Goal: Task Accomplishment & Management: Use online tool/utility

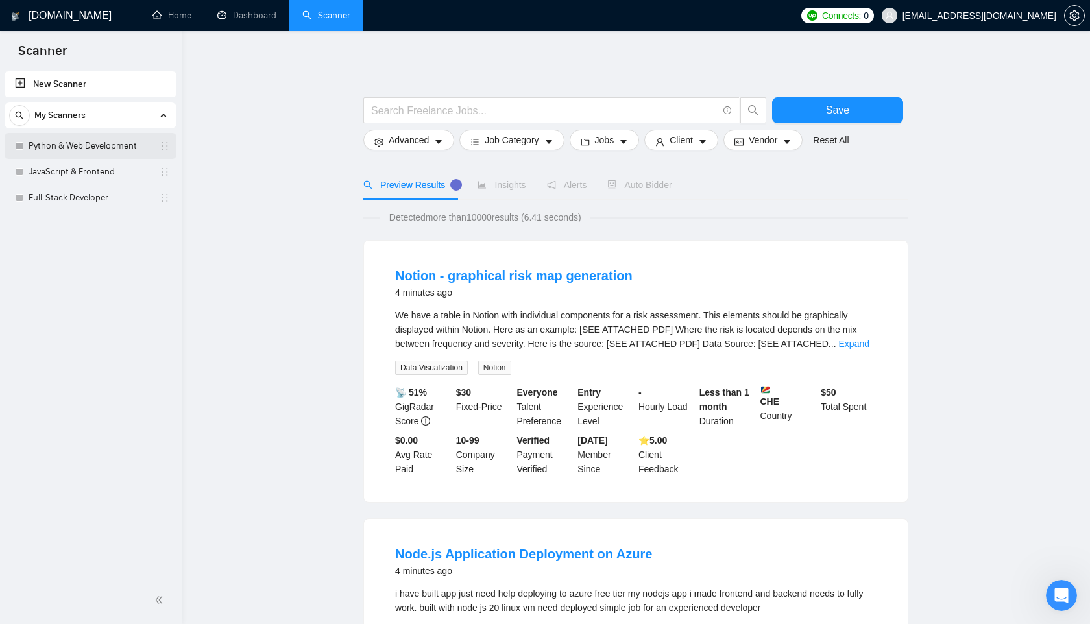
click at [88, 143] on link "Python & Web Development" at bounding box center [90, 146] width 123 height 26
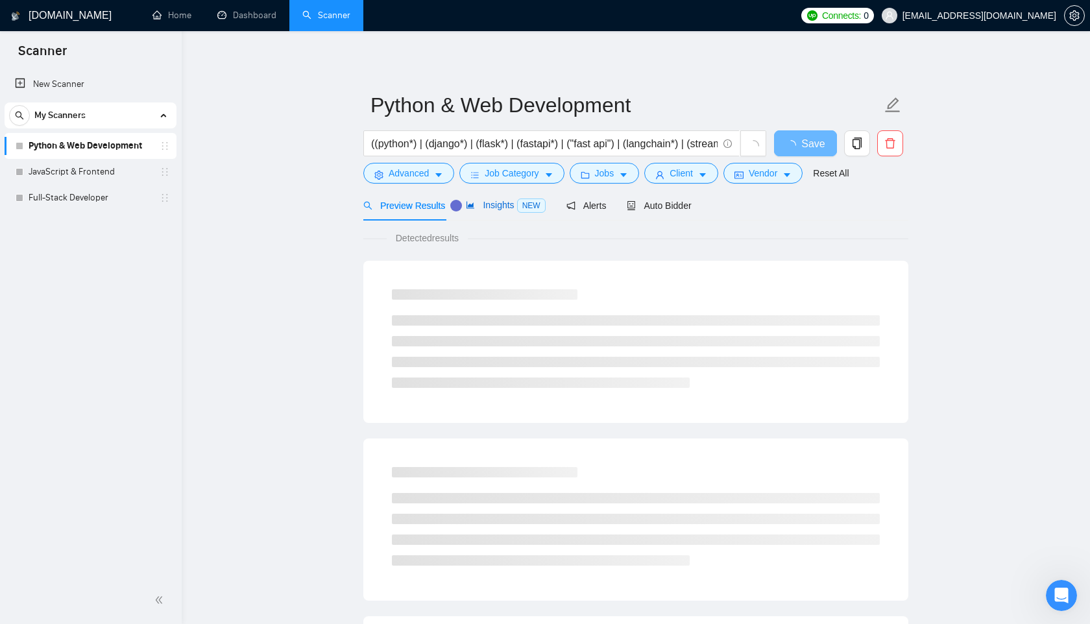
click at [499, 205] on span "Insights NEW" at bounding box center [505, 205] width 79 height 10
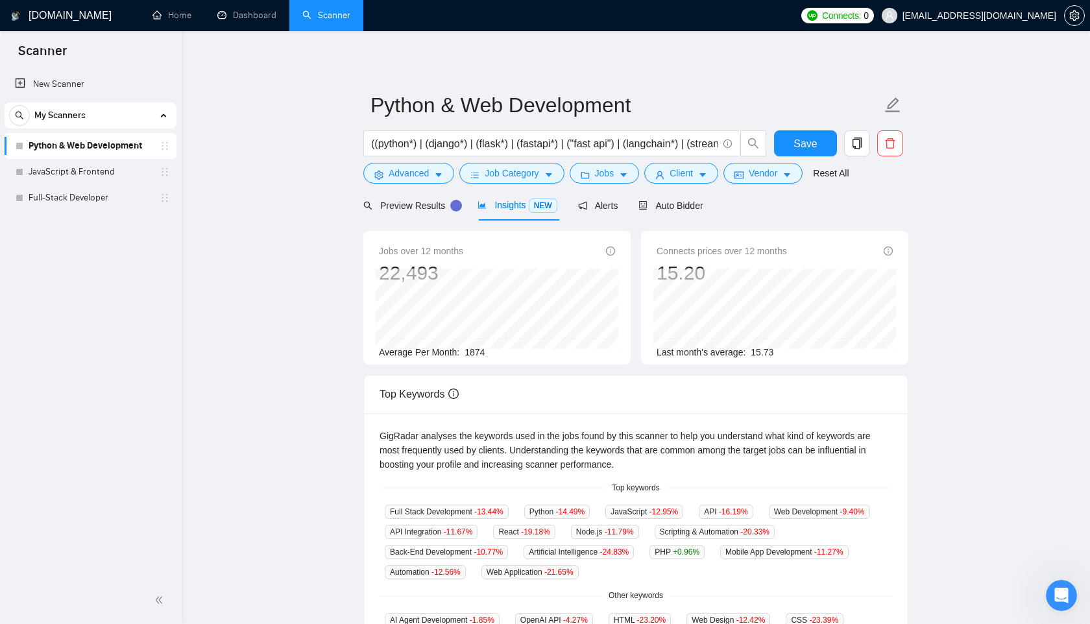
scroll to position [19, 0]
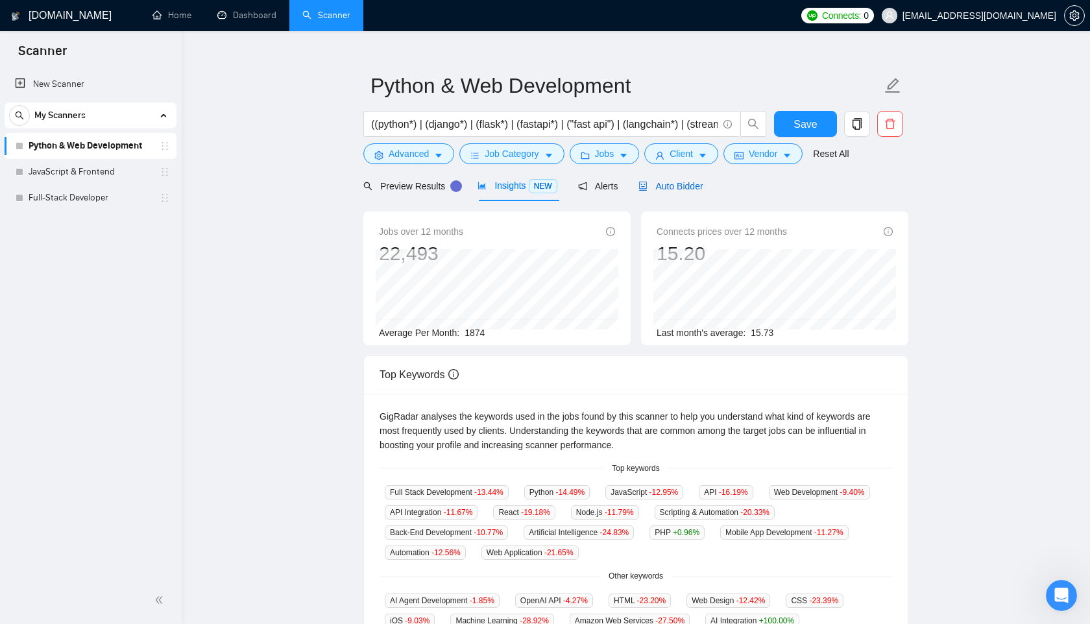
click at [689, 187] on span "Auto Bidder" at bounding box center [670, 186] width 64 height 10
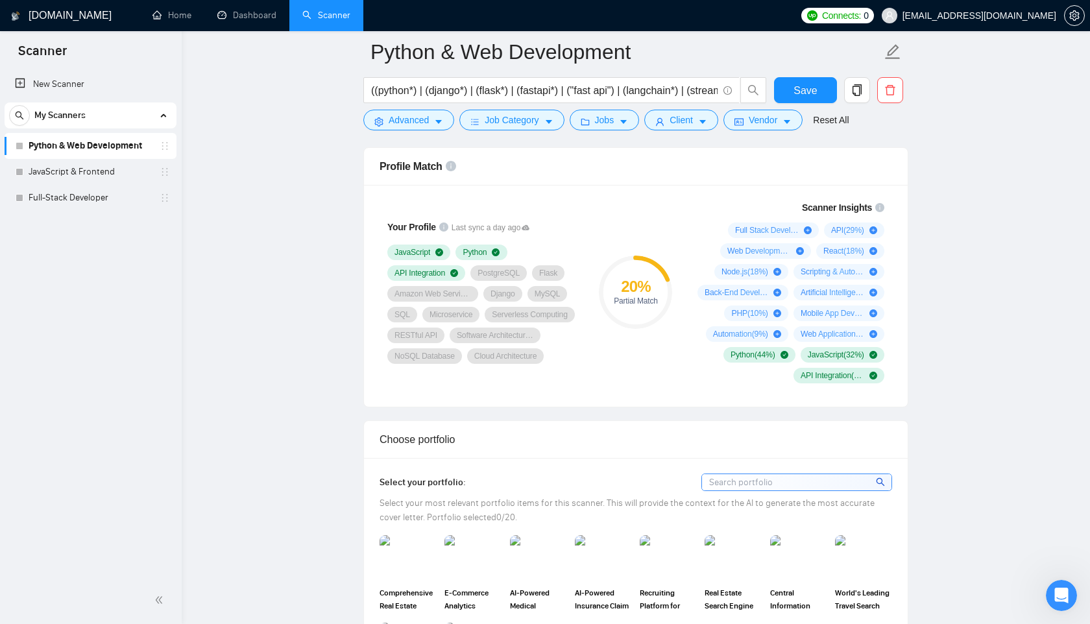
scroll to position [885, 0]
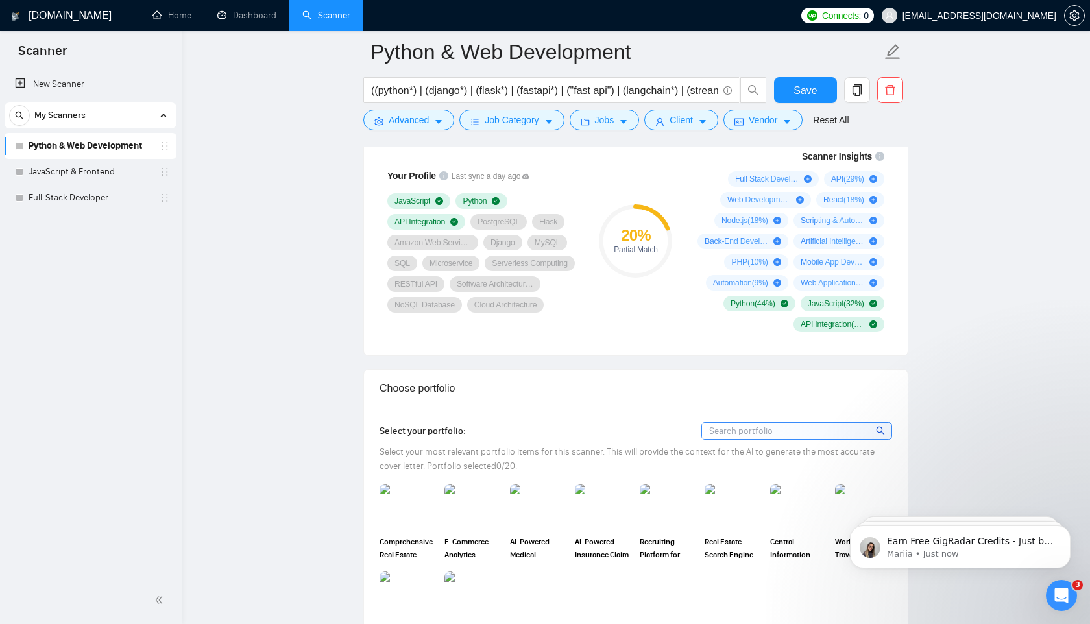
scroll to position [939, 0]
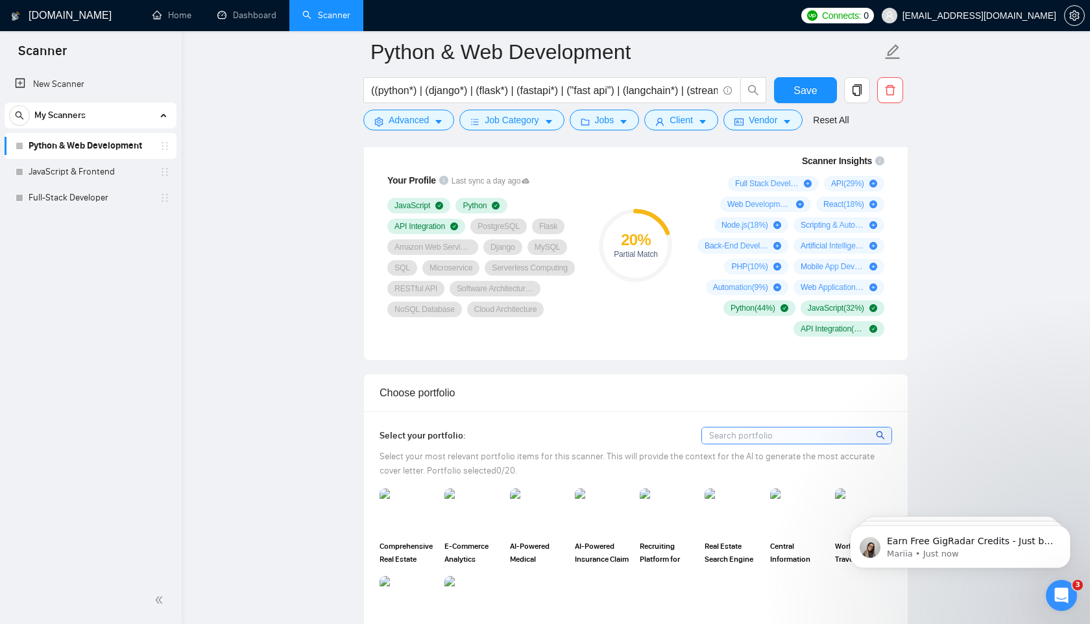
click at [72, 143] on link "Python & Web Development" at bounding box center [90, 146] width 123 height 26
click at [77, 163] on link "JavaScript & Frontend" at bounding box center [90, 172] width 123 height 26
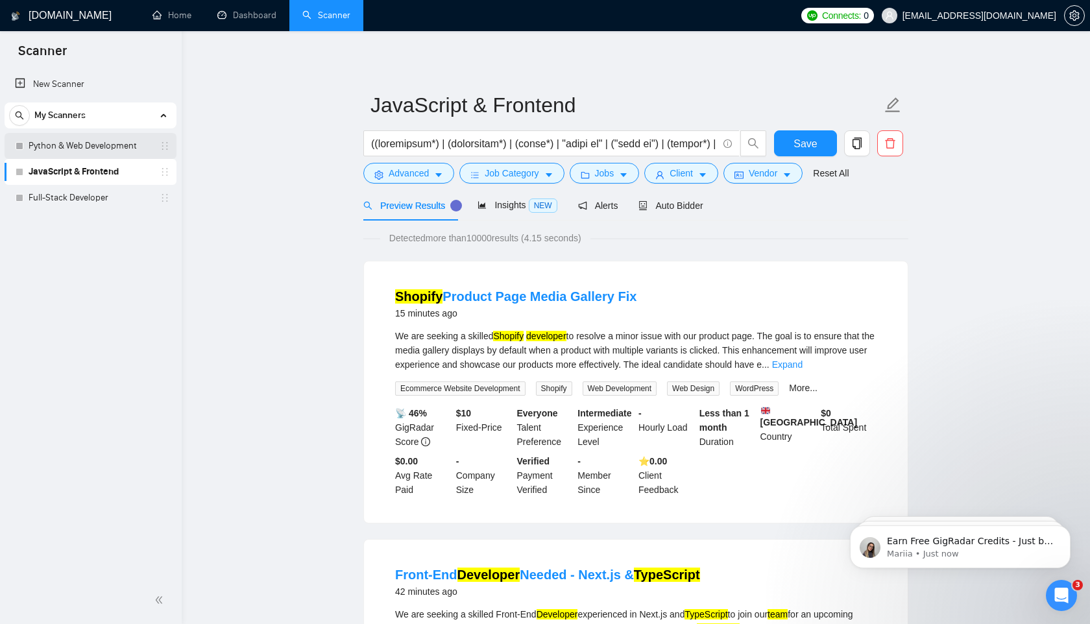
click at [118, 149] on link "Python & Web Development" at bounding box center [90, 146] width 123 height 26
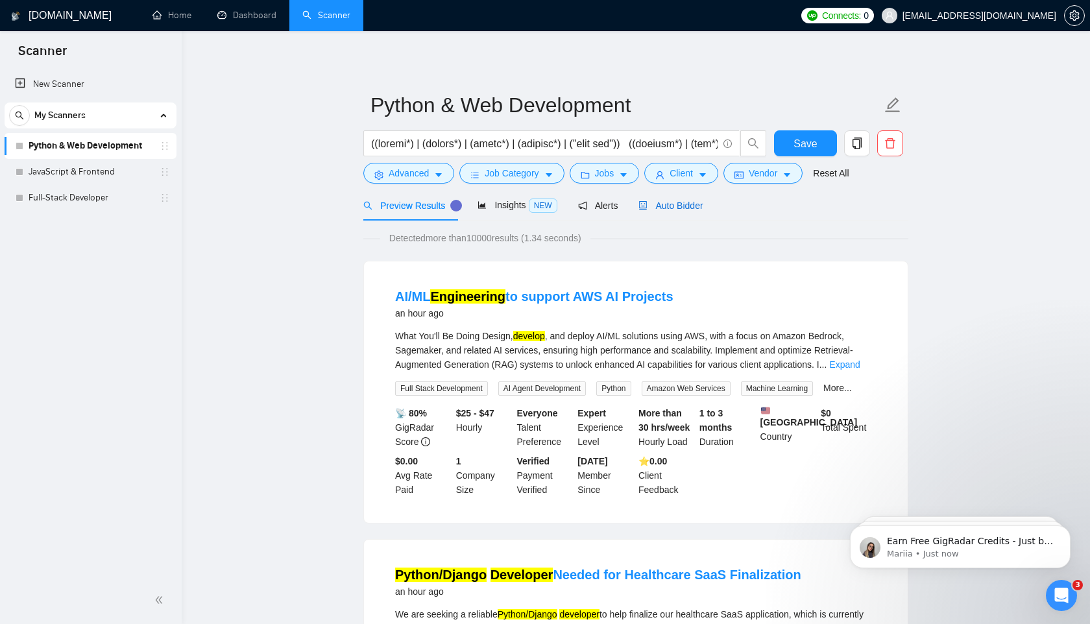
click at [680, 208] on span "Auto Bidder" at bounding box center [670, 205] width 64 height 10
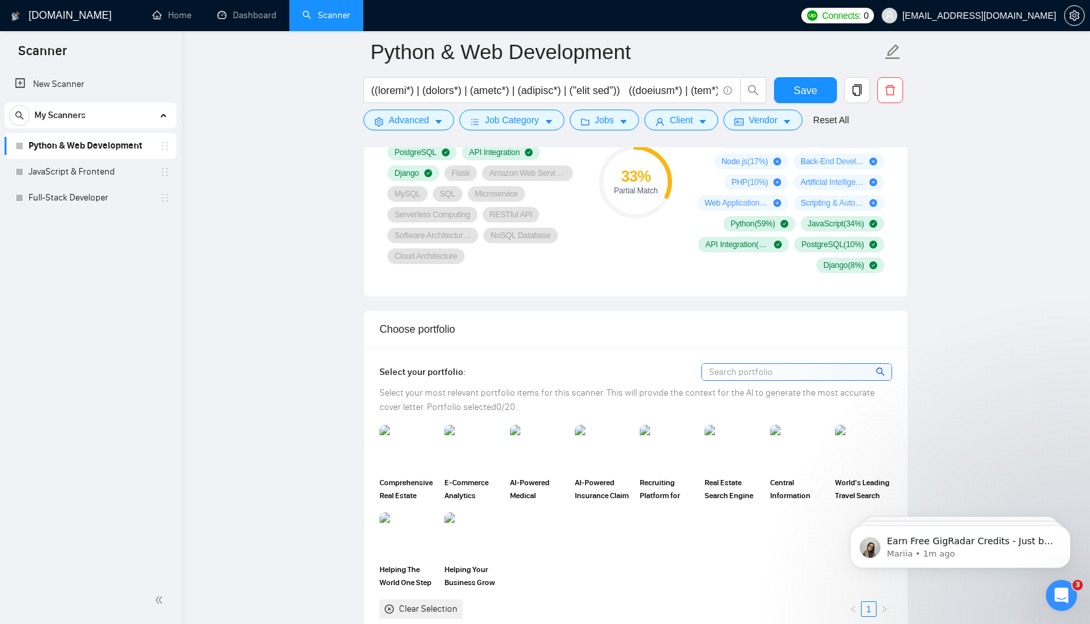
scroll to position [902, 0]
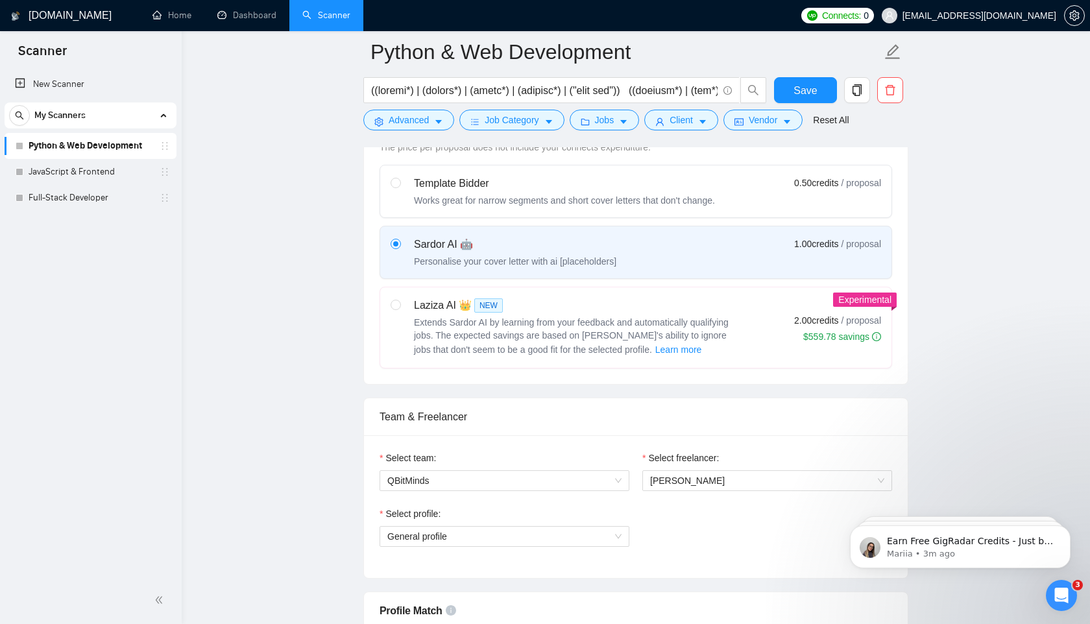
scroll to position [432, 0]
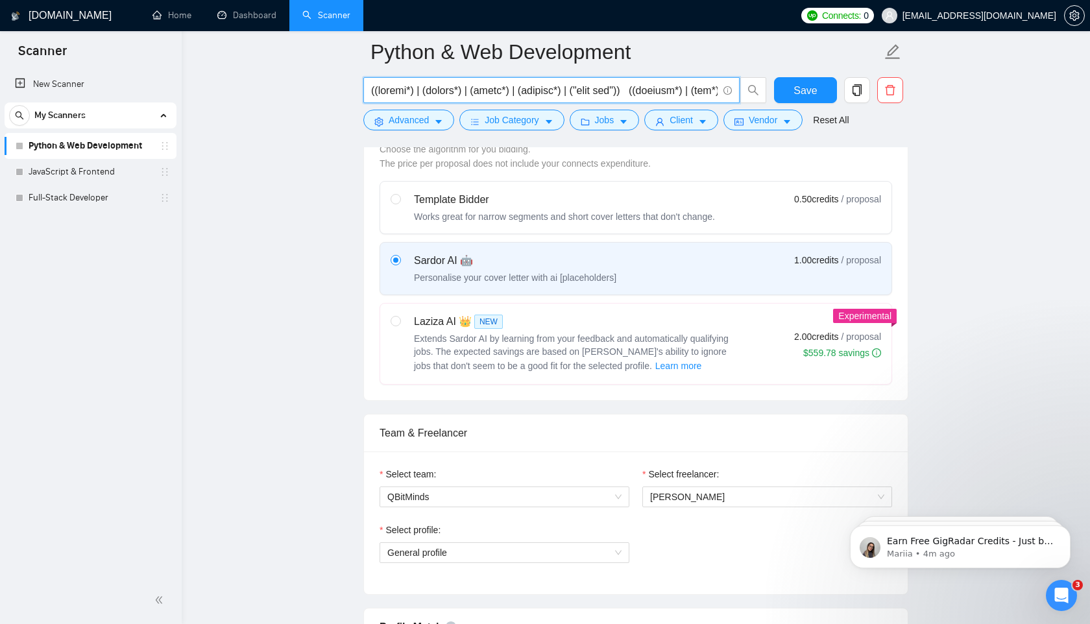
click at [573, 90] on input "text" at bounding box center [544, 90] width 346 height 16
click at [664, 90] on input "text" at bounding box center [544, 90] width 346 height 16
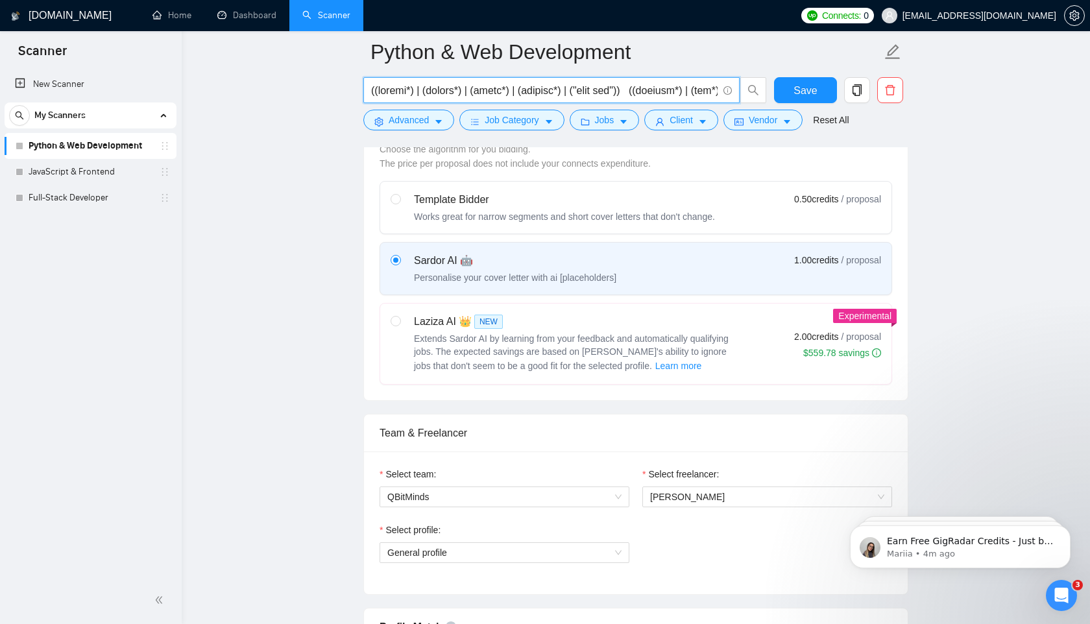
click at [664, 90] on input "text" at bounding box center [544, 90] width 346 height 16
click at [459, 90] on input "text" at bounding box center [544, 90] width 346 height 16
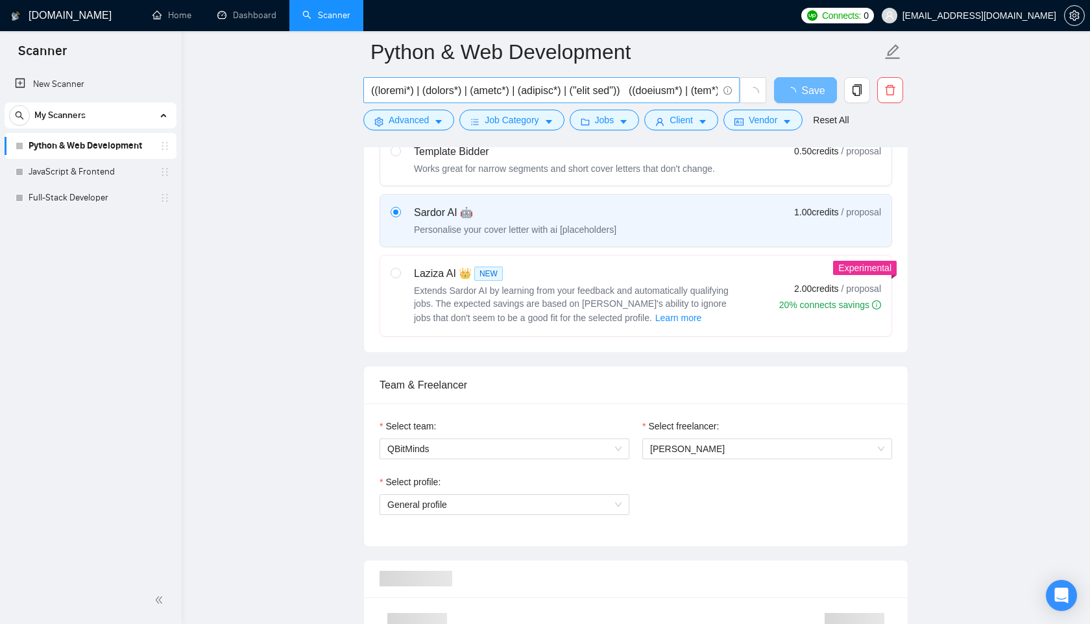
scroll to position [432, 0]
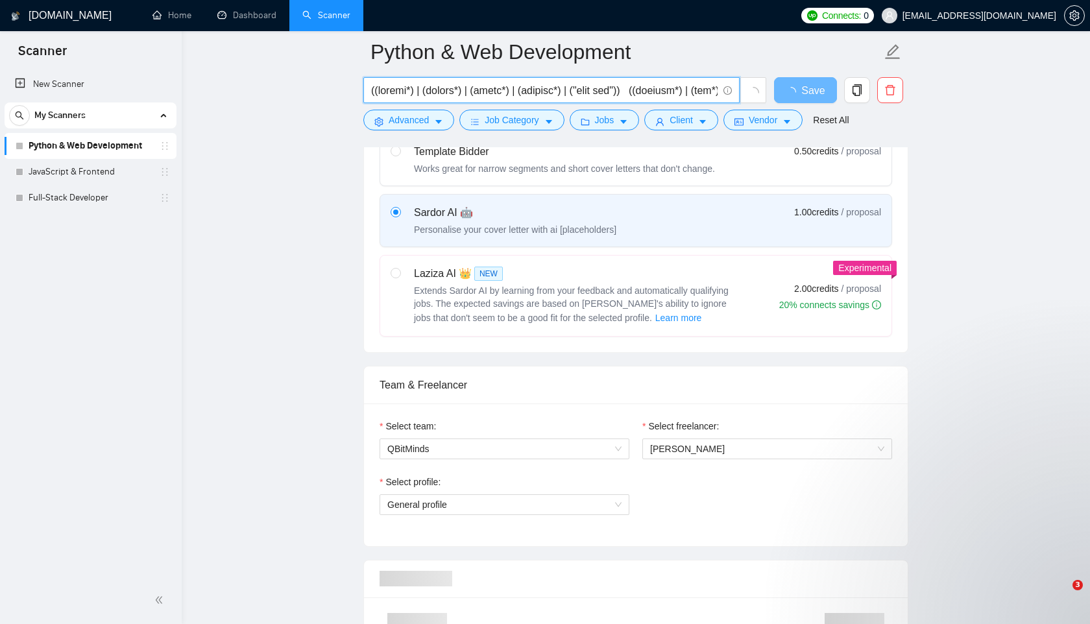
click at [675, 94] on input "text" at bounding box center [544, 90] width 346 height 16
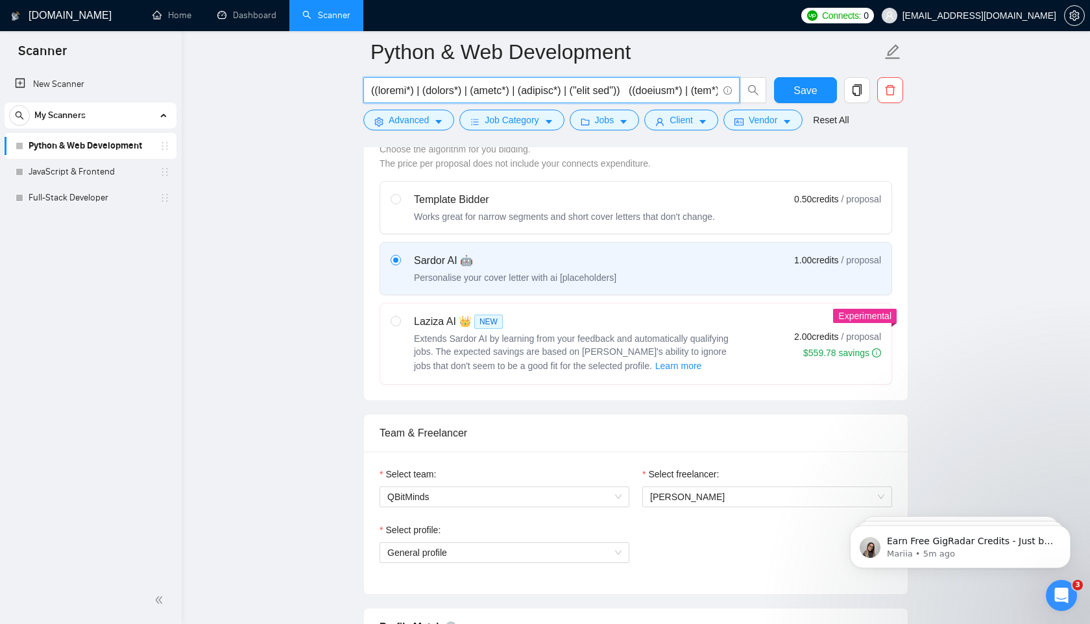
scroll to position [0, 5186]
click at [462, 91] on input "text" at bounding box center [544, 90] width 346 height 16
click at [678, 95] on input "text" at bounding box center [544, 90] width 346 height 16
type input "((python*) | (django*) | (flask*) | (fastapi*) | ("fast api")) ((backend*) | (a…"
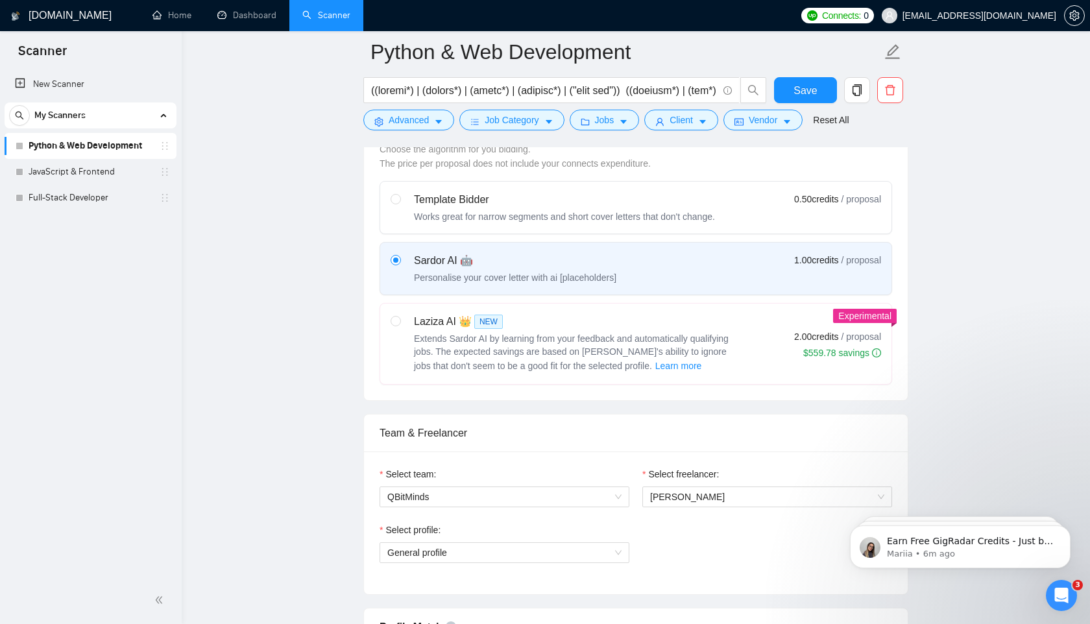
click at [139, 145] on link "Python & Web Development" at bounding box center [90, 146] width 123 height 26
click at [162, 145] on icon "holder" at bounding box center [165, 146] width 6 height 8
click at [163, 146] on icon "holder" at bounding box center [165, 146] width 10 height 10
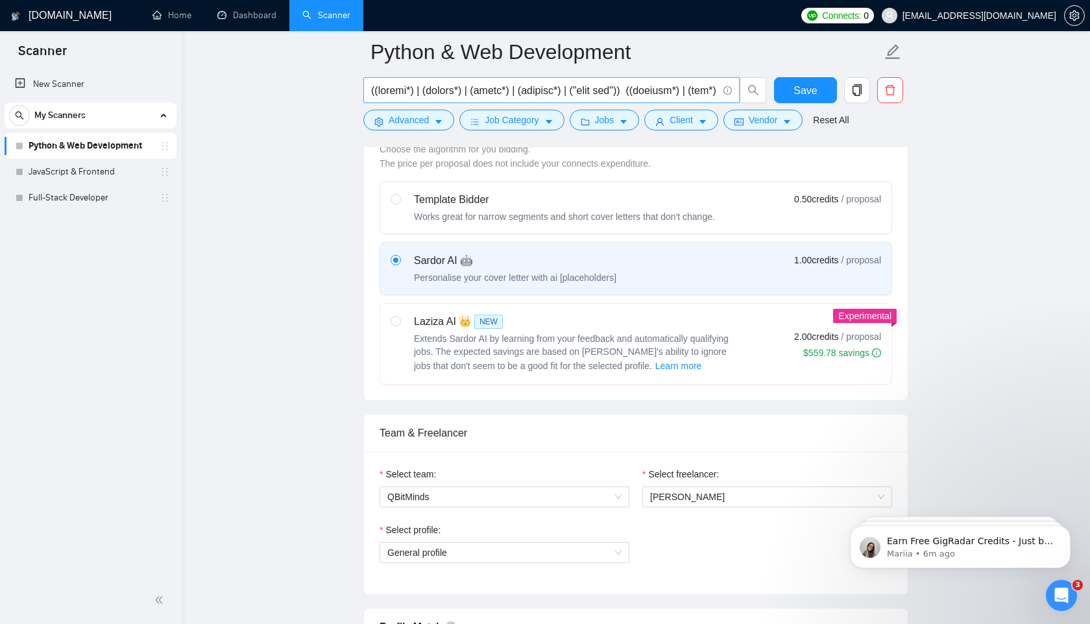
click at [631, 90] on input "text" at bounding box center [544, 90] width 346 height 16
click at [695, 93] on input "text" at bounding box center [544, 90] width 346 height 16
click at [727, 89] on icon "info-circle" at bounding box center [727, 90] width 1 height 4
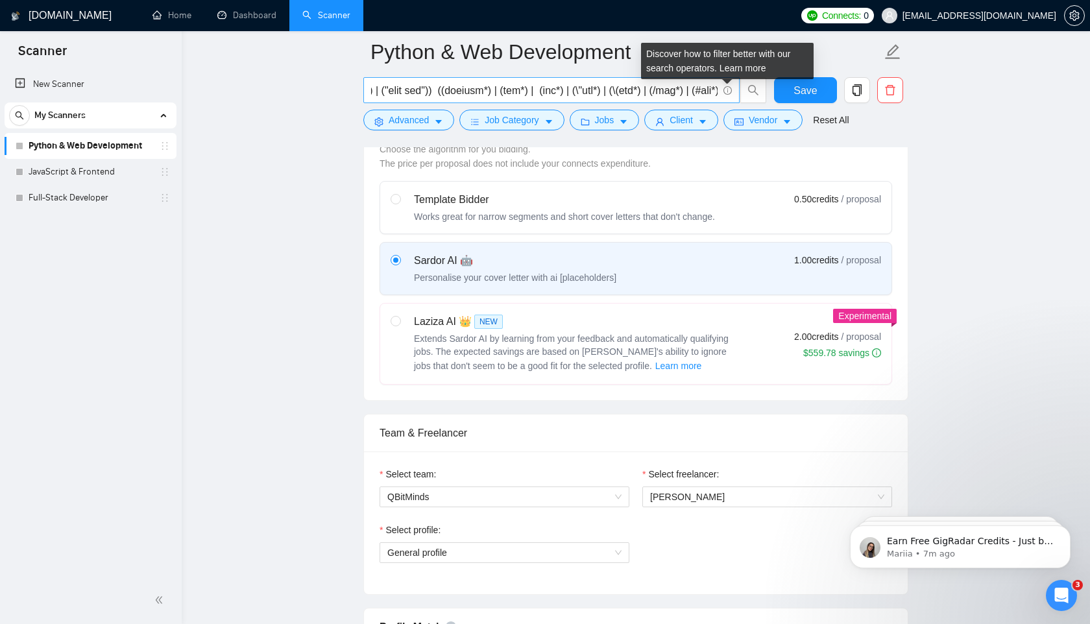
scroll to position [0, 188]
click at [727, 89] on icon "info-circle" at bounding box center [727, 90] width 1 height 4
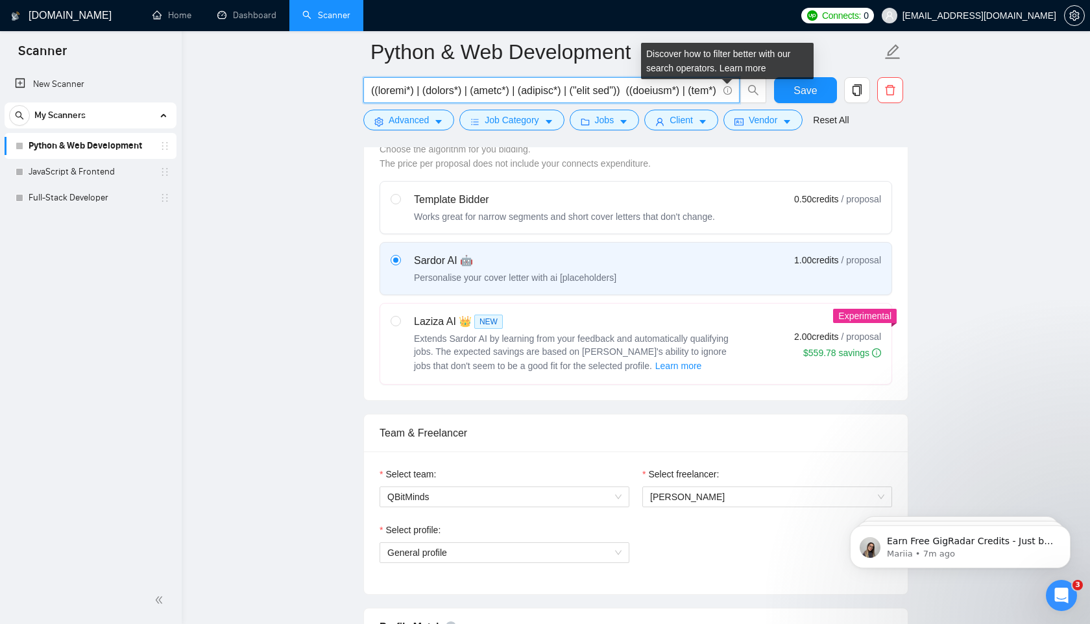
click at [727, 89] on icon "info-circle" at bounding box center [727, 90] width 1 height 4
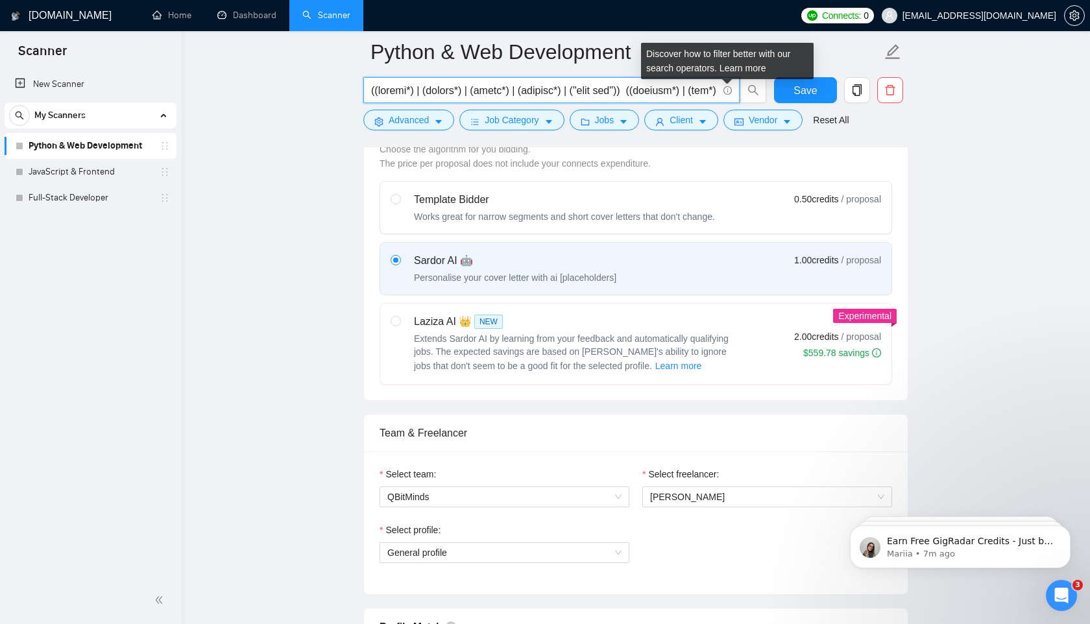
click at [727, 89] on icon "info-circle" at bounding box center [727, 90] width 1 height 4
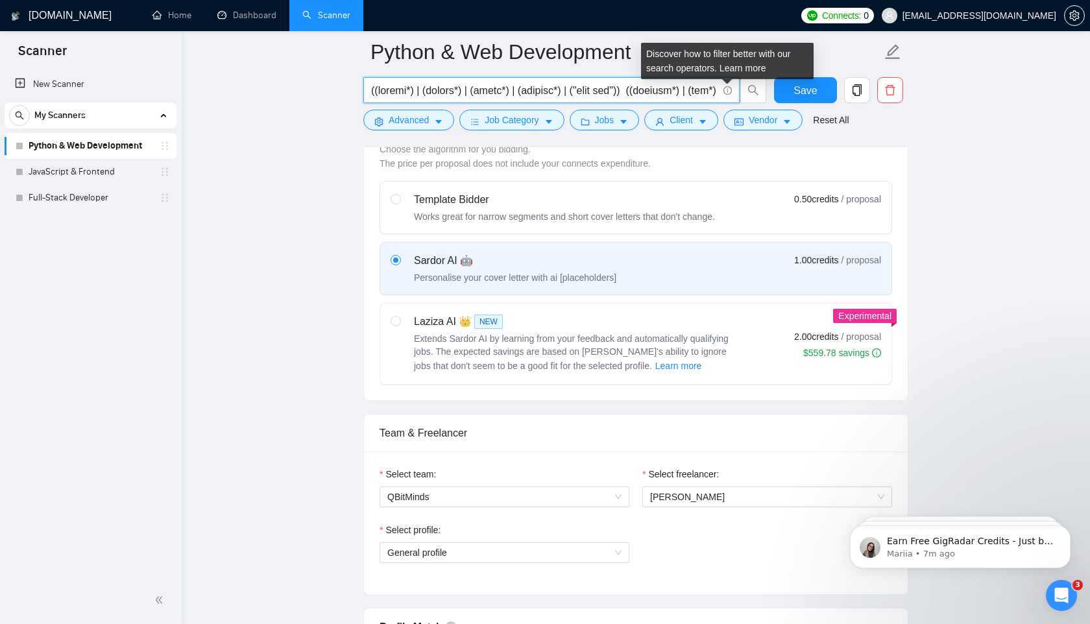
scroll to position [0, 0]
click at [727, 89] on icon "info-circle" at bounding box center [727, 90] width 1 height 4
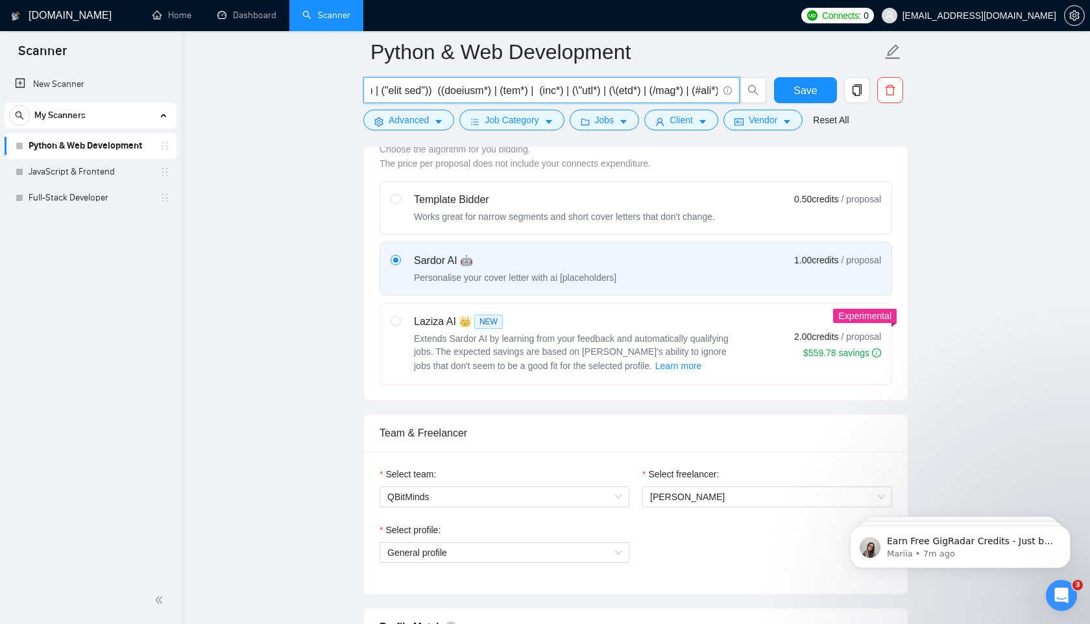
click at [585, 91] on input "text" at bounding box center [544, 90] width 346 height 16
click at [1077, 14] on icon "setting" at bounding box center [1074, 15] width 10 height 10
click at [1078, 21] on button "button" at bounding box center [1074, 15] width 21 height 21
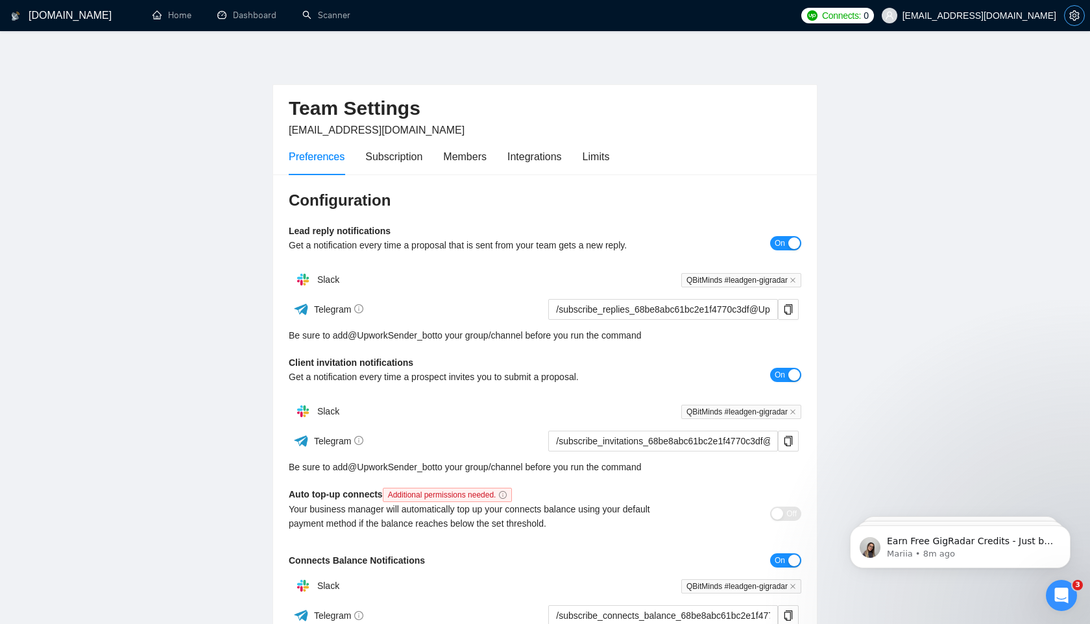
click at [1073, 16] on icon "setting" at bounding box center [1074, 15] width 10 height 10
click at [955, 125] on span "Logout" at bounding box center [999, 132] width 154 height 14
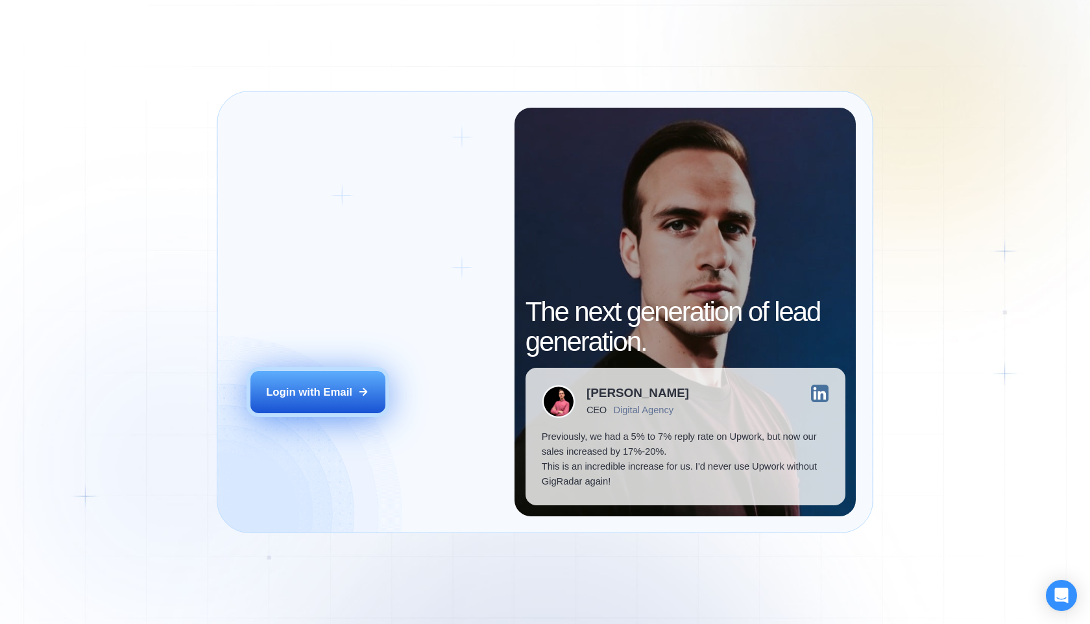
click at [291, 387] on div "Login with Email" at bounding box center [309, 392] width 86 height 15
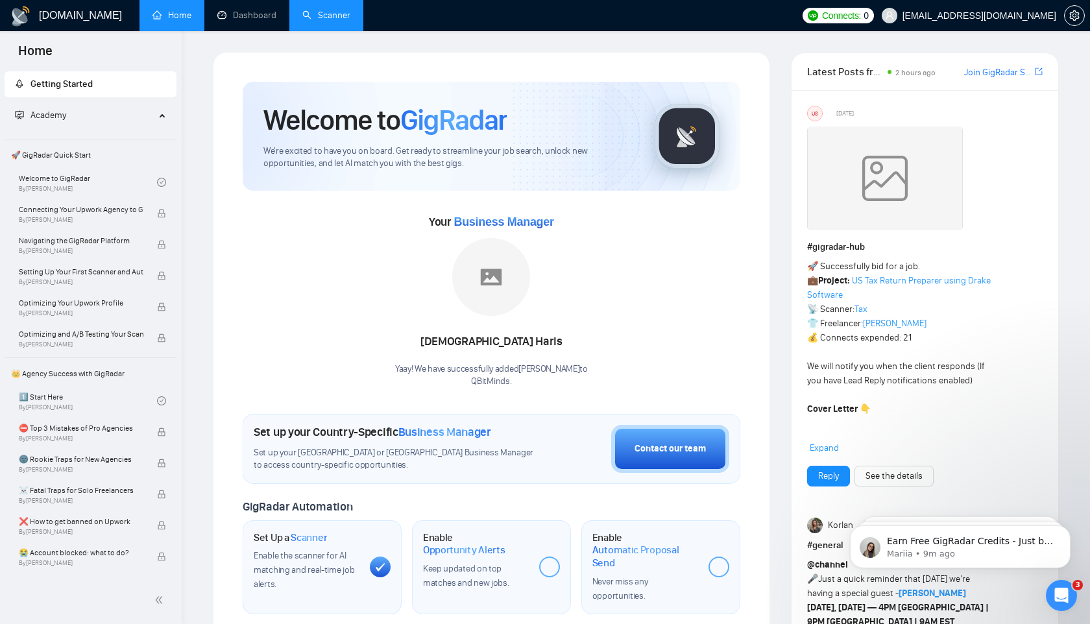
click at [322, 16] on link "Scanner" at bounding box center [326, 15] width 48 height 11
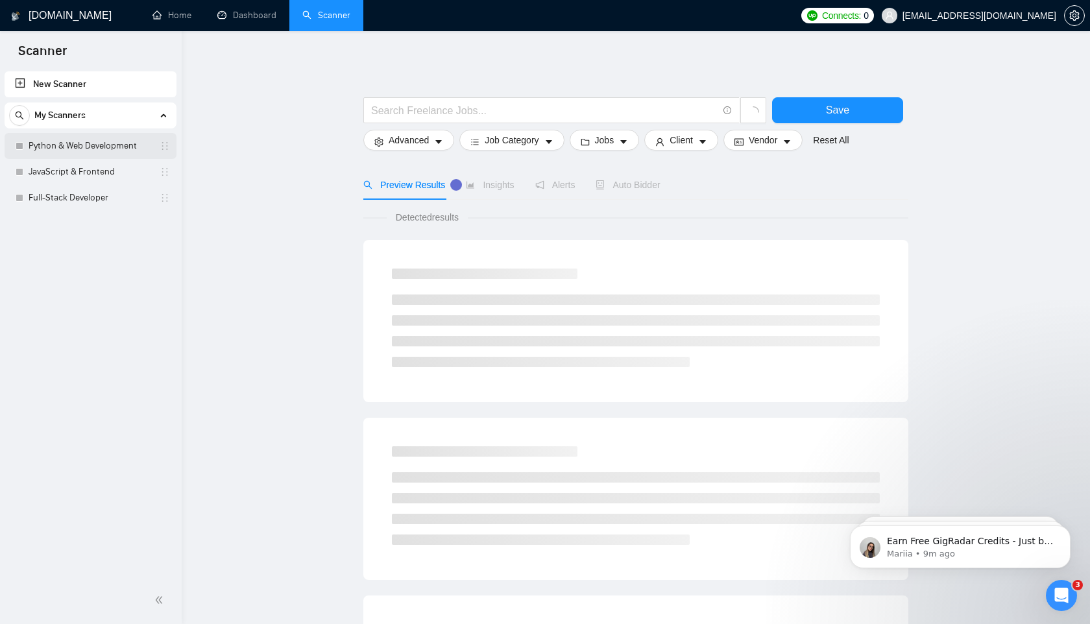
click at [66, 150] on link "Python & Web Development" at bounding box center [90, 146] width 123 height 26
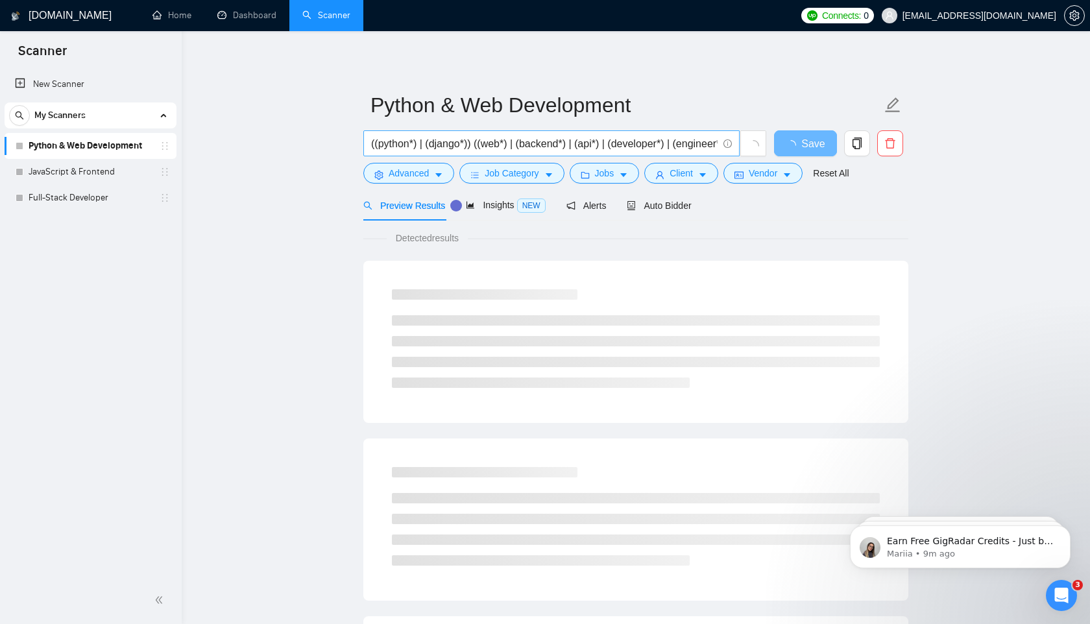
click at [520, 149] on input "((python*) | (django*)) ((web*) | (backend*) | (api*) | (developer*) | (enginee…" at bounding box center [544, 144] width 346 height 16
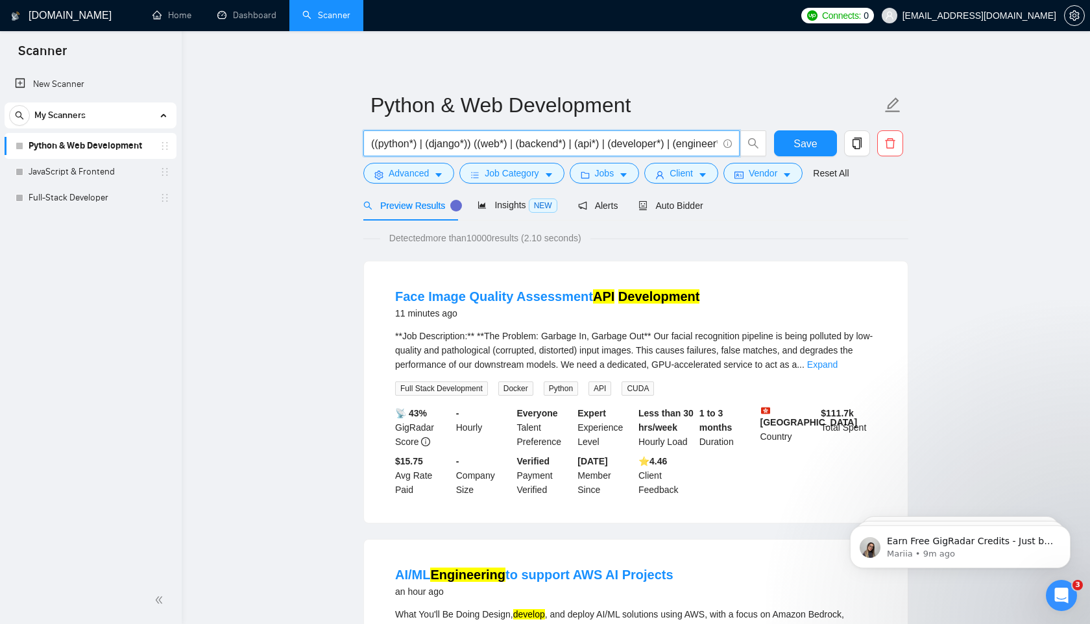
click at [664, 202] on span "Auto Bidder" at bounding box center [670, 205] width 64 height 10
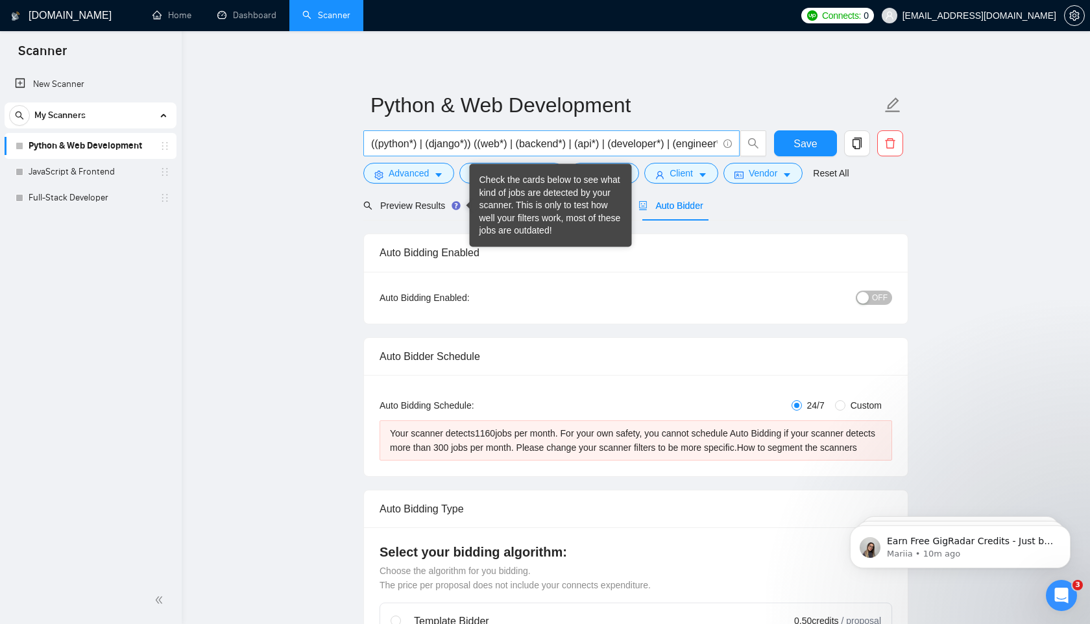
click at [395, 139] on input "((python*) | (django*)) ((web*) | (backend*) | (api*) | (developer*) | (enginee…" at bounding box center [544, 144] width 346 height 16
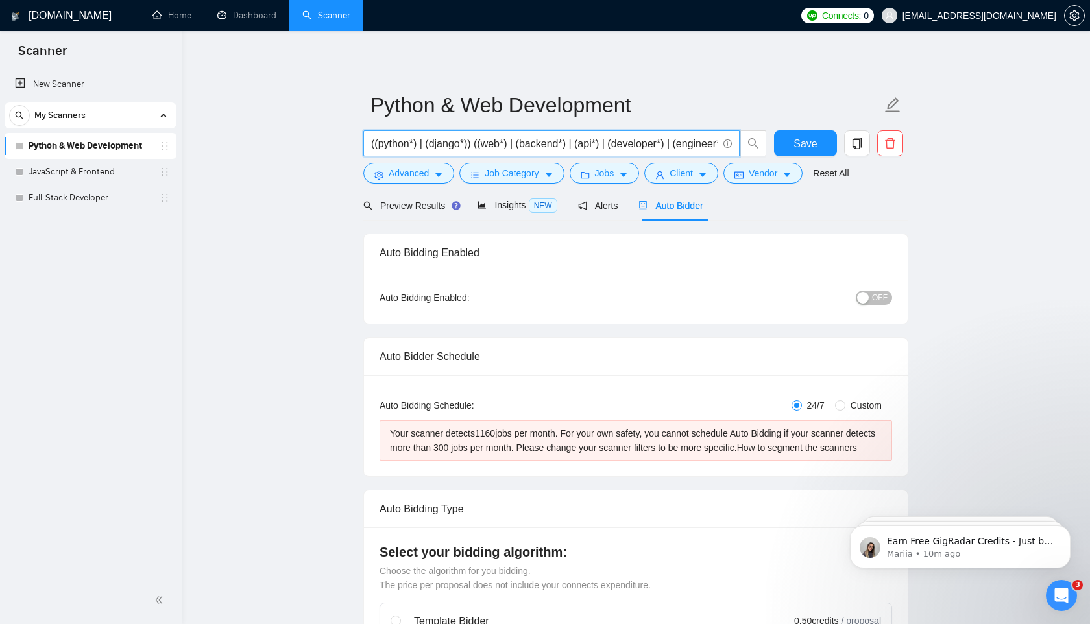
click at [395, 139] on input "((python*) | (django*)) ((web*) | (backend*) | (api*) | (developer*) | (enginee…" at bounding box center [544, 144] width 346 height 16
click at [503, 143] on input "((python*) | (django*)) ((web*) | (backend*) | (api*) | (developer*) | (enginee…" at bounding box center [544, 144] width 346 height 16
click at [164, 143] on icon "holder" at bounding box center [165, 146] width 10 height 10
click at [162, 149] on icon "holder" at bounding box center [165, 146] width 6 height 8
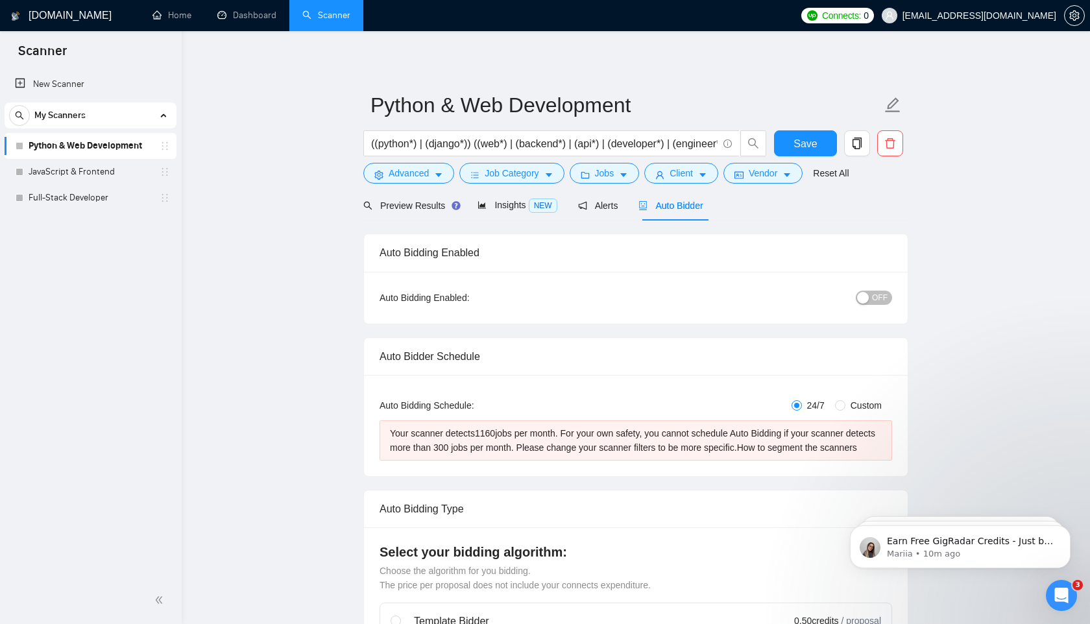
click at [94, 140] on link "Python & Web Development" at bounding box center [90, 146] width 123 height 26
click at [165, 152] on div "Python & Web Development" at bounding box center [93, 146] width 154 height 26
click at [857, 143] on icon "copy" at bounding box center [857, 144] width 12 height 12
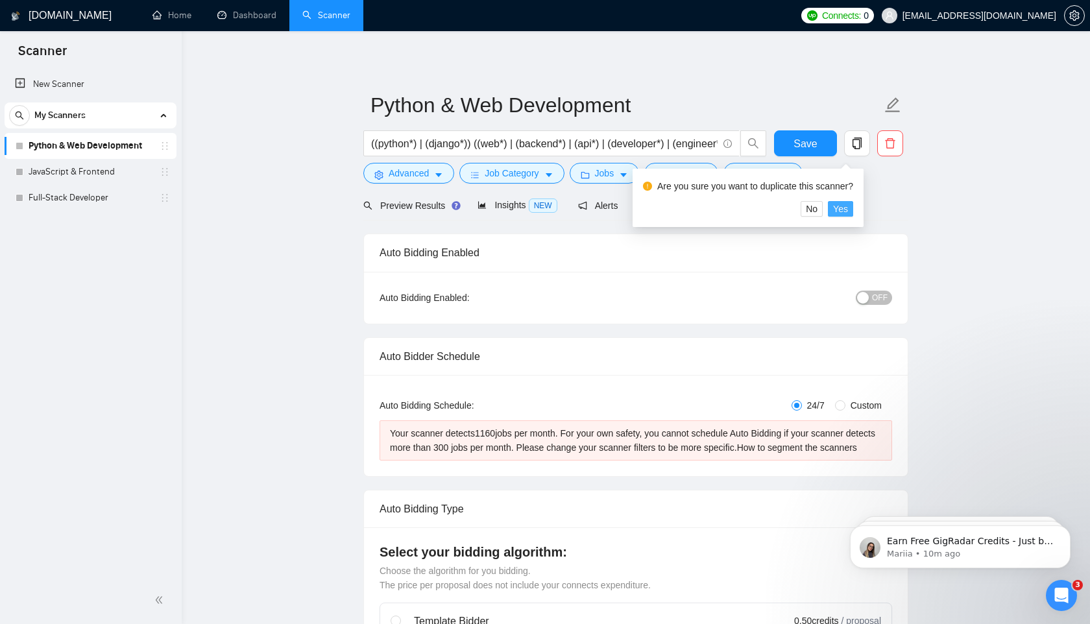
click at [847, 207] on span "Yes" at bounding box center [840, 209] width 15 height 14
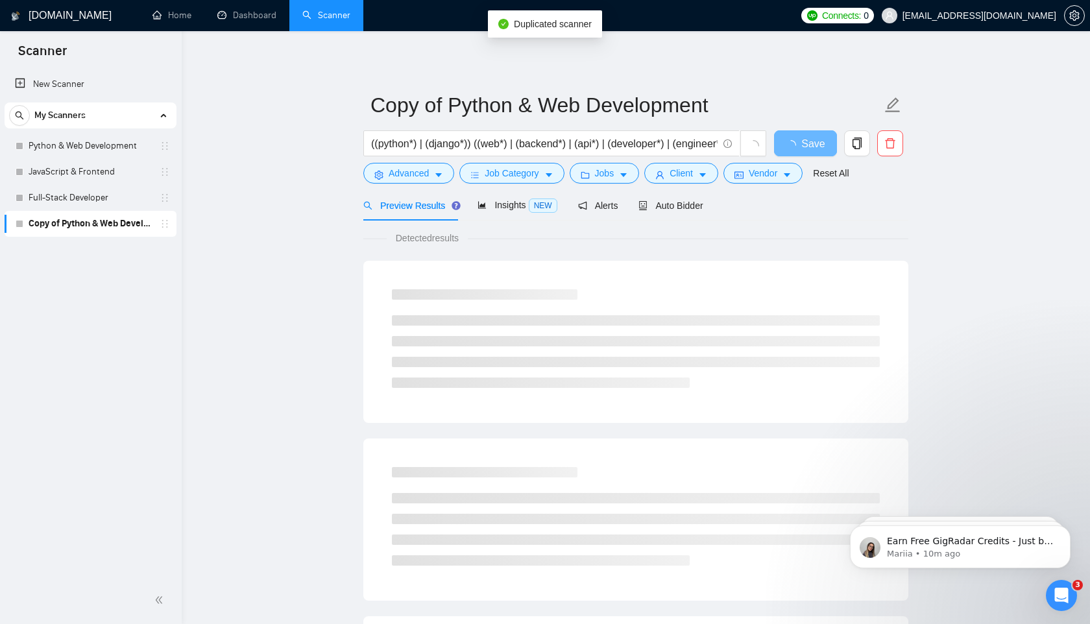
click at [108, 228] on link "Copy of Python & Web Development" at bounding box center [90, 224] width 123 height 26
click at [169, 219] on icon "holder" at bounding box center [165, 224] width 10 height 10
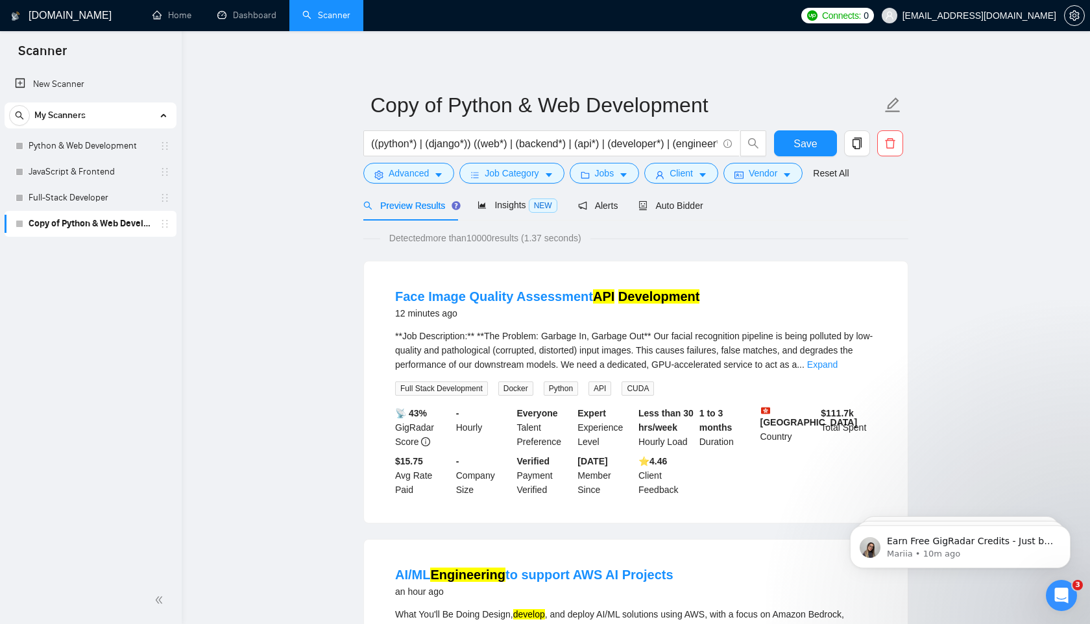
click at [123, 231] on link "Copy of Python & Web Development" at bounding box center [90, 224] width 123 height 26
click at [123, 230] on link "Copy of Python & Web Development" at bounding box center [90, 224] width 123 height 26
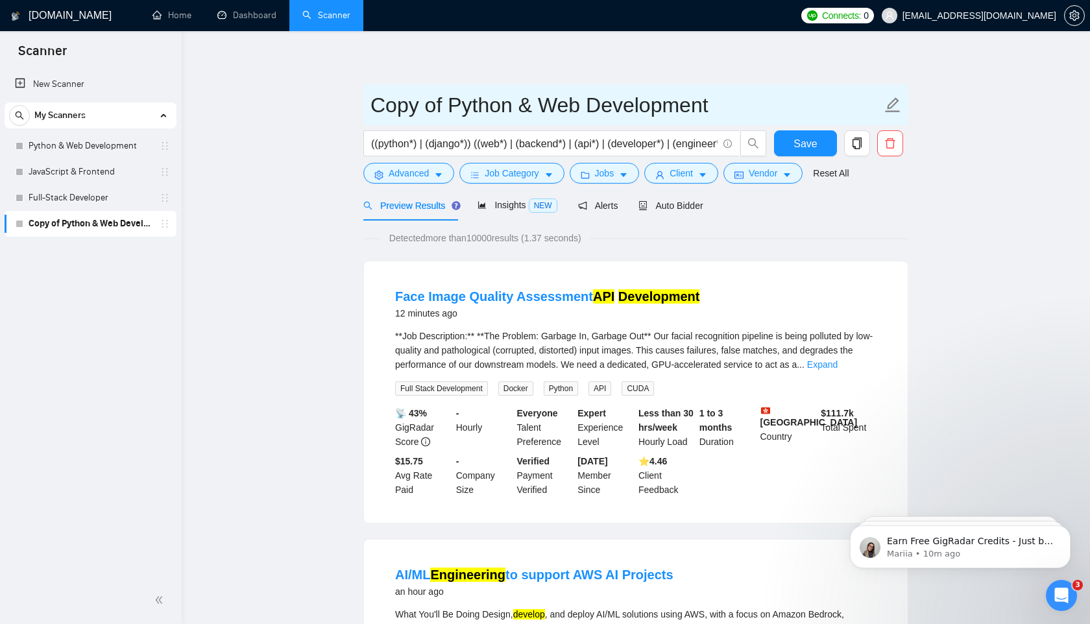
click at [437, 102] on input "Copy of Python & Web Development" at bounding box center [625, 105] width 511 height 32
click at [895, 99] on icon "edit" at bounding box center [892, 104] width 15 height 15
click at [891, 110] on icon "edit" at bounding box center [892, 105] width 17 height 17
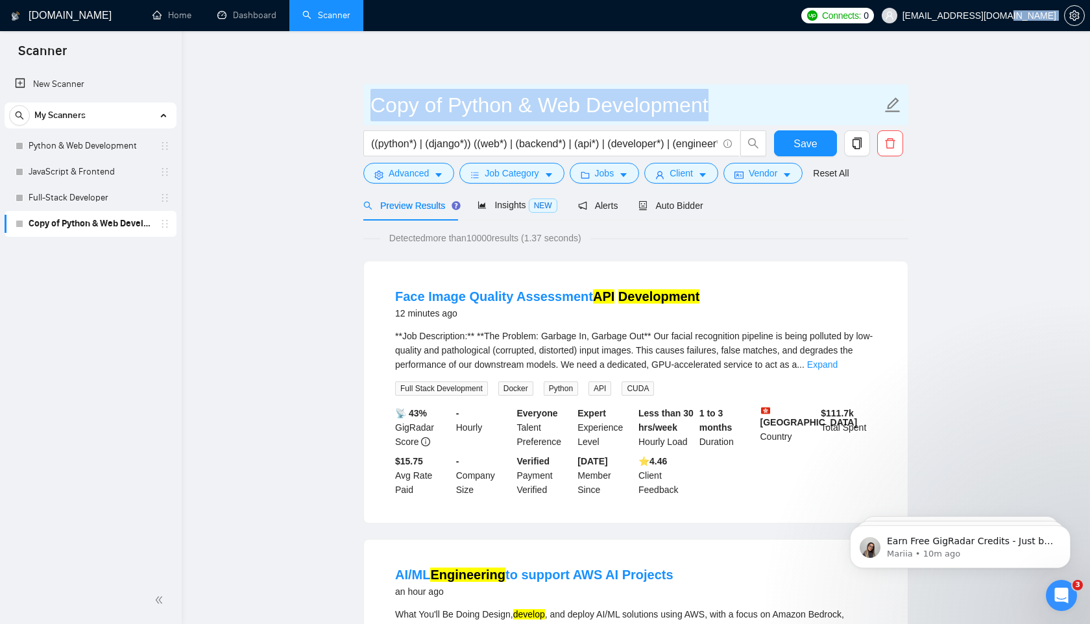
click at [891, 110] on icon "edit" at bounding box center [892, 105] width 17 height 17
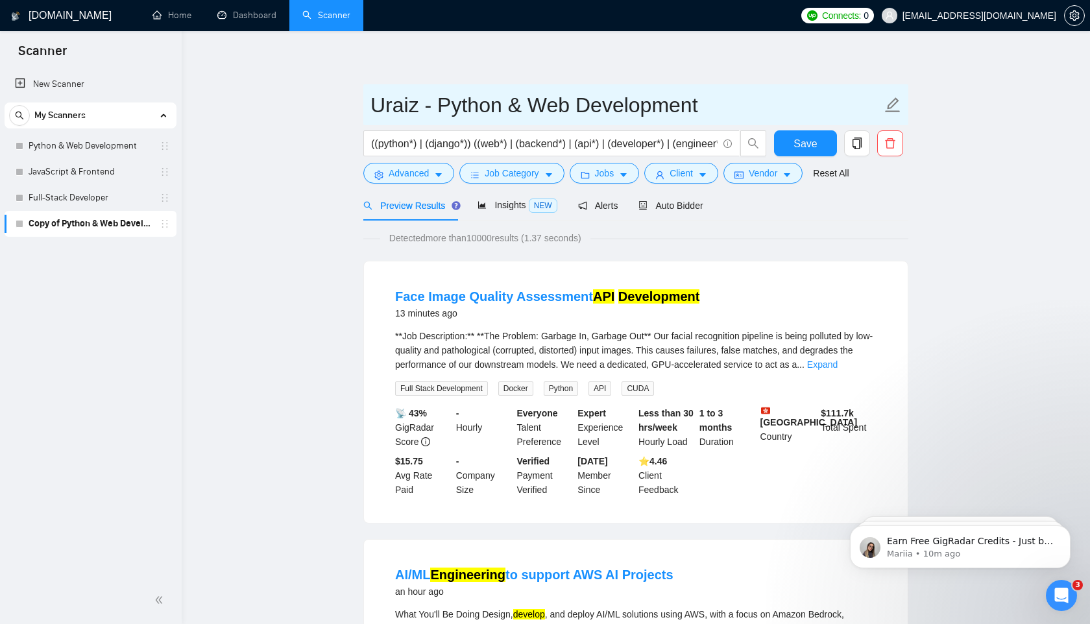
type input "Uraiz - Python & Web Development"
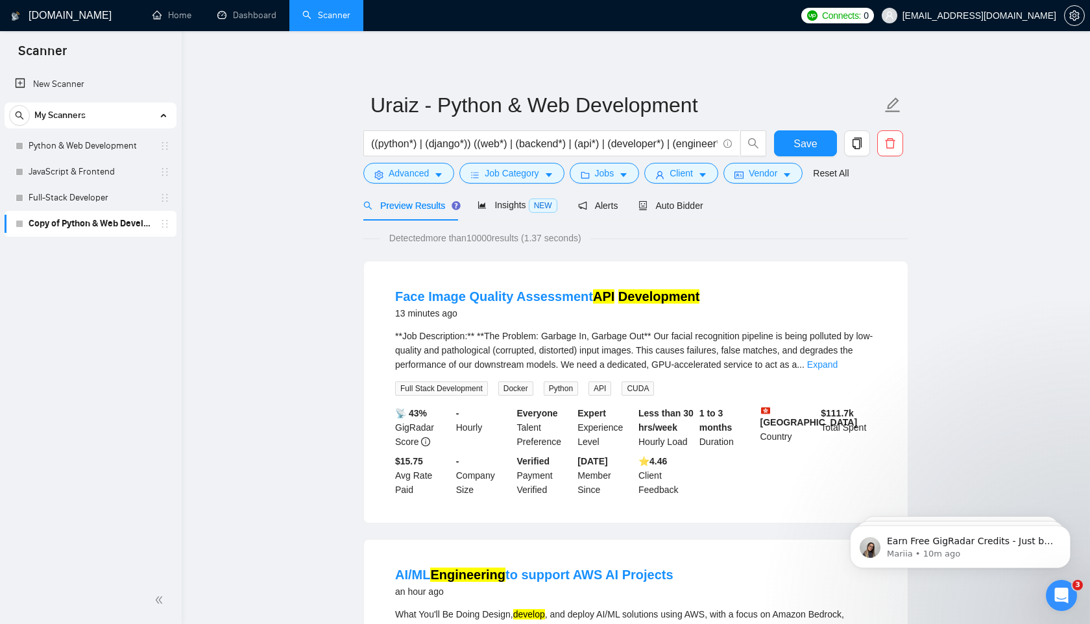
click at [407, 143] on input "((python*) | (django*)) ((web*) | (backend*) | (api*) | (developer*) | (enginee…" at bounding box center [544, 144] width 346 height 16
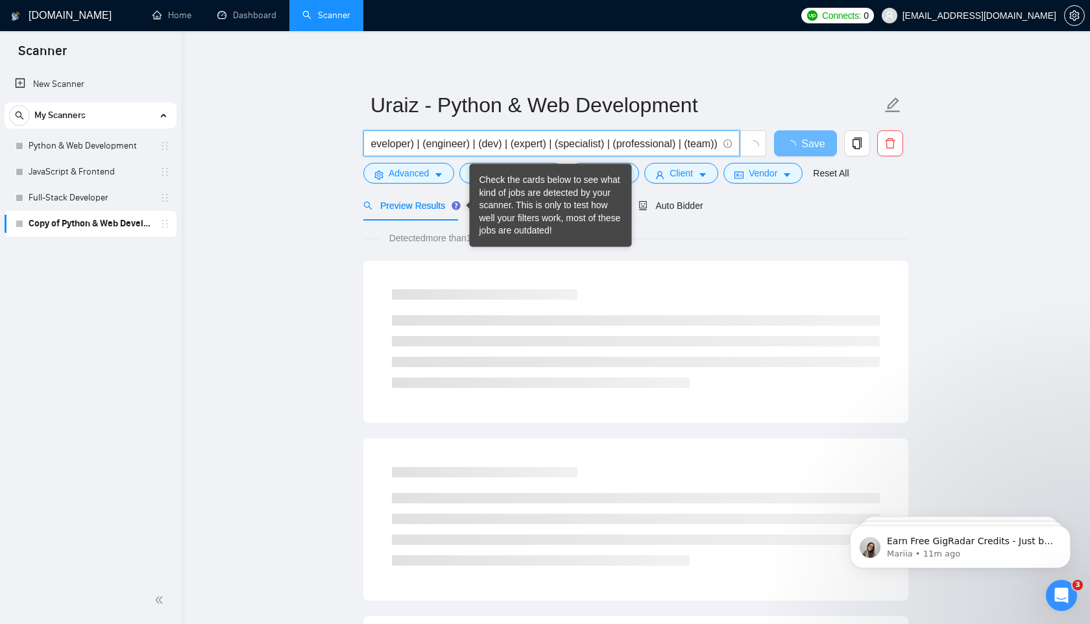
scroll to position [0, 238]
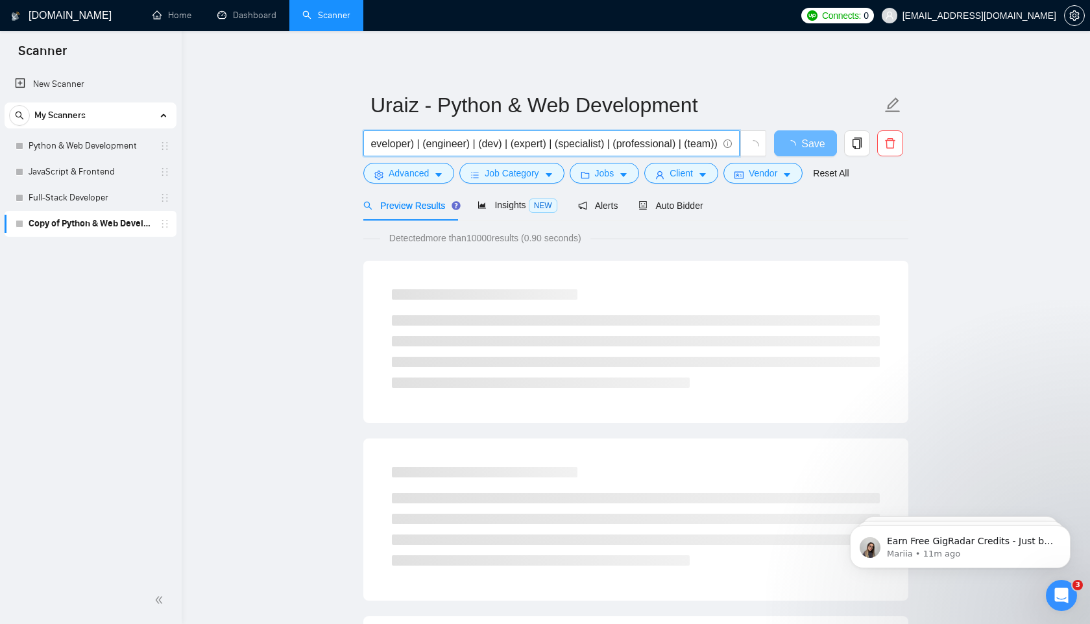
type input "((python) | (django)) ((web) | (backend) | (api) | (developer) | (engineer) | (…"
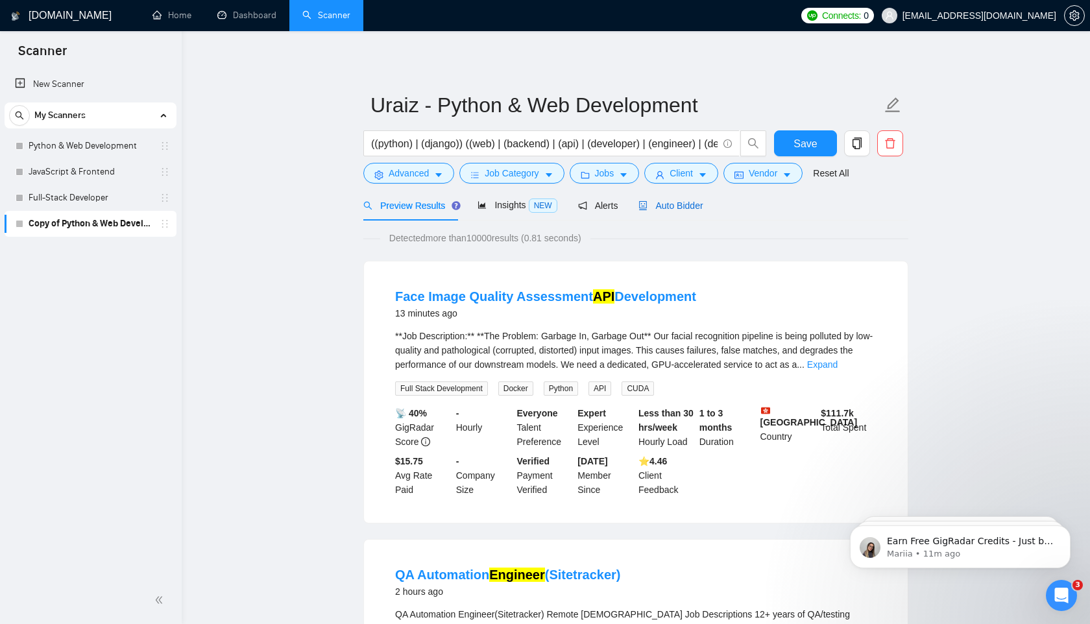
click at [675, 201] on span "Auto Bidder" at bounding box center [670, 205] width 64 height 10
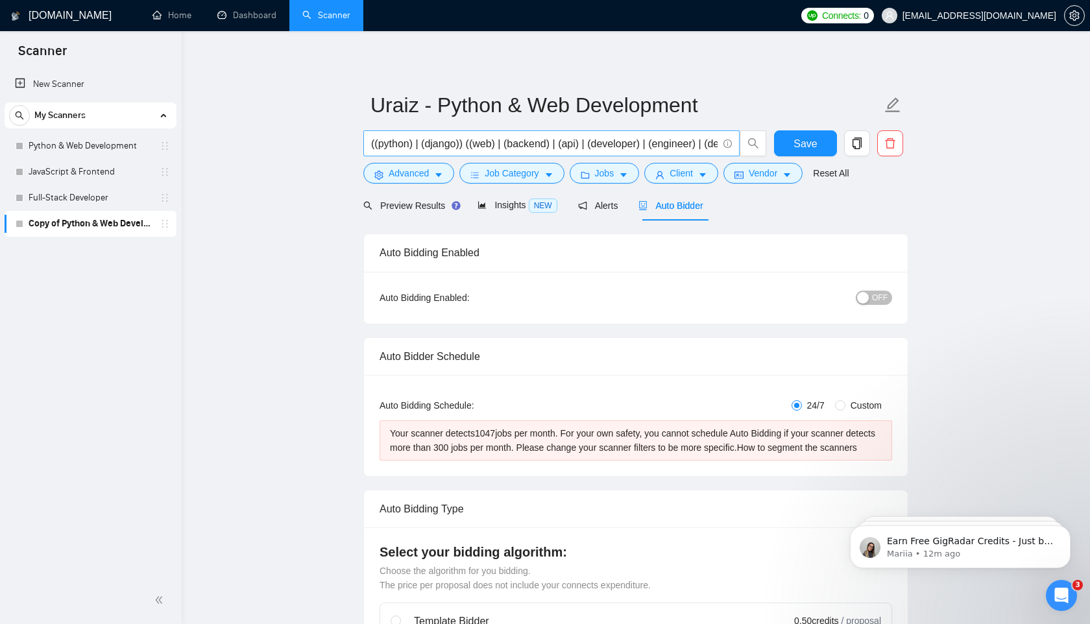
click at [486, 146] on input "((python) | (django)) ((web) | (backend) | (api) | (developer) | (engineer) | (…" at bounding box center [544, 144] width 346 height 16
click at [486, 145] on input "((python) | (django)) ((web) | (backend) | (api) | (developer) | (engineer) | (…" at bounding box center [544, 144] width 346 height 16
click at [485, 145] on input "((python) | (django)) ((web) | (backend) | (api) | (developer) | (engineer) | (…" at bounding box center [544, 144] width 346 height 16
click at [1069, 588] on div "Open Intercom Messenger" at bounding box center [1059, 593] width 43 height 43
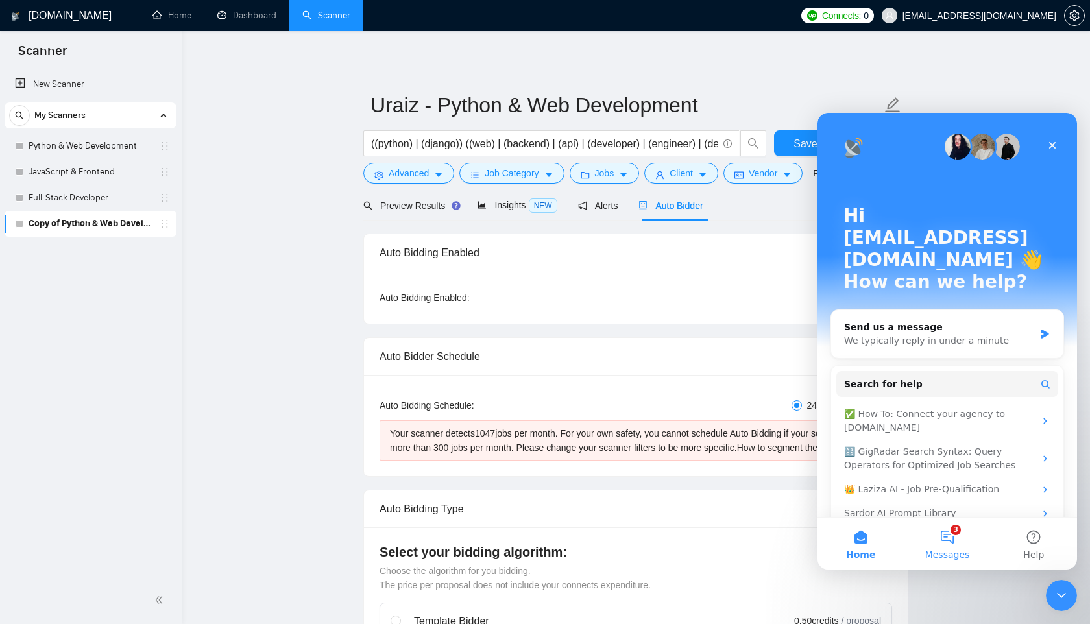
click at [956, 548] on button "3 Messages" at bounding box center [947, 544] width 86 height 52
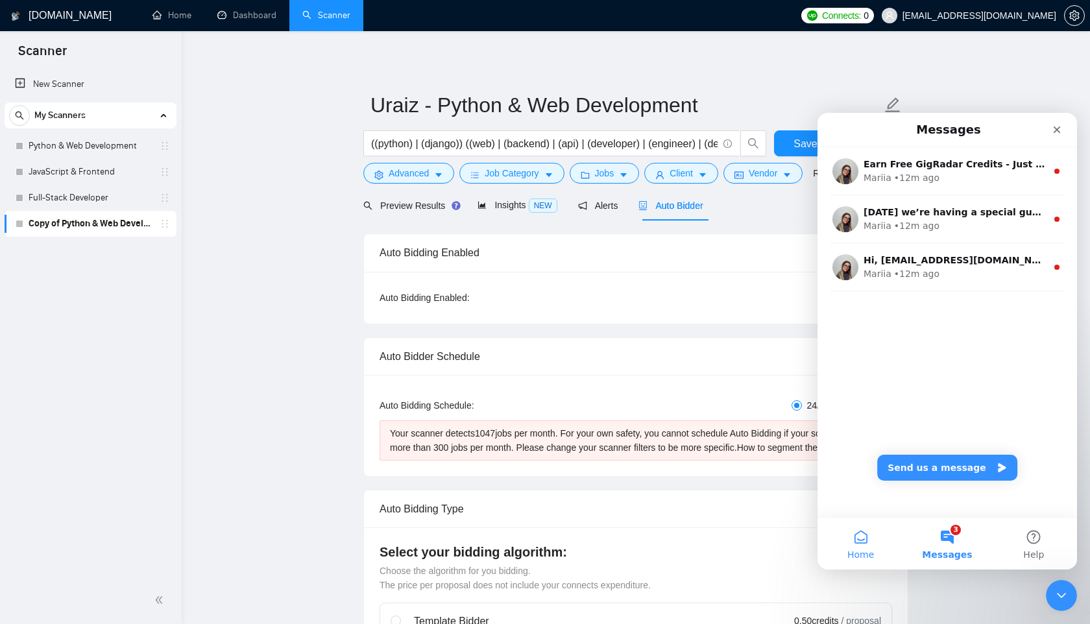
click at [866, 544] on button "Home" at bounding box center [860, 544] width 86 height 52
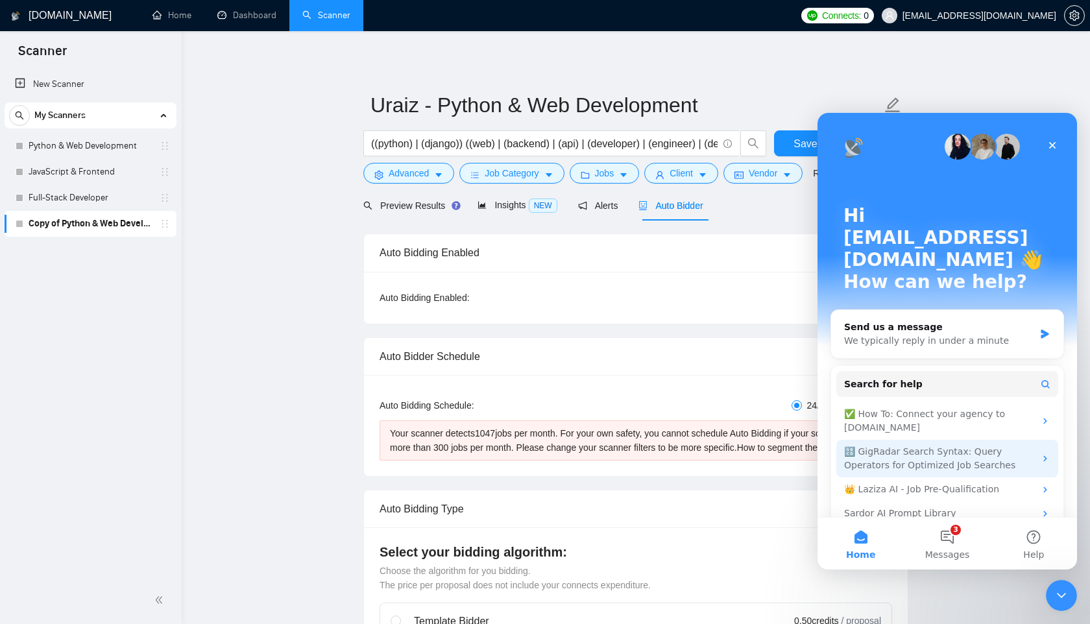
click at [928, 445] on div "🔠 GigRadar Search Syntax: Query Operators for Optimized Job Searches" at bounding box center [939, 458] width 191 height 27
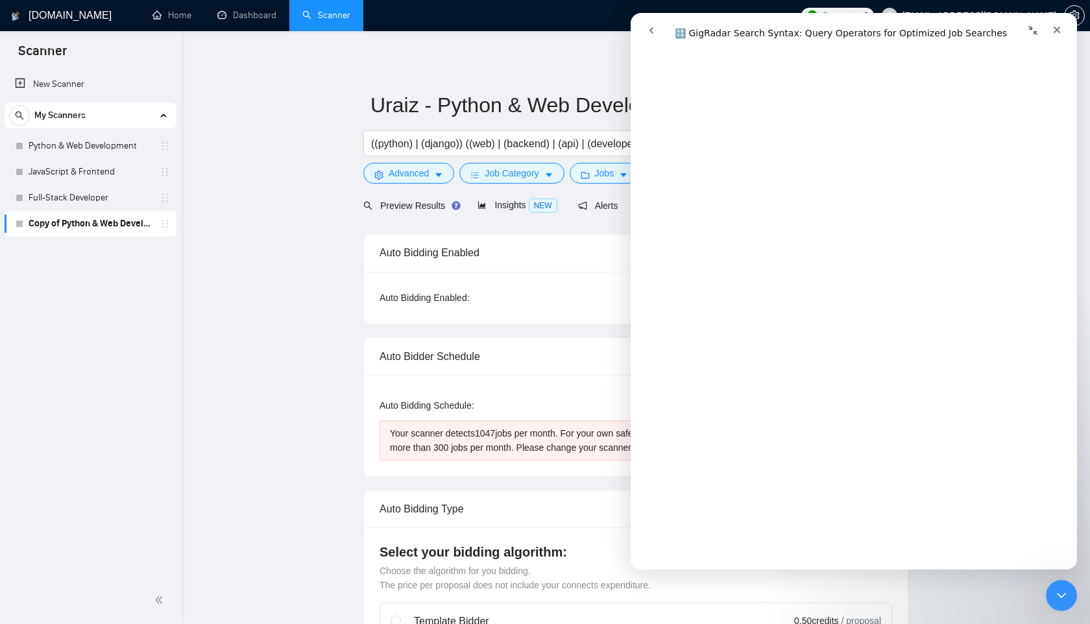
scroll to position [3741, 0]
click at [1052, 35] on div "Close" at bounding box center [1056, 29] width 23 height 23
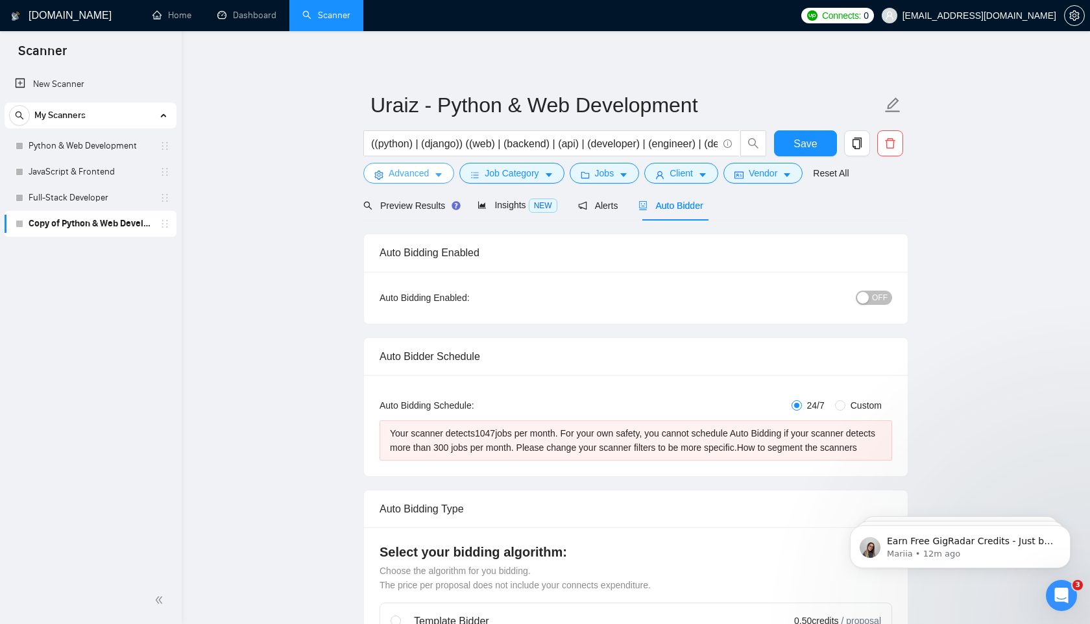
scroll to position [0, 0]
click at [434, 168] on button "Advanced" at bounding box center [408, 173] width 91 height 21
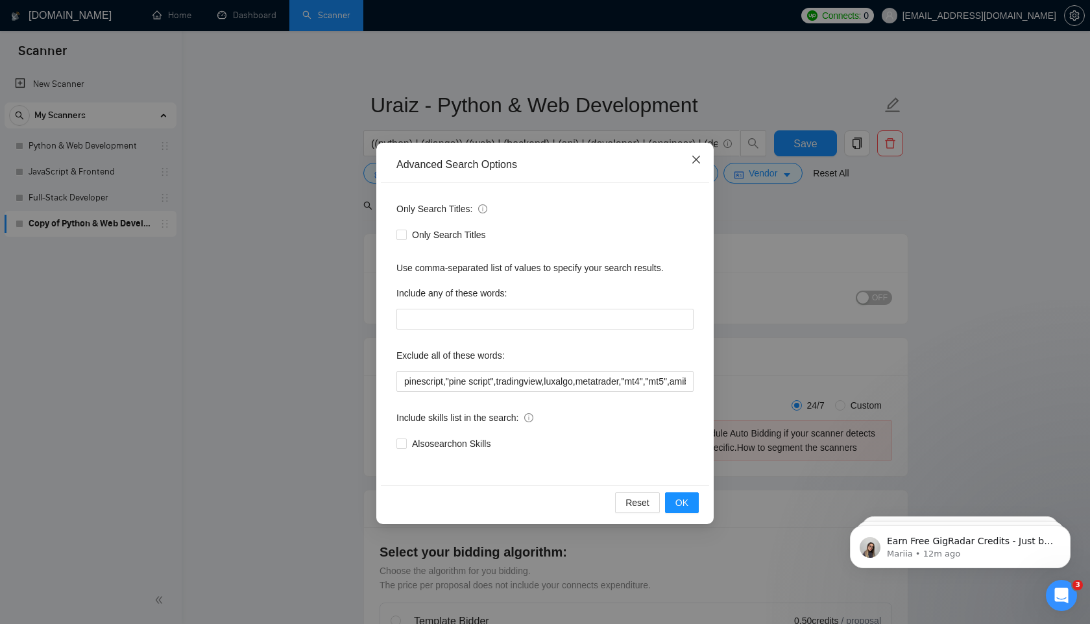
click at [693, 158] on icon "close" at bounding box center [696, 160] width 8 height 8
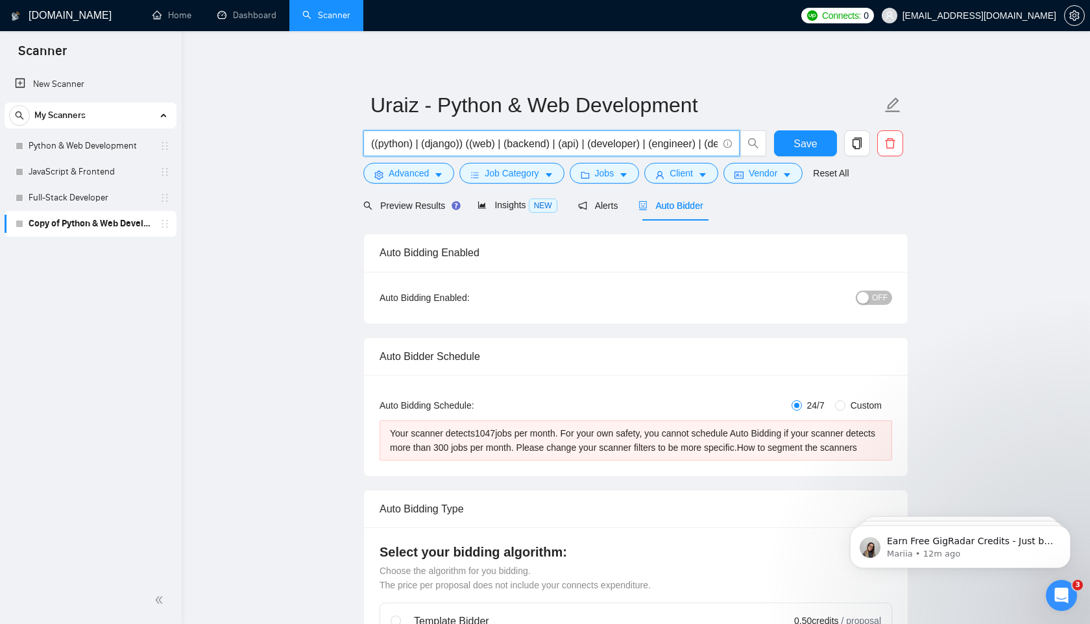
drag, startPoint x: 466, startPoint y: 144, endPoint x: 369, endPoint y: 145, distance: 96.7
click at [369, 145] on span "((python) | (django)) ((web) | (backend) | (api) | (developer) | (engineer) | (…" at bounding box center [551, 143] width 376 height 26
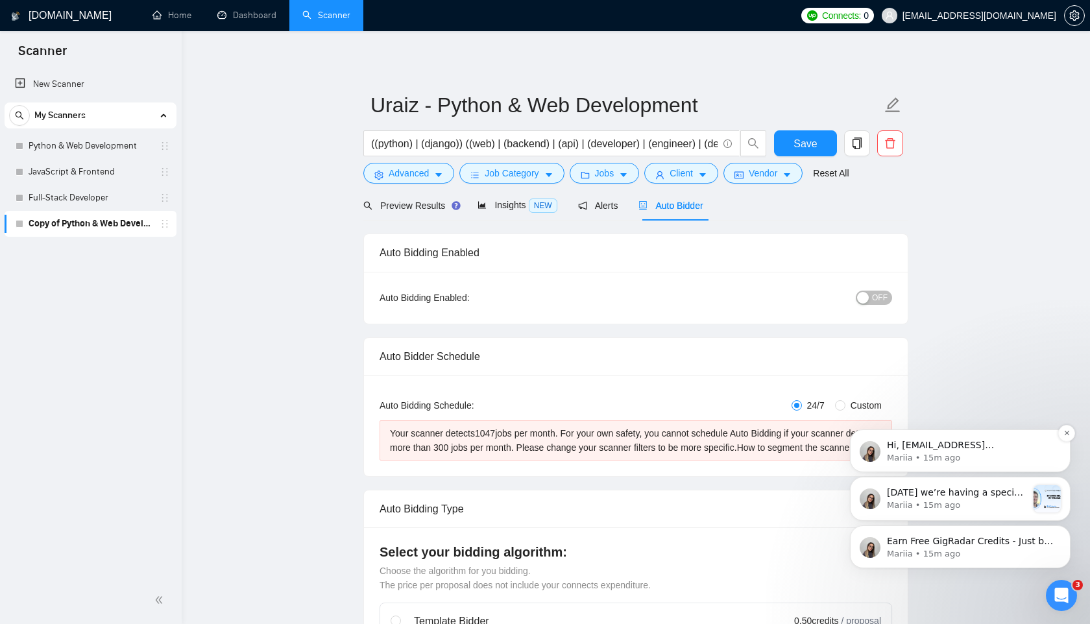
click at [990, 447] on p "Hi, [EMAIL_ADDRESS][DOMAIN_NAME], Welcome to [DOMAIN_NAME]! Why don't you check…" at bounding box center [970, 445] width 167 height 13
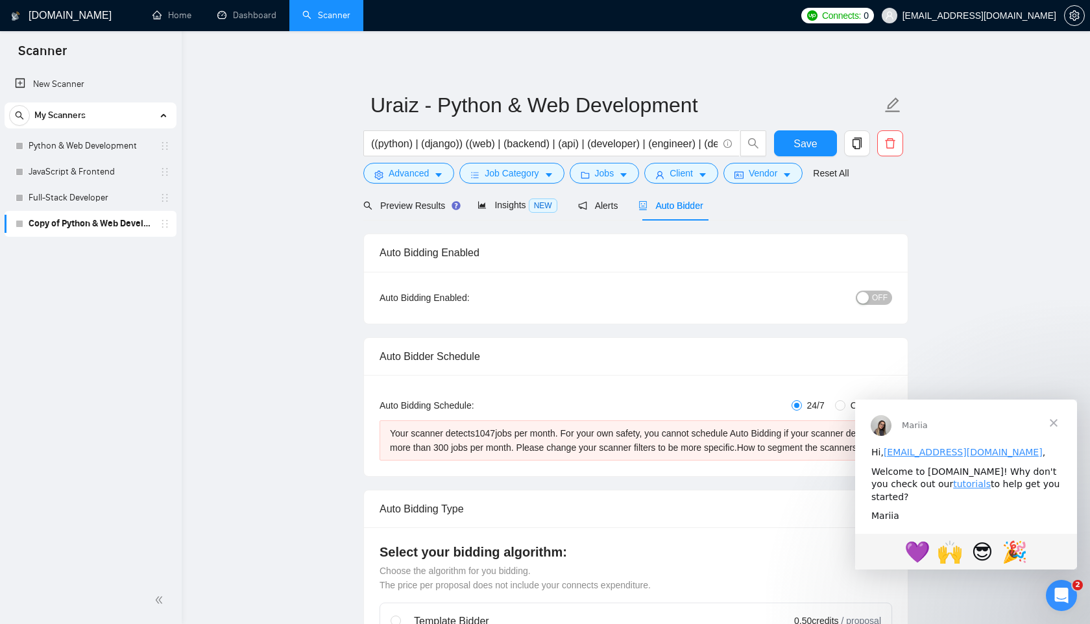
click at [1054, 424] on span "Close" at bounding box center [1053, 423] width 47 height 47
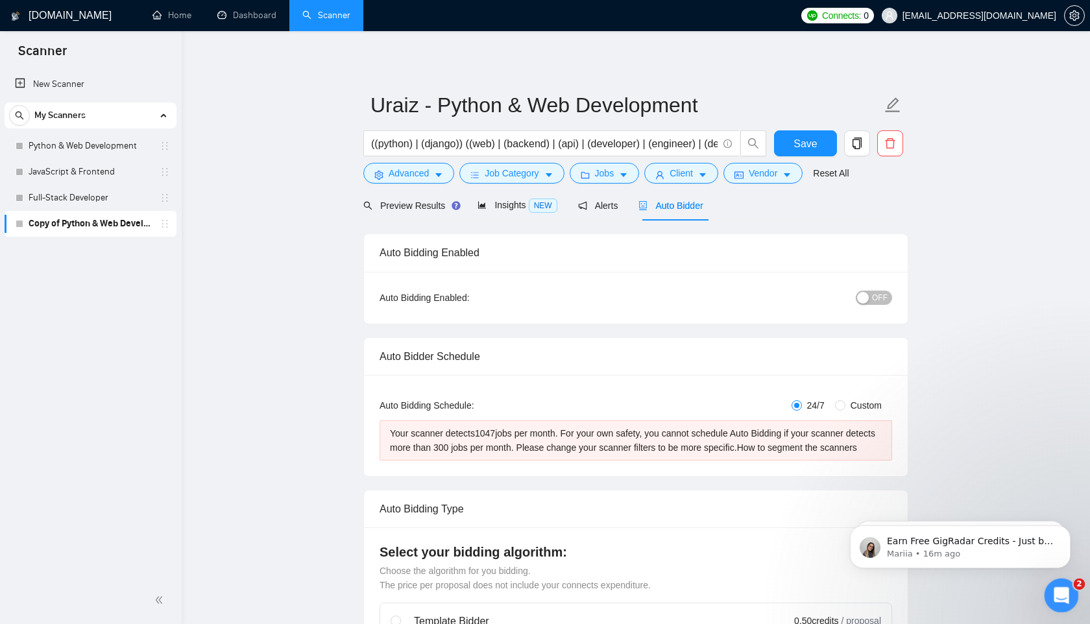
click at [1064, 606] on div "Open Intercom Messenger" at bounding box center [1059, 593] width 43 height 43
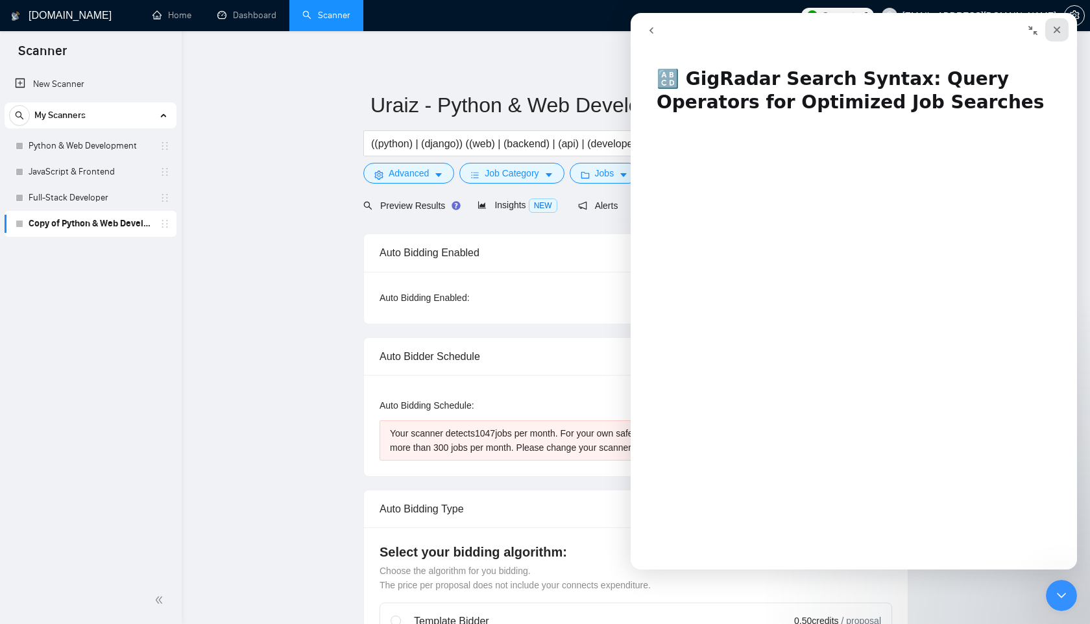
click at [1058, 32] on icon "Close" at bounding box center [1056, 30] width 10 height 10
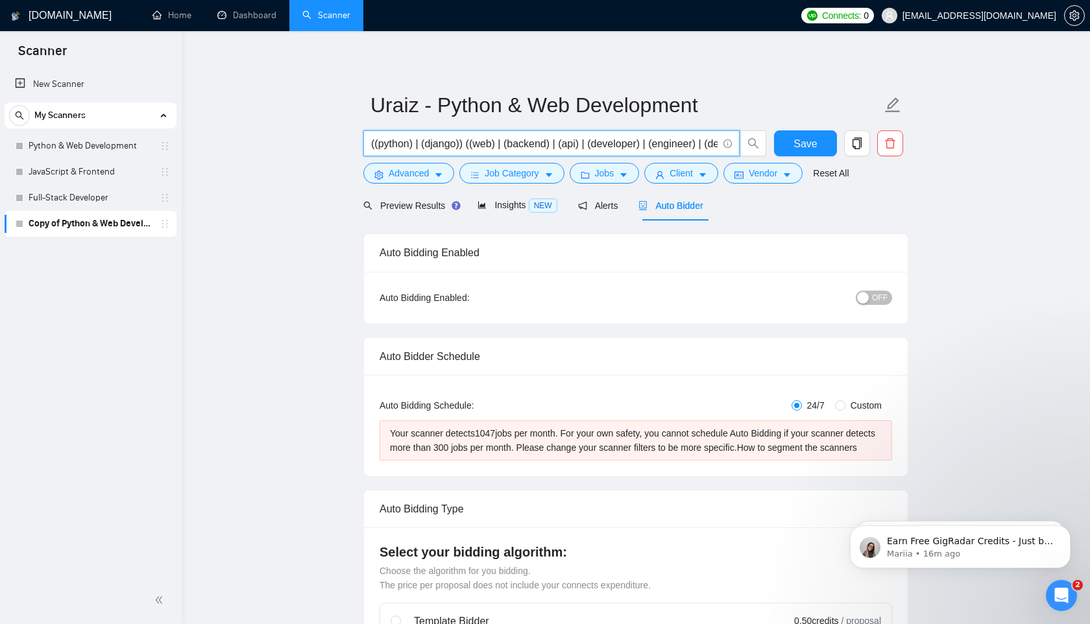
drag, startPoint x: 473, startPoint y: 144, endPoint x: 499, endPoint y: 143, distance: 26.0
click at [499, 143] on input "((python) | (django)) ((web) | (backend) | (api) | (developer) | (engineer) | (…" at bounding box center [544, 144] width 346 height 16
click at [499, 143] on input "((python) | (django)) ((backend) | (api) | (developer) | (engineer) | (dev) | (…" at bounding box center [544, 144] width 346 height 16
click at [590, 142] on input "((python) | (django)) ((backend) | (api) | (developer) | (engineer) | (dev) | (…" at bounding box center [544, 144] width 346 height 16
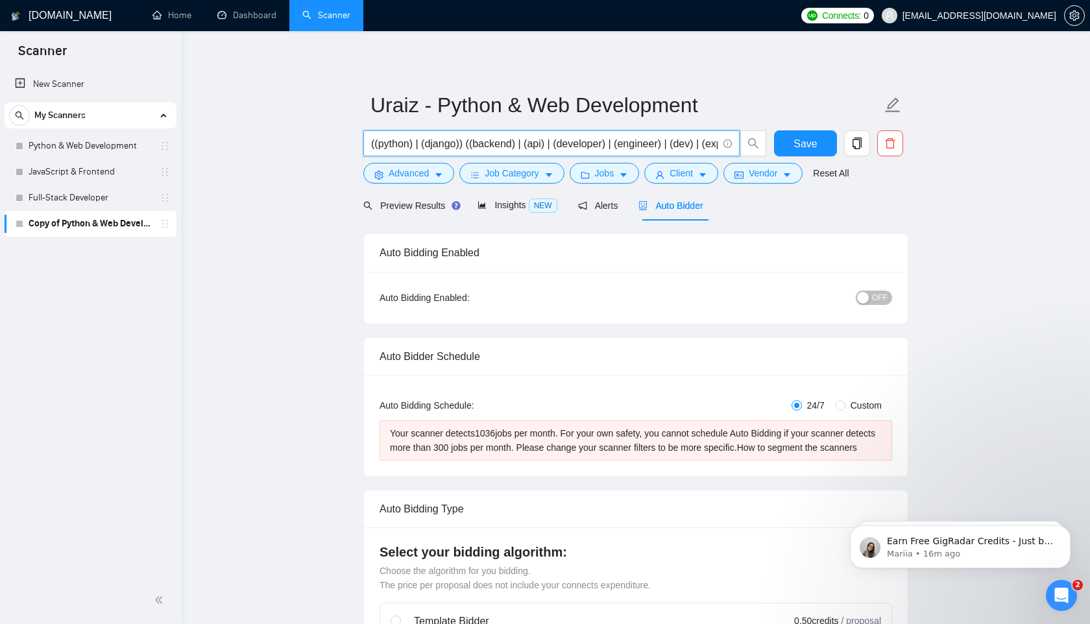
click at [590, 142] on input "((python) | (django)) ((backend) | (api) | (developer) | (engineer) | (dev) | (…" at bounding box center [544, 144] width 346 height 16
type input "((python) | (django)) ((backend) | (api) | (engineer) | (dev) | (expert) | (spe…"
click at [588, 144] on input "((python) | (django)) ((backend) | (api) | (engineer) | (dev) | (expert) | (spe…" at bounding box center [544, 144] width 346 height 16
click at [503, 146] on input "((python) | (django)) ((backend) | (api) | (dev) | (expert) | (specialist) | (p…" at bounding box center [544, 144] width 346 height 16
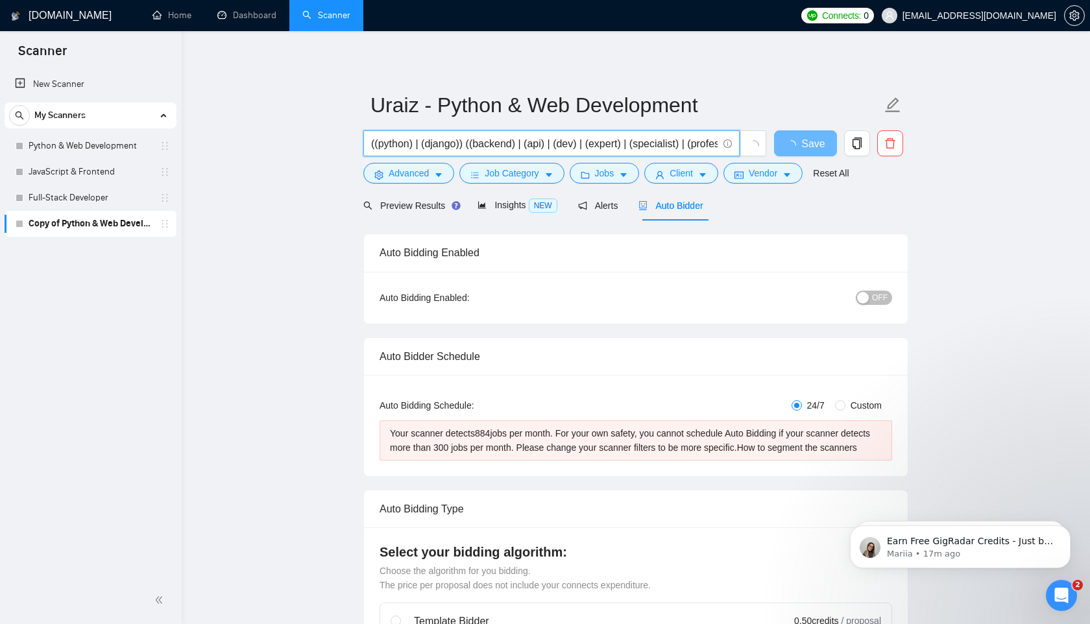
click at [503, 146] on input "((python) | (django)) ((backend) | (api) | (dev) | (expert) | (specialist) | (p…" at bounding box center [544, 144] width 346 height 16
click at [539, 144] on input "((python) | (django)) ((backend) | (api) | (dev) | (expert) | (specialist) | (p…" at bounding box center [544, 144] width 346 height 16
click at [573, 143] on input "((python) | (django)) ((backend) | (api) | (dev) | (expert) | (specialist) | (p…" at bounding box center [544, 144] width 346 height 16
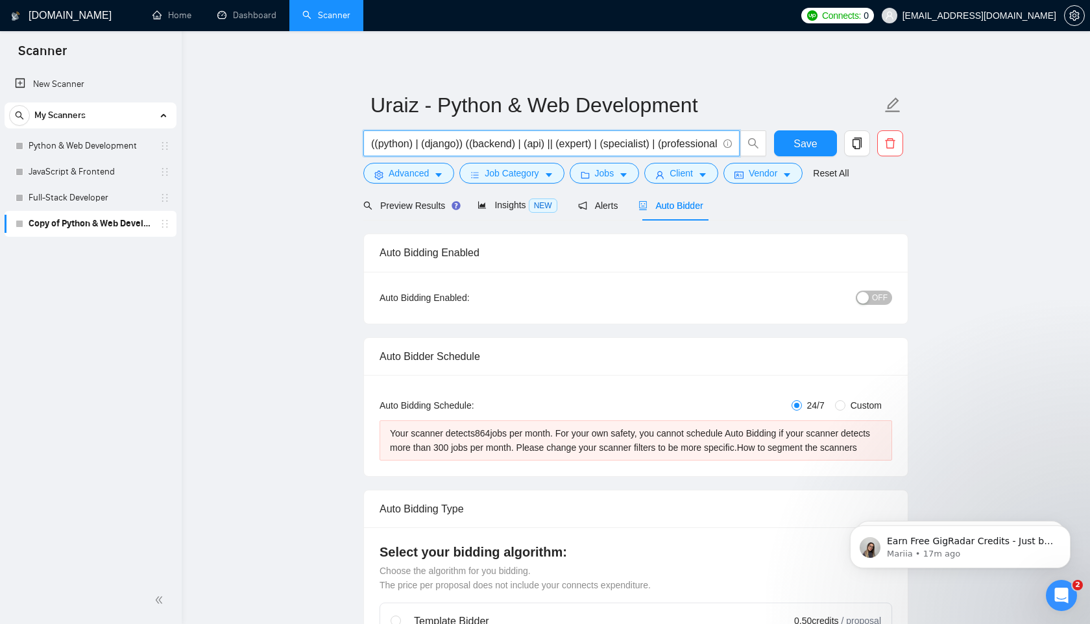
type input "((python) | (django)) ((backend) | (api) | (expert) | (specialist) | (professio…"
click at [647, 142] on input "((python) | (django)) ((backend) | (api) | (expert) | (specialist) | (professio…" at bounding box center [544, 144] width 346 height 16
click at [398, 147] on input "((python) | (django)) ((backend) | (api) | (expert) | (specialist) | (professio…" at bounding box center [544, 144] width 346 height 16
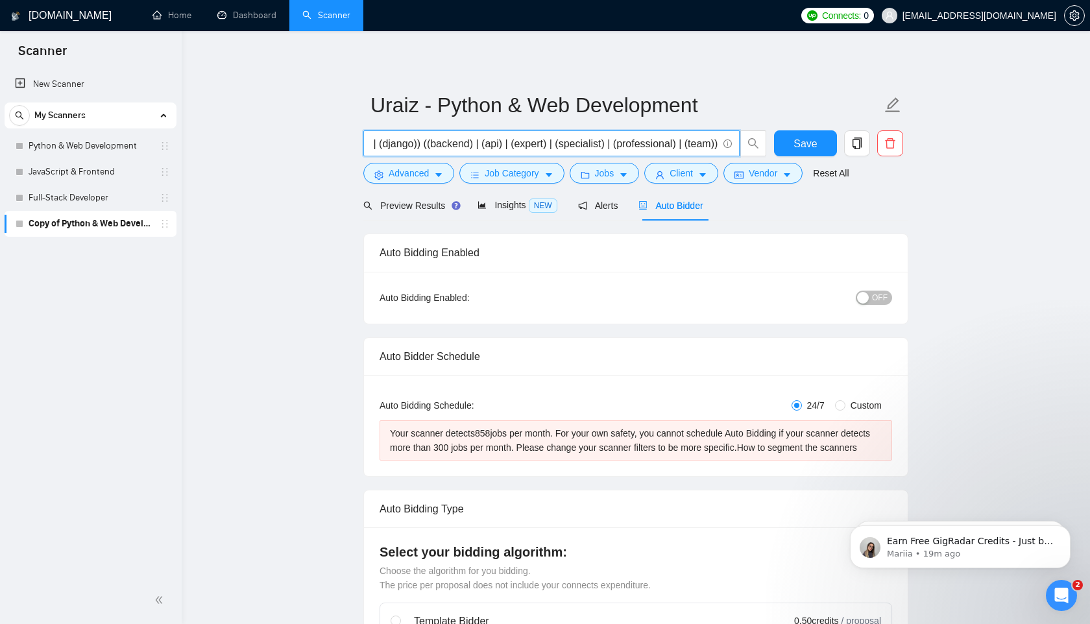
click at [398, 146] on input "((python) | (django)) ((backend) | (api) | (expert) | (specialist) | (professio…" at bounding box center [544, 144] width 346 height 16
drag, startPoint x: 505, startPoint y: 143, endPoint x: 542, endPoint y: 143, distance: 37.0
click at [542, 143] on input "((python) | (django)) ((backend) | (api) | (expert) | (specialist) | (professio…" at bounding box center [544, 144] width 346 height 16
drag, startPoint x: 713, startPoint y: 143, endPoint x: 685, endPoint y: 142, distance: 27.9
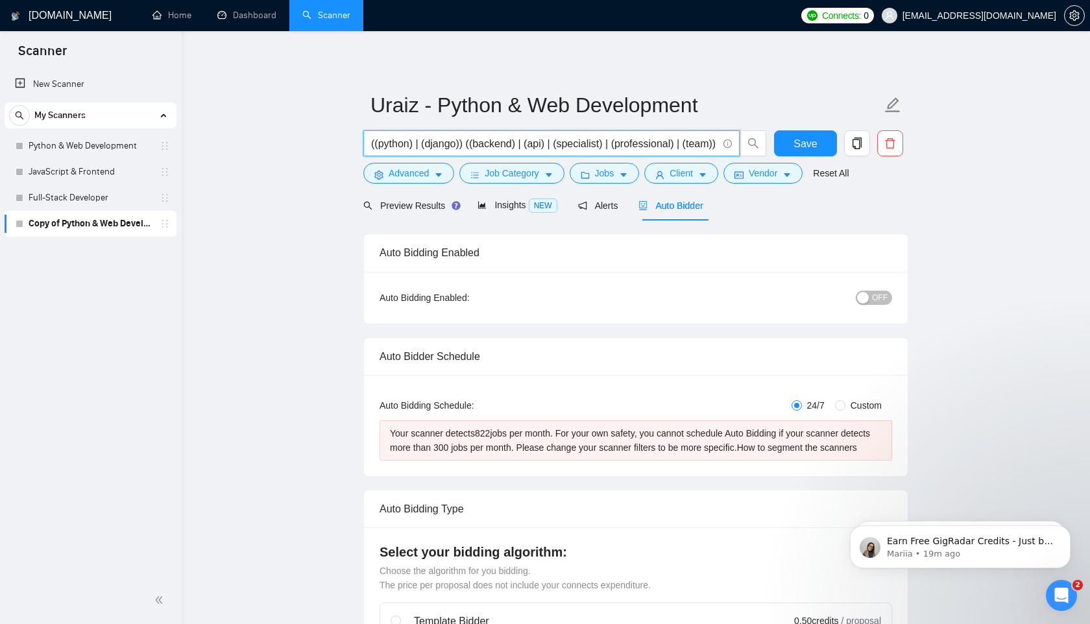
click at [685, 142] on input "((python) | (django)) ((backend) | (api) | (specialist) | (professional) | (tea…" at bounding box center [544, 144] width 346 height 16
type input "((python) | (django)) ((backend) | (api))"
click at [574, 146] on input "((python) | (django)) ((backend) | (api))" at bounding box center [544, 144] width 346 height 16
click at [639, 141] on input "((python) | (django)) ((backend) | (api) | (DRF))" at bounding box center [544, 144] width 346 height 16
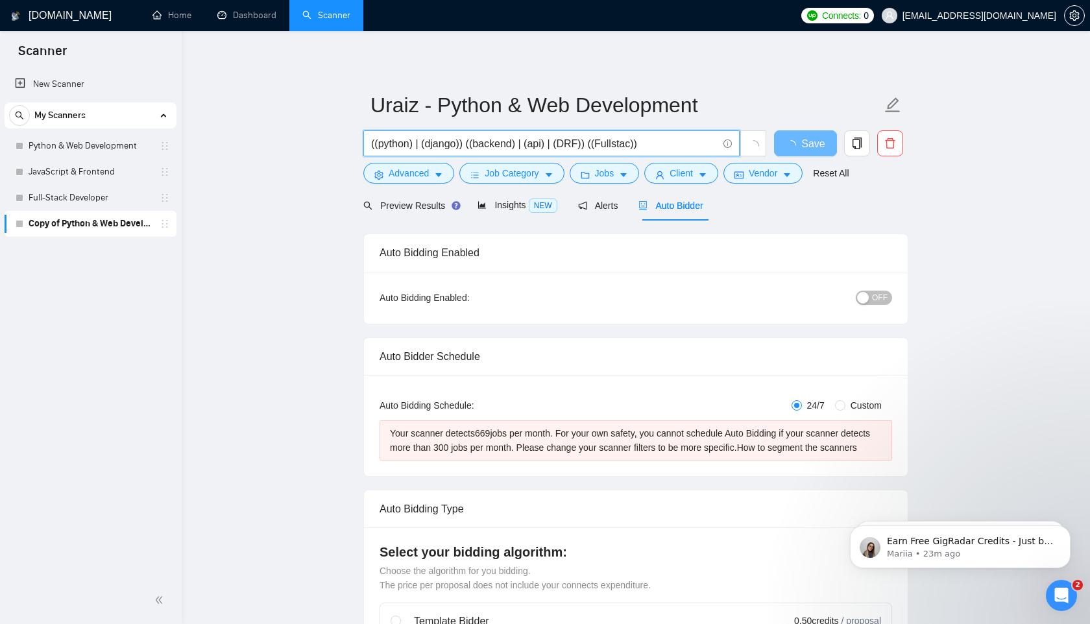
type input "((python) | (django)) ((backend) | (api) | (DRF)) ((Fullstack))"
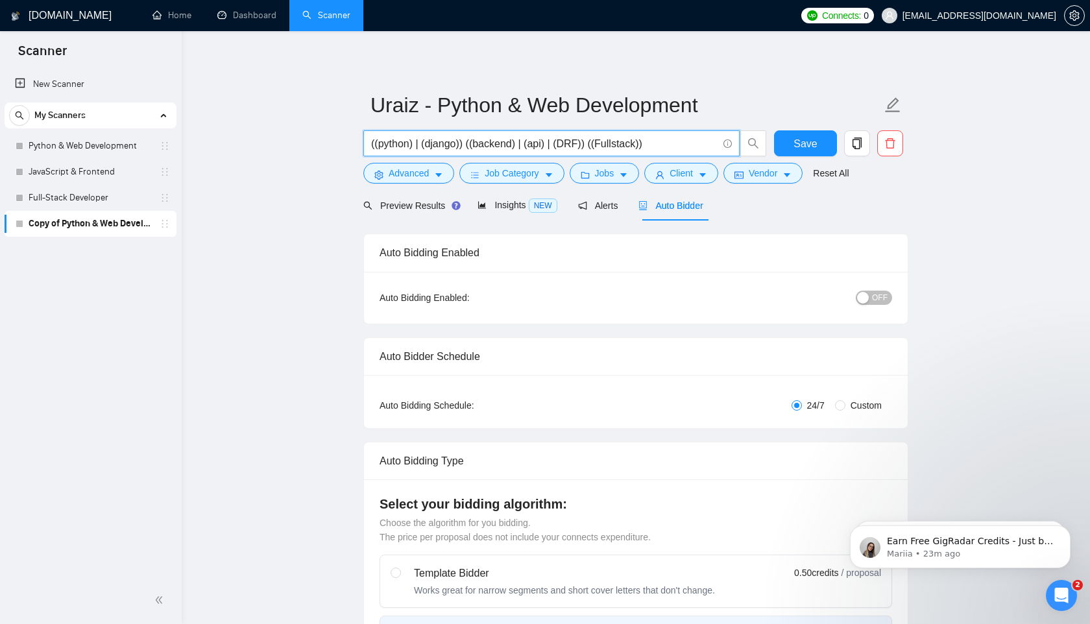
click at [878, 298] on span "OFF" at bounding box center [880, 298] width 16 height 14
click at [874, 298] on span "ON" at bounding box center [870, 298] width 12 height 14
click at [667, 149] on input "((python) | (django)) ((backend) | (api) | (DRF)) ((Fullstack))" at bounding box center [544, 144] width 346 height 16
type input "((python) | (django)) ((backend) | (api) | (DRF))"
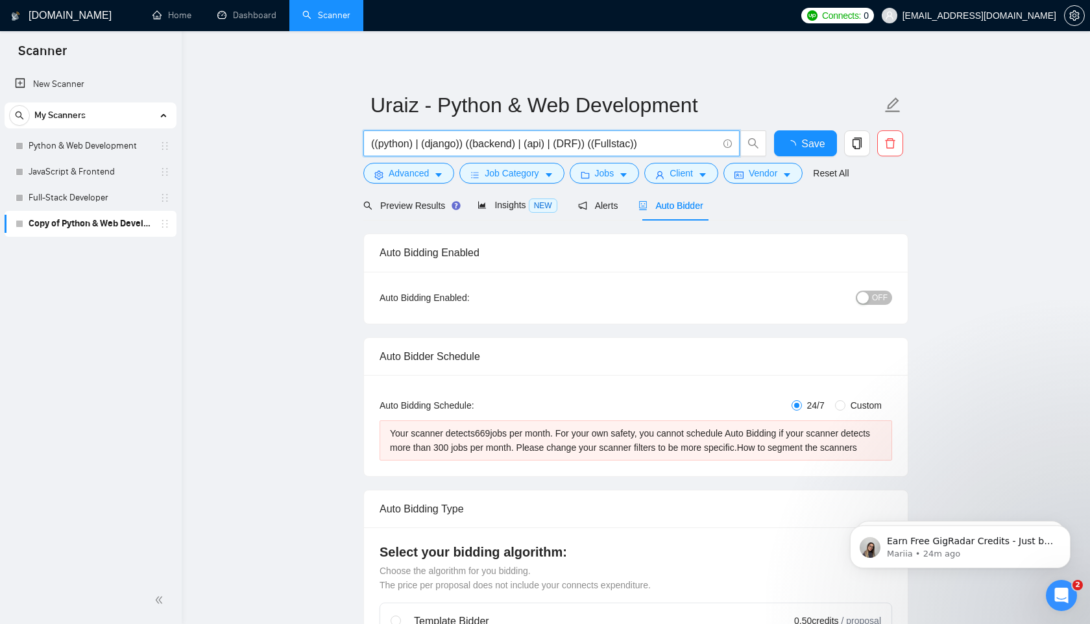
type input "((python) | (django)) ((backend) | (api) | (DRF)) ((Fullstack))"
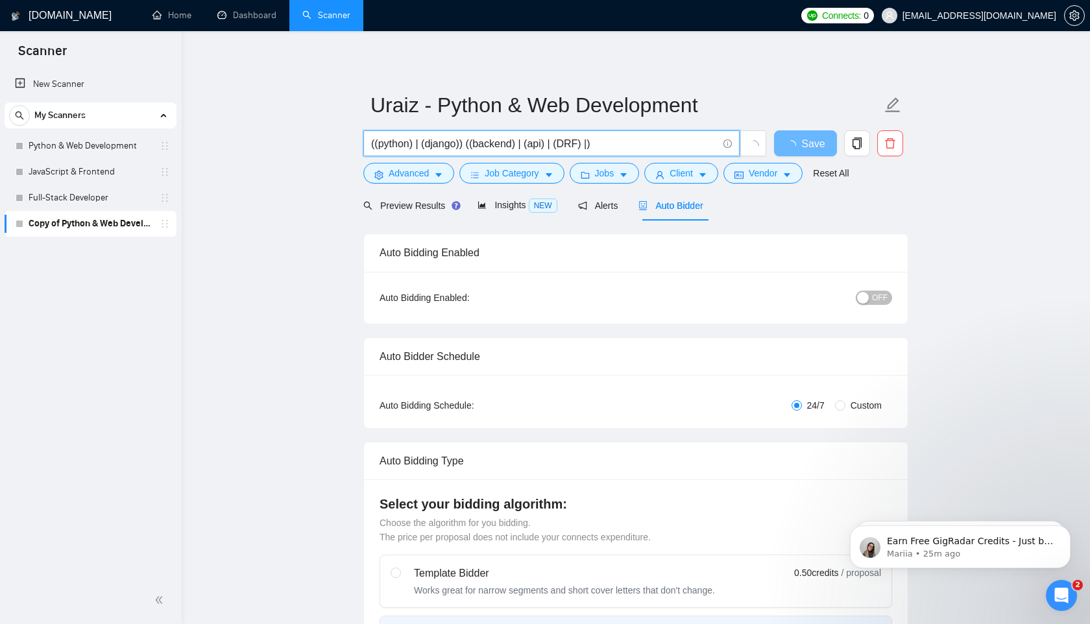
type input "((python) | (django)) ((backend) | (api) | (DRF) | )"
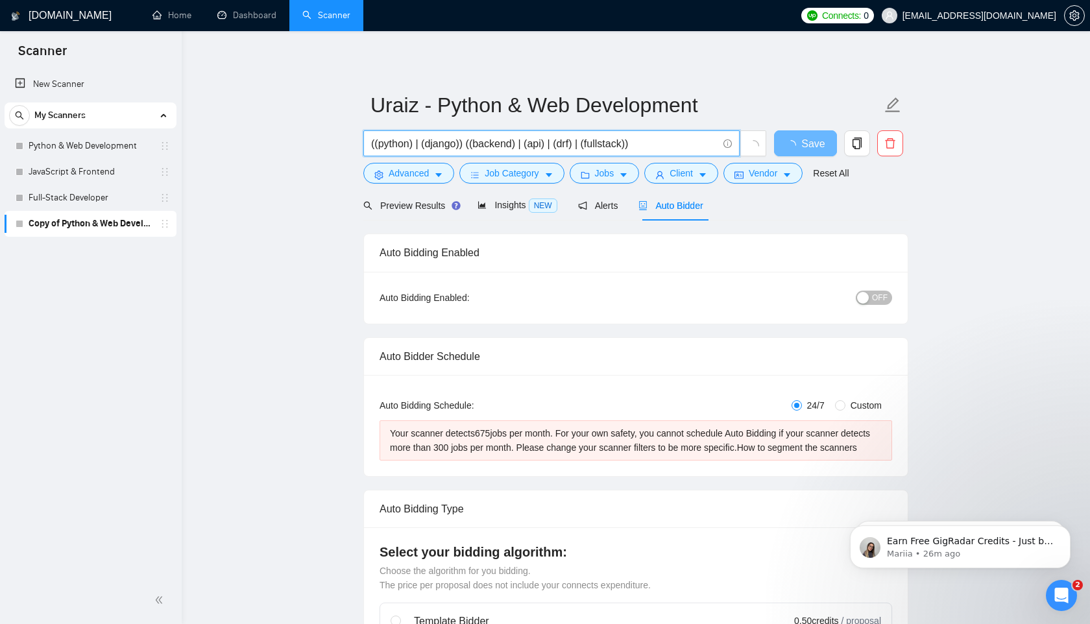
click at [656, 147] on input "((python) | (django)) ((backend) | (api) | (drf) | (fullstack))" at bounding box center [544, 144] width 346 height 16
drag, startPoint x: 376, startPoint y: 145, endPoint x: 420, endPoint y: 145, distance: 44.1
click at [420, 145] on input "((python) | (django)) ((backend) | (api) | (drf) | (fullstack))" at bounding box center [544, 144] width 346 height 16
type input "((django)) ((backend) | (api) | (drf) | (fullstack))"
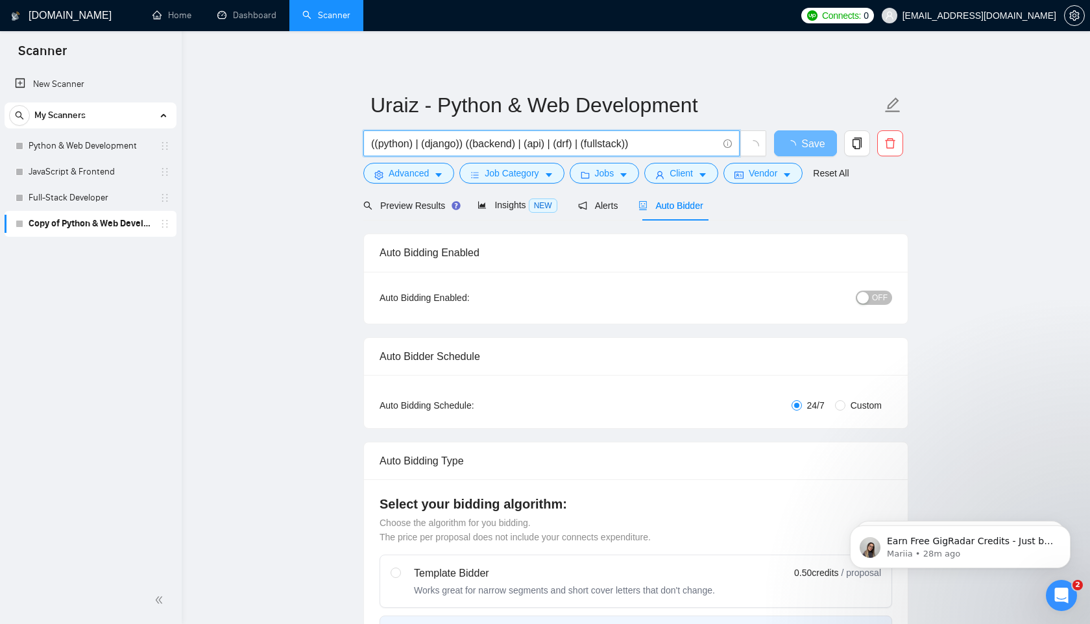
drag, startPoint x: 588, startPoint y: 144, endPoint x: 633, endPoint y: 143, distance: 45.4
click at [633, 143] on input "((python) | (django)) ((backend) | (api) | (drf) | (fullstack))" at bounding box center [544, 144] width 346 height 16
type input "((python) | (django)) ((backend) | (api) | (drf) )"
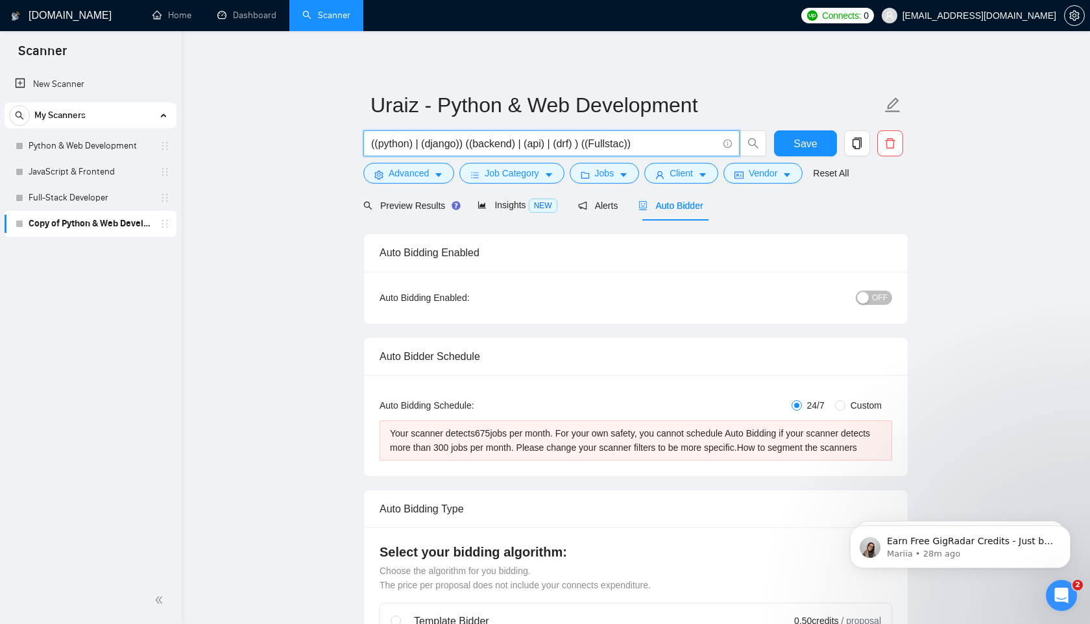
type input "((python) | (django)) ((backend) | (api) | (drf) ) ((Fullstack))"
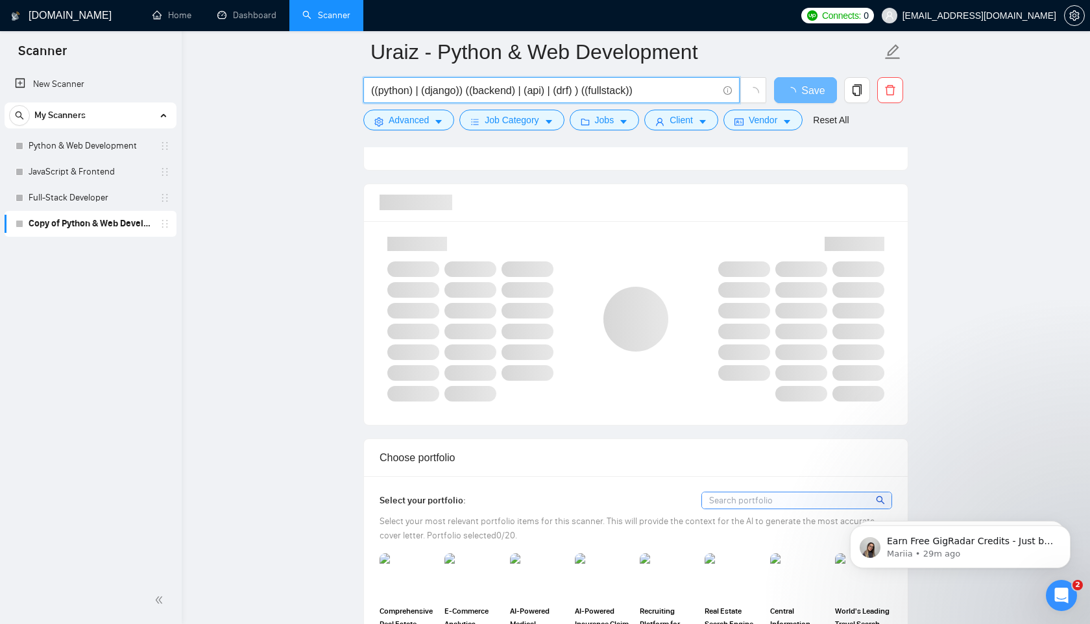
scroll to position [810, 0]
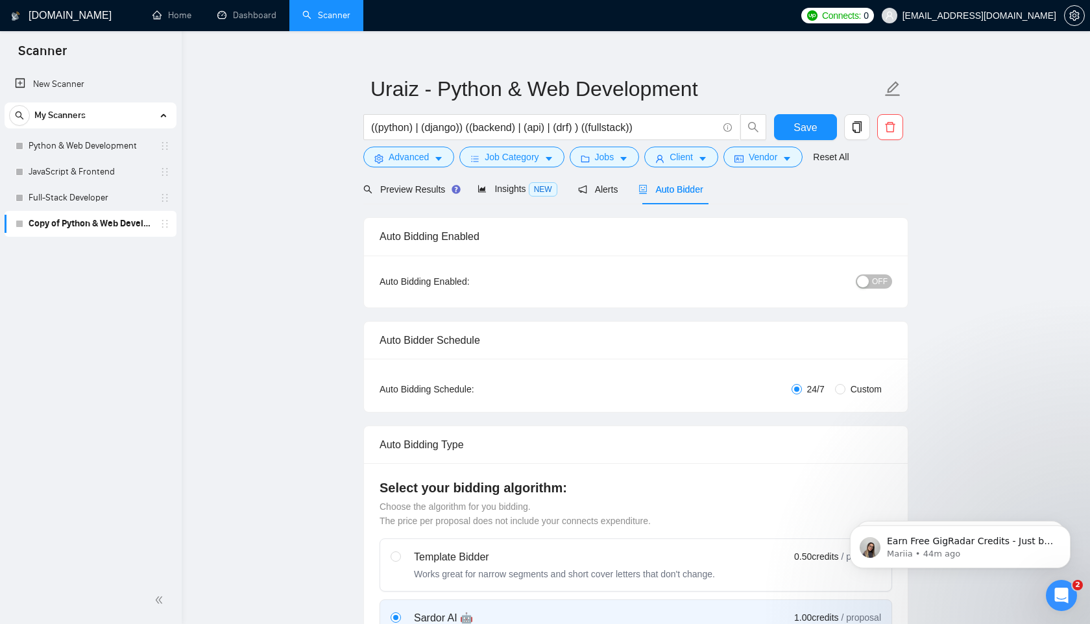
scroll to position [0, 0]
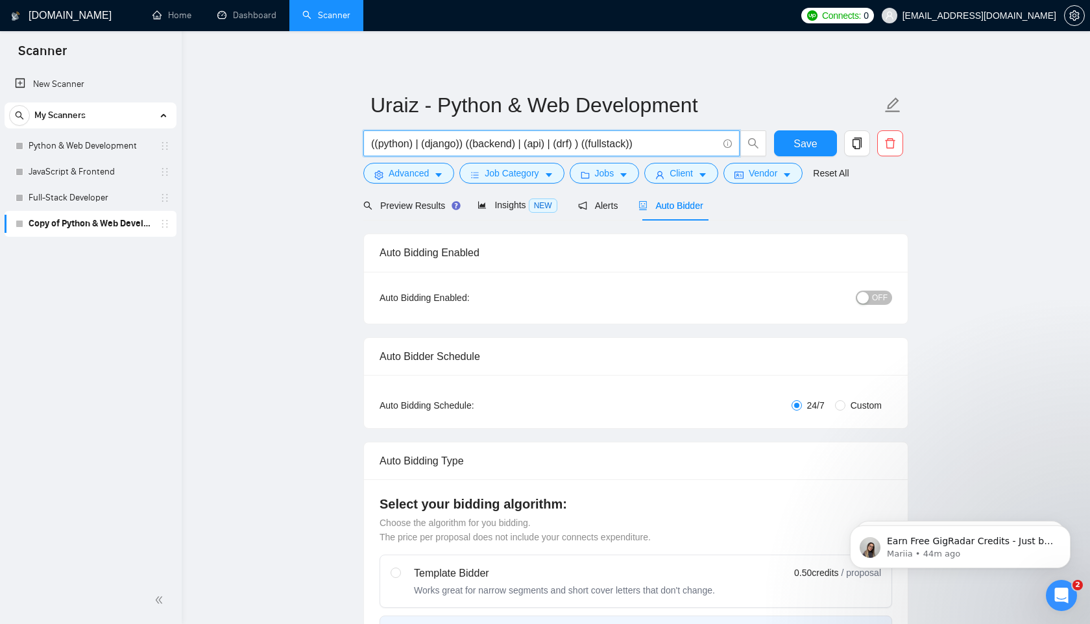
click at [592, 142] on input "((python) | (django)) ((backend) | (api) | (drf) ) ((fullstack))" at bounding box center [544, 144] width 346 height 16
click at [580, 143] on input "((python) | (django)) ((backend) | (api) | (drf) ) ((fullstack))" at bounding box center [544, 144] width 346 height 16
click at [657, 147] on input "((python) | (django)) ((backend) | (api) | (drf)) ((fullstack))" at bounding box center [544, 144] width 346 height 16
click at [462, 144] on input "((python) | (django)) ((backend) | (api) | (drf)) ((fullstack))" at bounding box center [544, 144] width 346 height 16
type input "((python) | (django) | (flask)) ((web) | (backend) | (api) | (drf)) ((fullstack…"
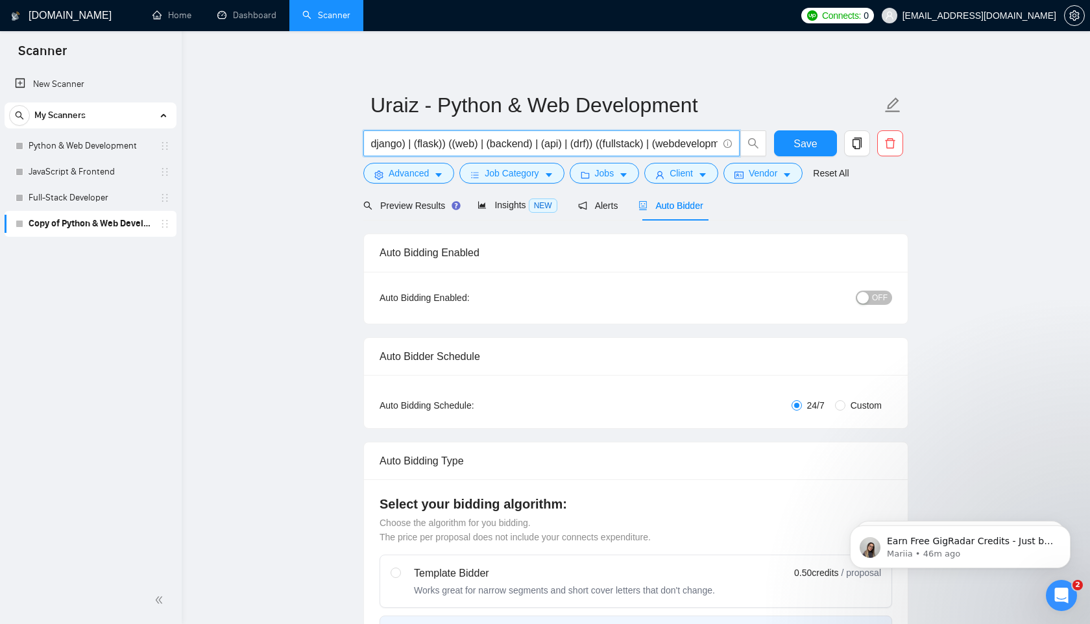
scroll to position [0, 84]
type input "((python) | (django) | (flask)) ((web) | (backend) | (api) | (drf)) ((fullstack…"
click at [416, 206] on span "Preview Results" at bounding box center [409, 205] width 93 height 10
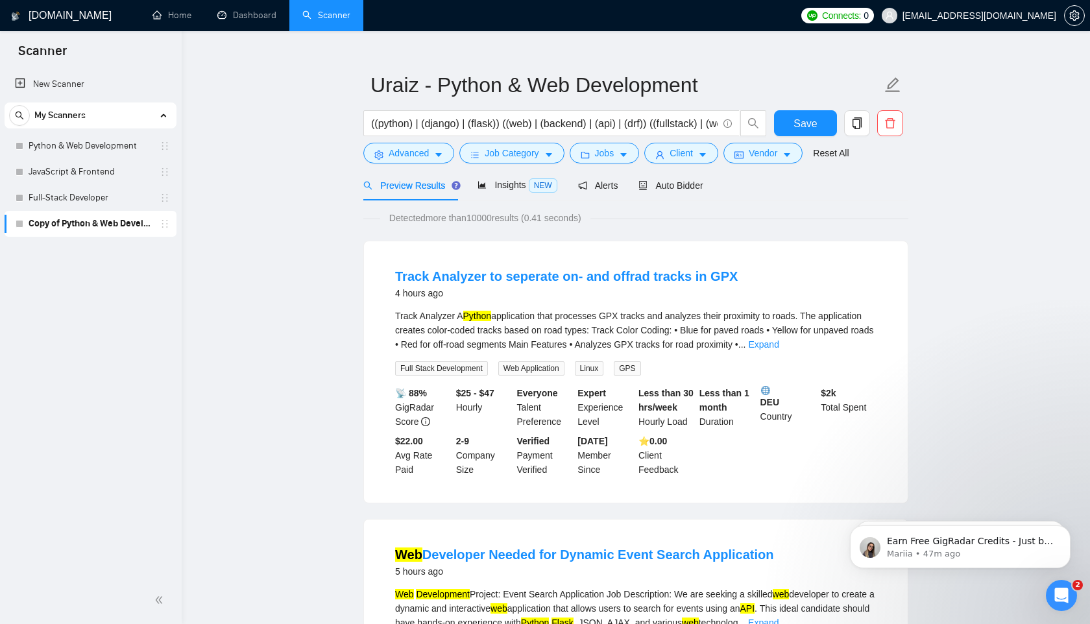
scroll to position [28, 0]
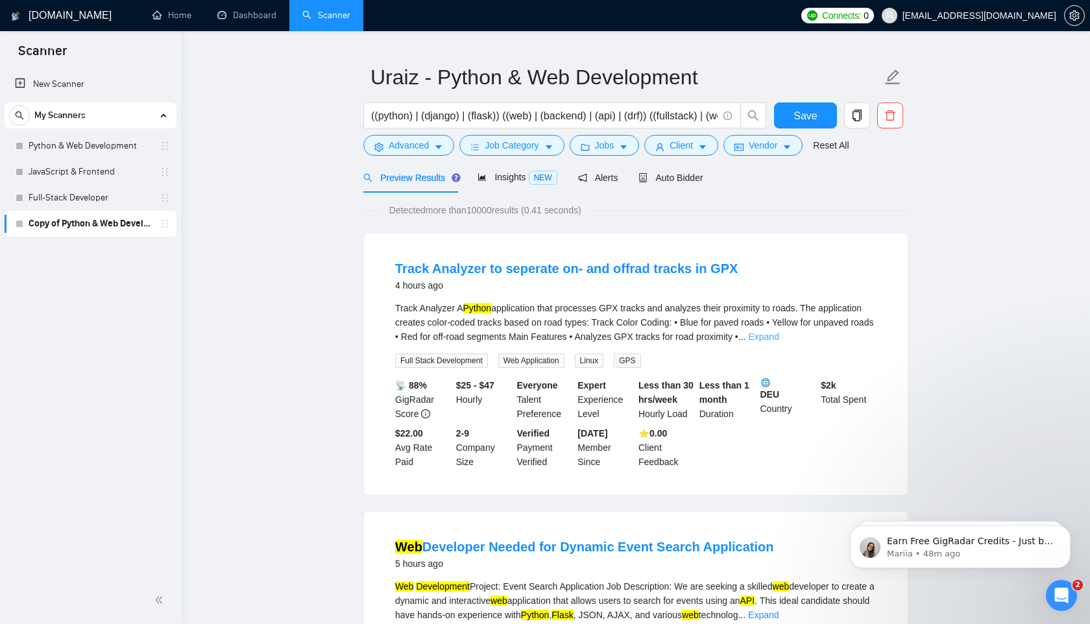
click at [778, 335] on link "Expand" at bounding box center [763, 336] width 30 height 10
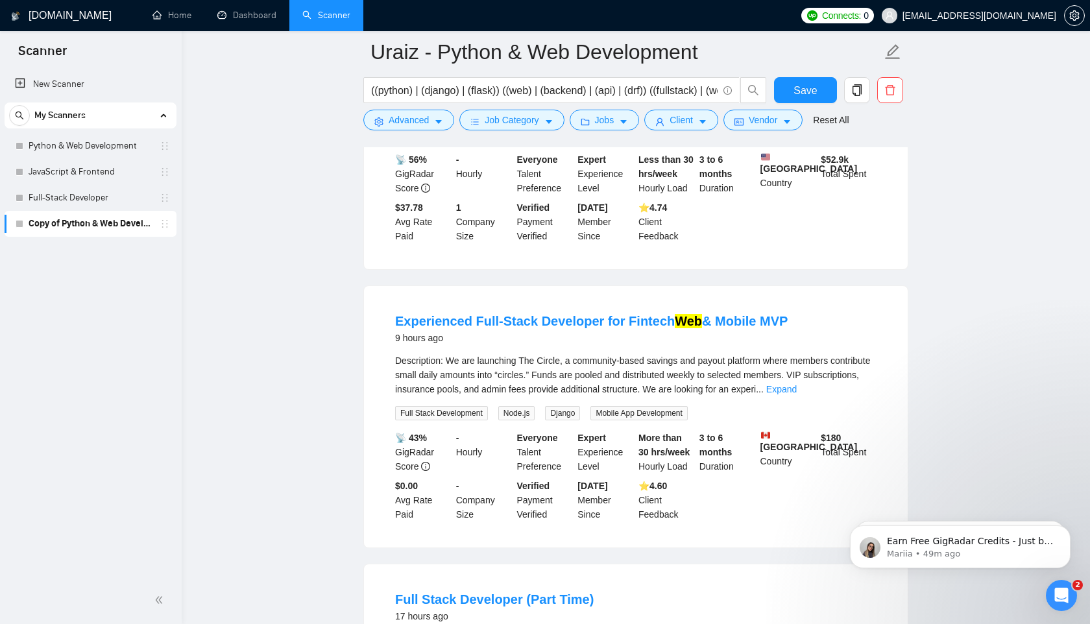
scroll to position [2158, 0]
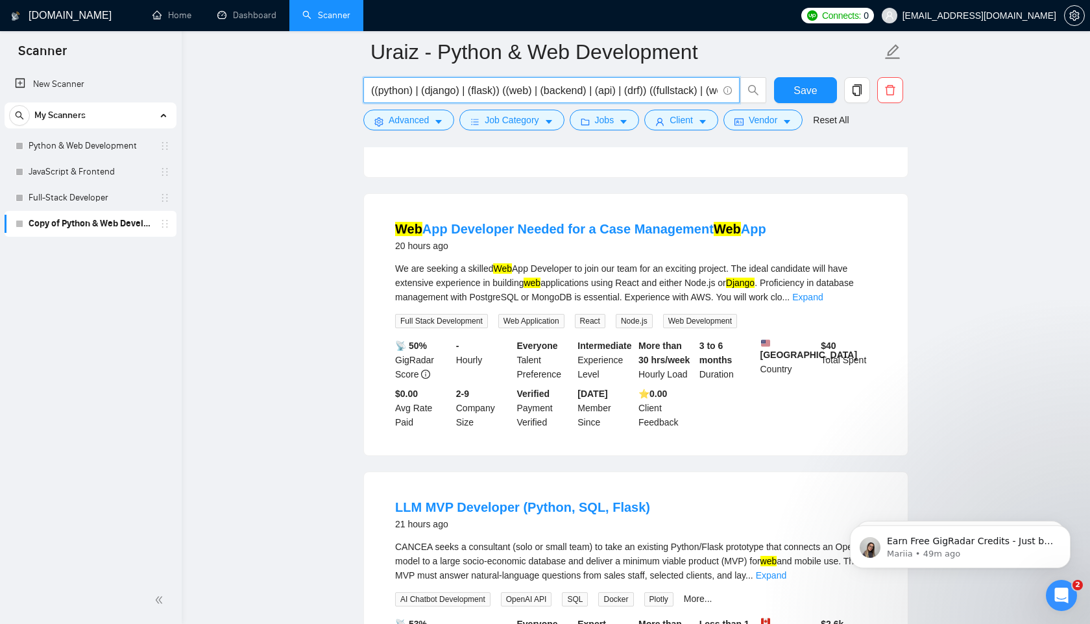
click at [617, 86] on input "((python) | (django) | (flask)) ((web) | (backend) | (api) | (drf)) ((fullstack…" at bounding box center [544, 90] width 346 height 16
click at [622, 381] on div "Intermediate Experience Level" at bounding box center [605, 360] width 61 height 43
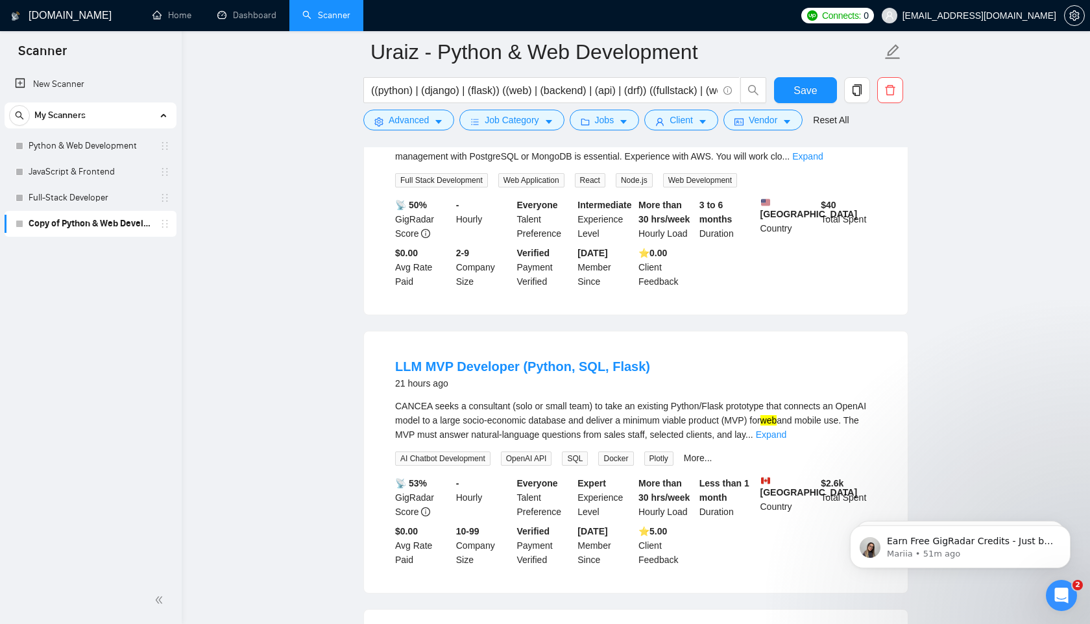
scroll to position [2720, 0]
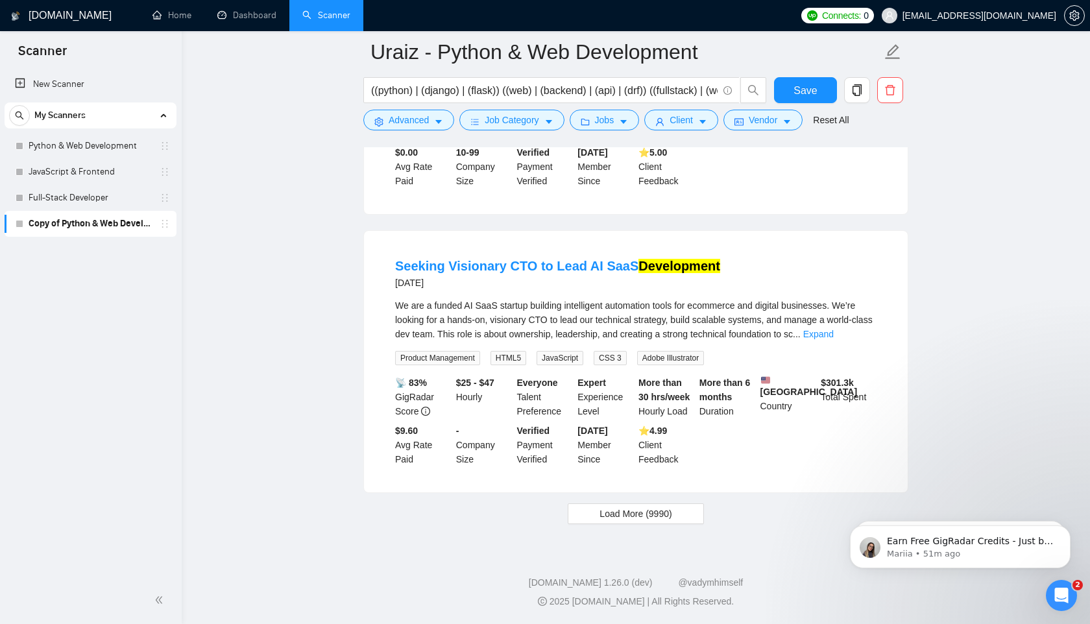
click at [865, 319] on div "We are a funded AI SaaS startup building intelligent automation tools for ecomm…" at bounding box center [635, 319] width 481 height 43
click at [833, 329] on link "Expand" at bounding box center [818, 334] width 30 height 10
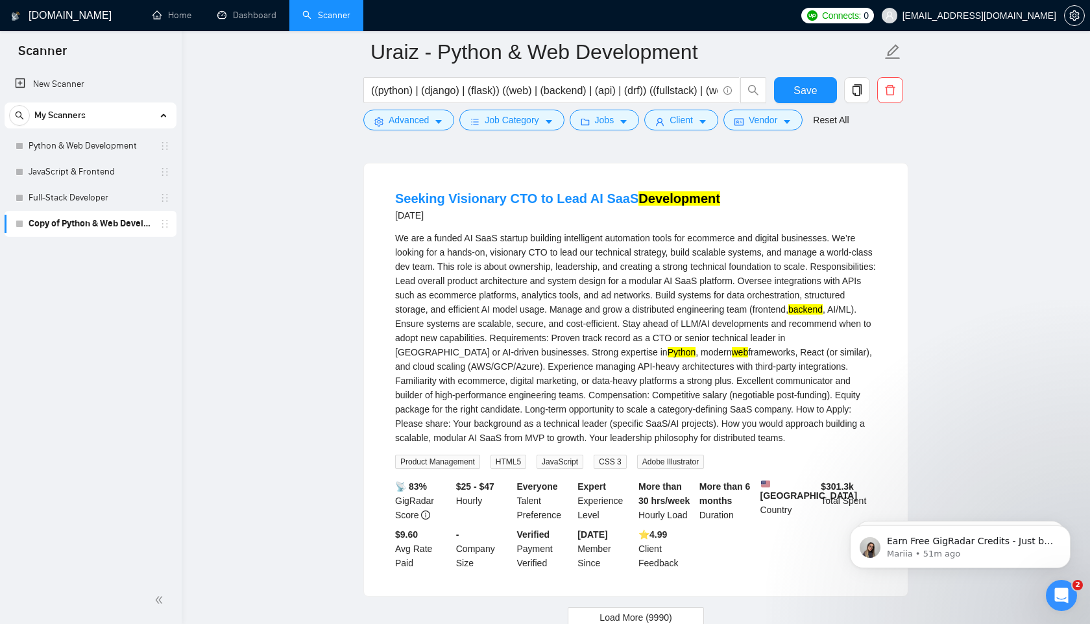
scroll to position [2644, 0]
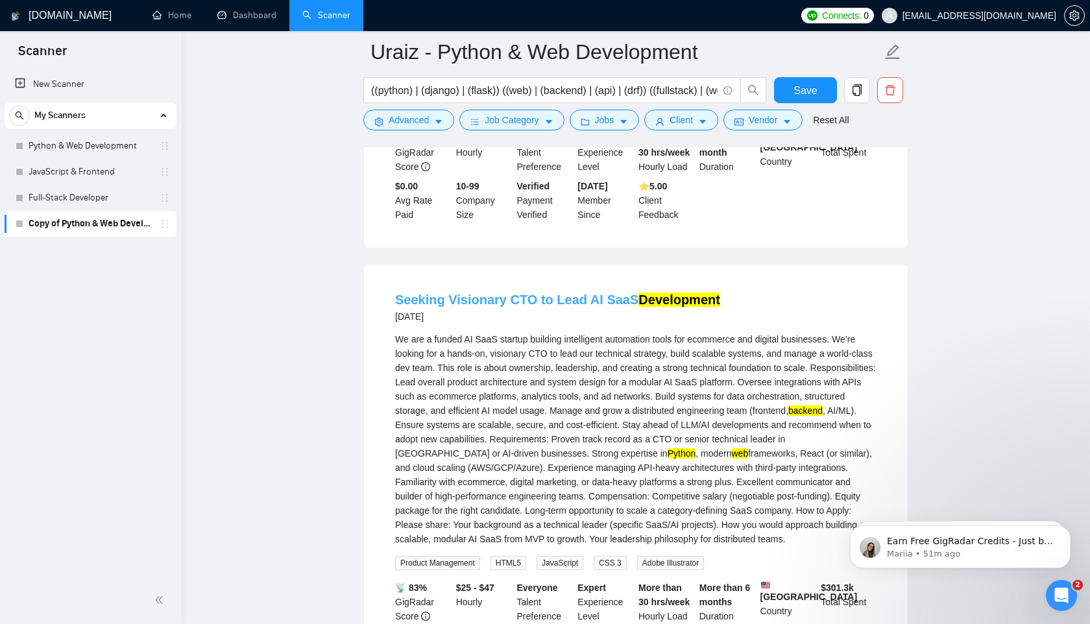
click at [501, 307] on link "Seeking Visionary CTO to Lead AI SaaS Development" at bounding box center [557, 300] width 325 height 14
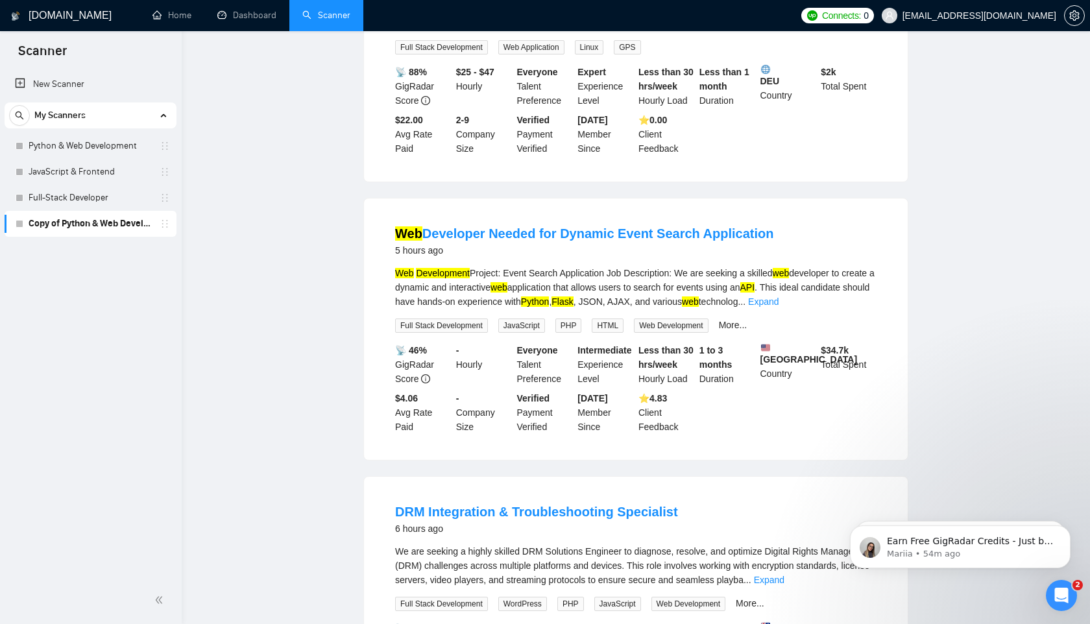
scroll to position [0, 0]
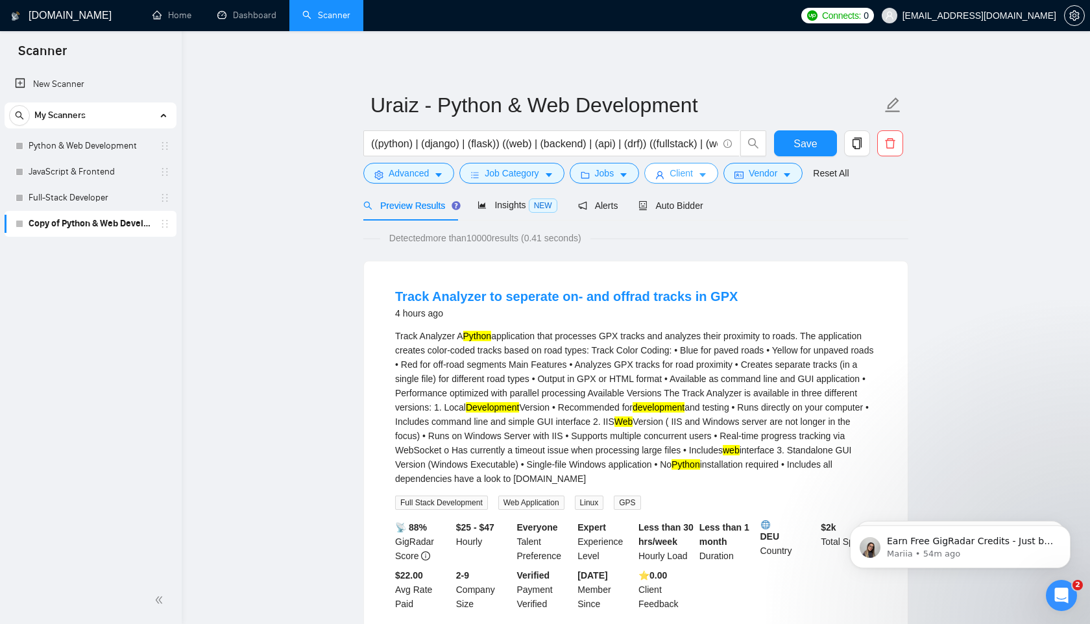
click at [684, 176] on span "Client" at bounding box center [680, 173] width 23 height 14
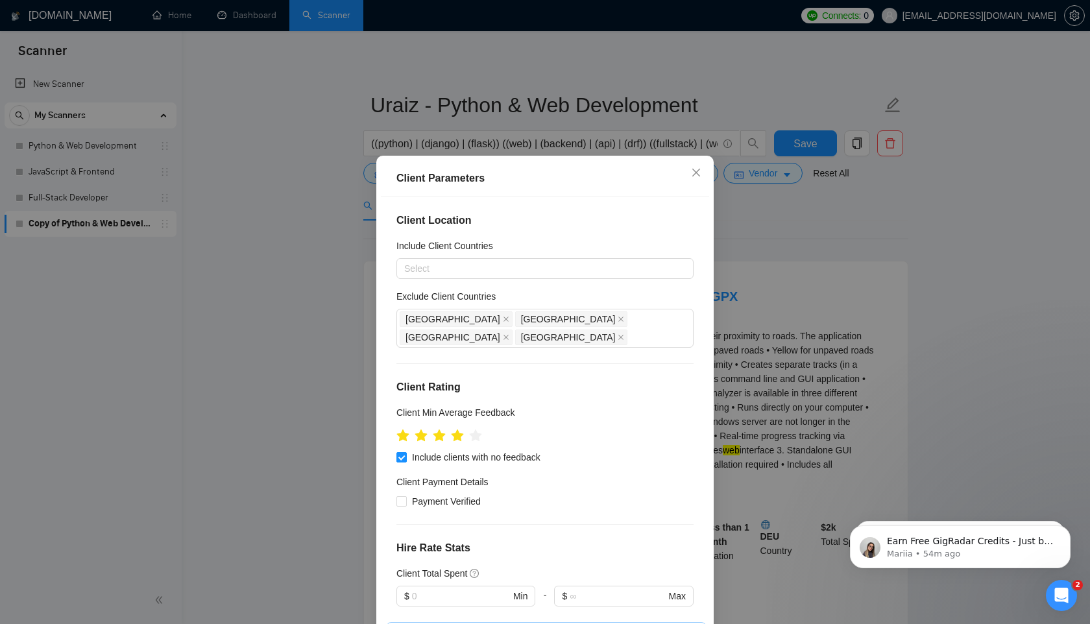
click at [868, 239] on div "Client Parameters Client Location Include Client Countries Select Exclude Clien…" at bounding box center [545, 312] width 1090 height 624
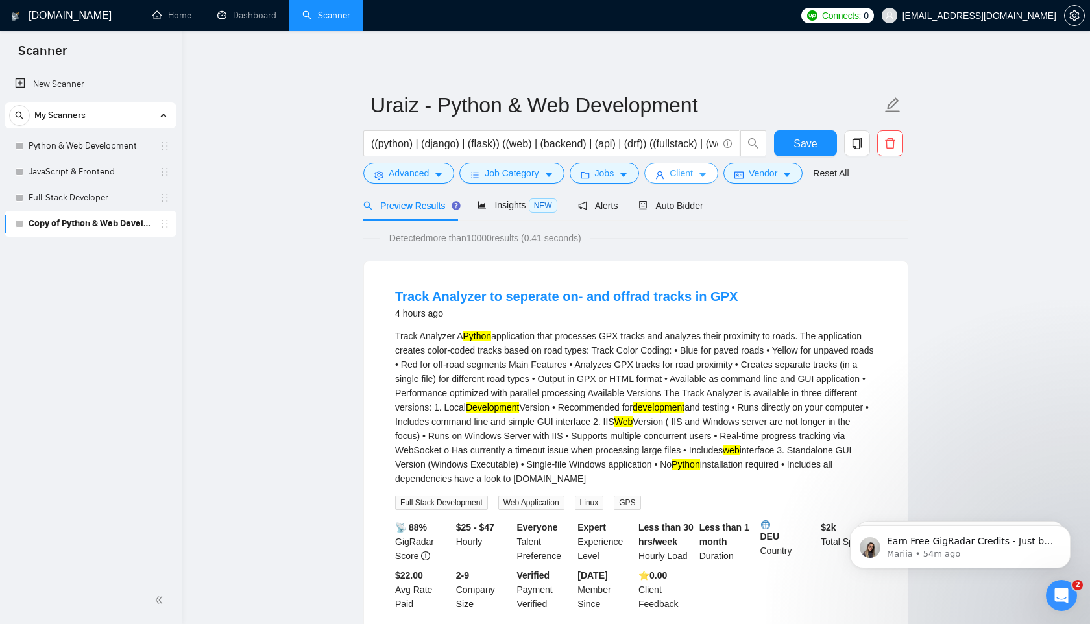
click at [710, 165] on button "Client" at bounding box center [681, 173] width 74 height 21
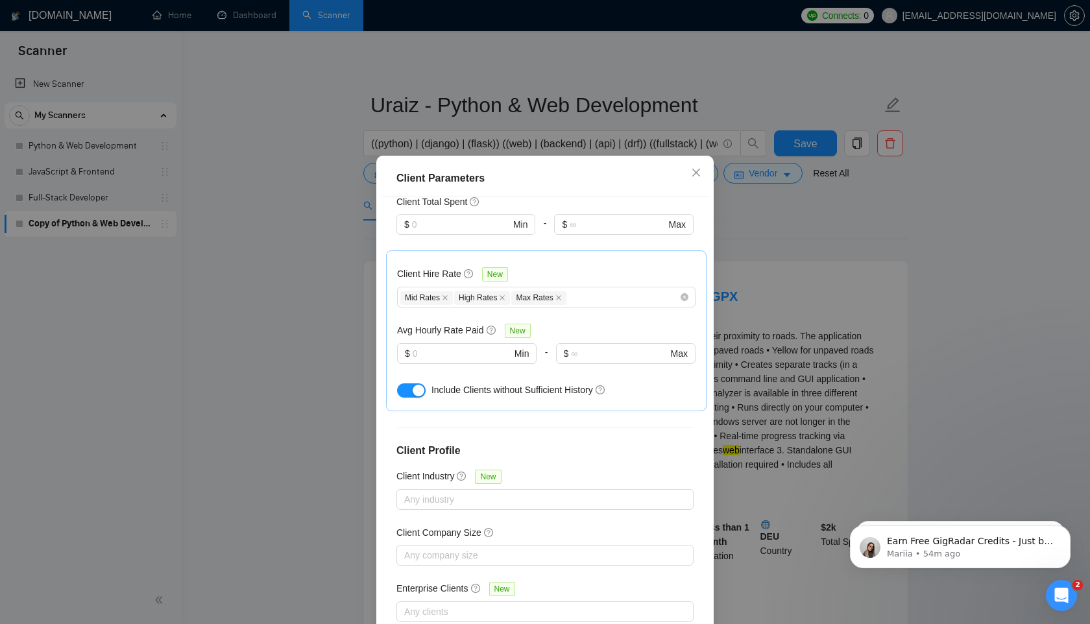
scroll to position [67, 0]
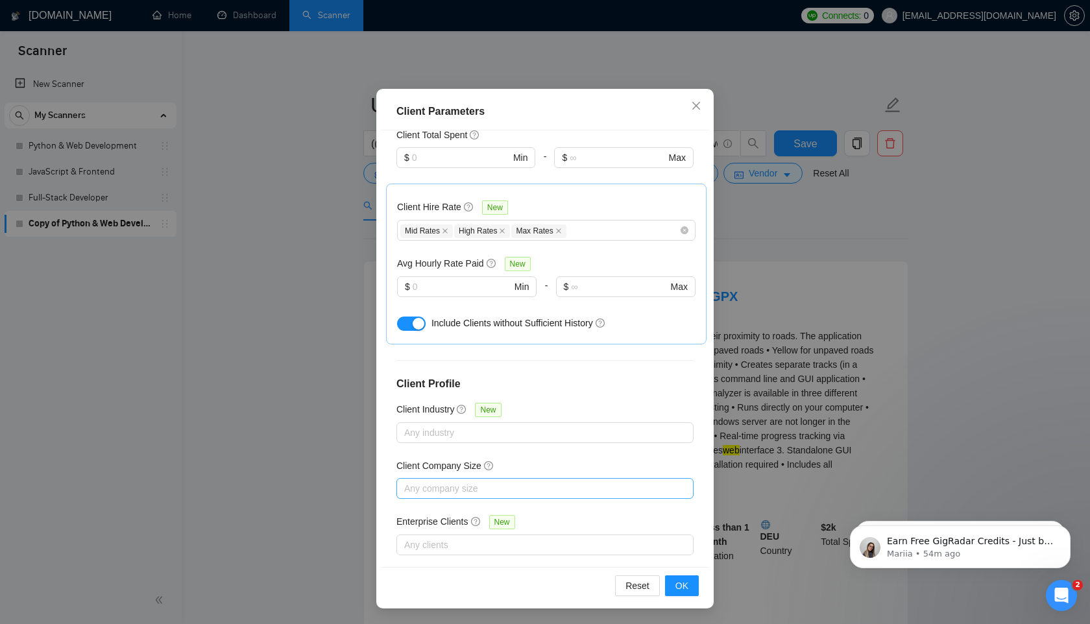
click at [470, 481] on div at bounding box center [539, 489] width 278 height 16
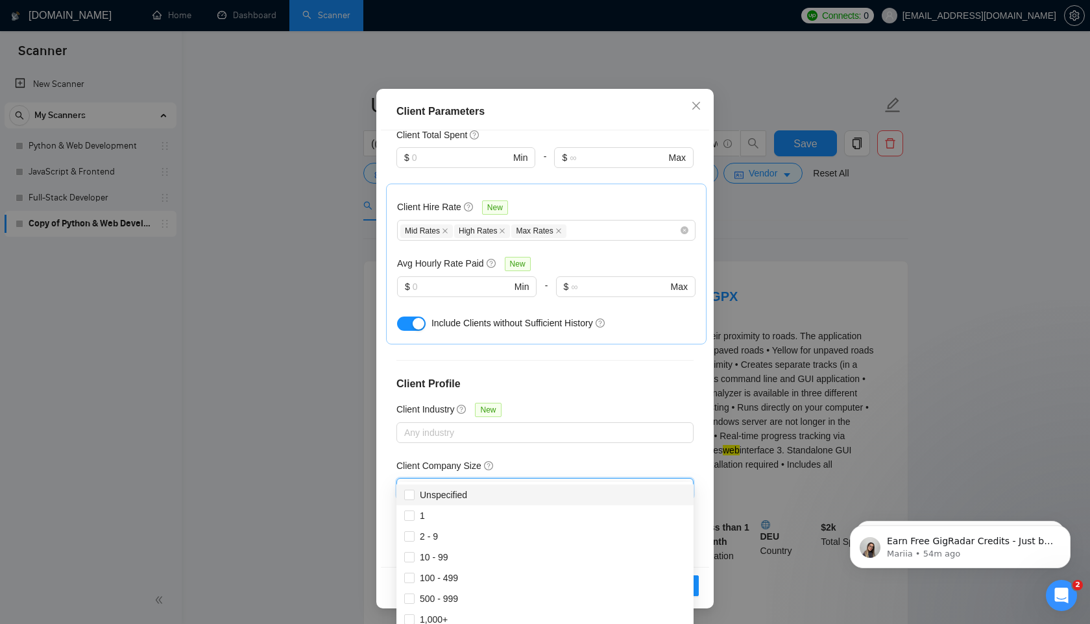
click at [774, 302] on div "Client Parameters Client Location Include Client Countries Select Exclude Clien…" at bounding box center [545, 312] width 1090 height 624
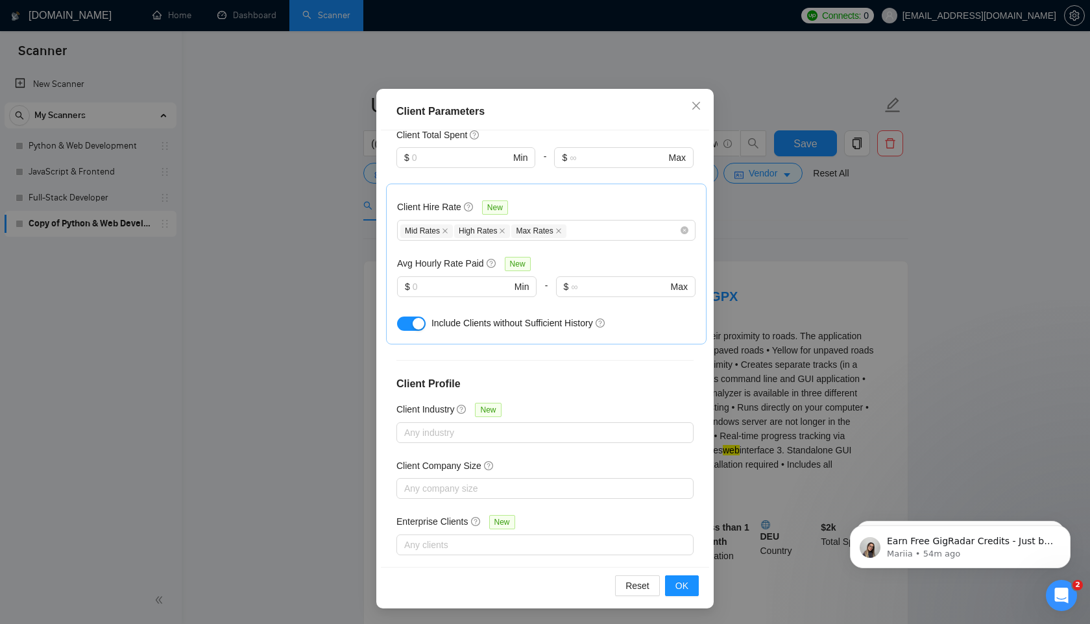
scroll to position [0, 0]
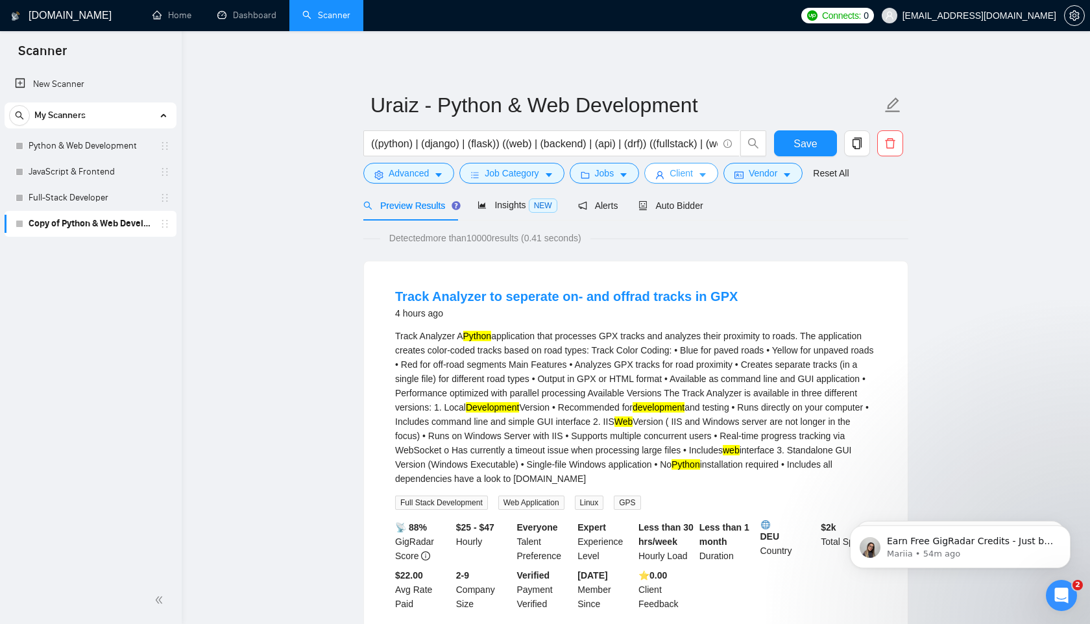
click at [678, 174] on span "Client" at bounding box center [680, 173] width 23 height 14
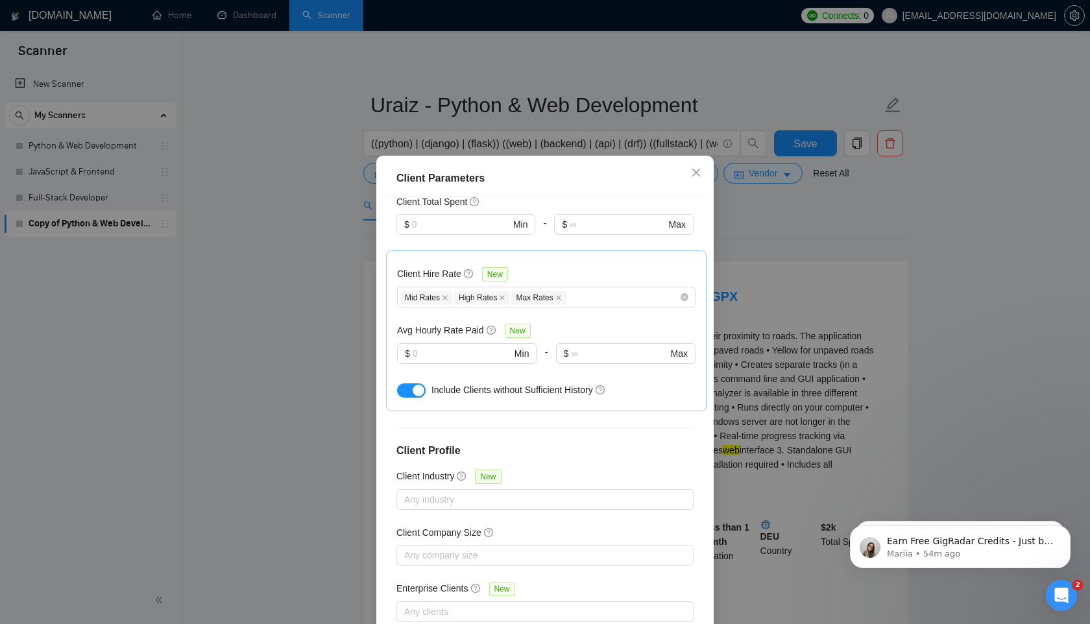
scroll to position [67, 0]
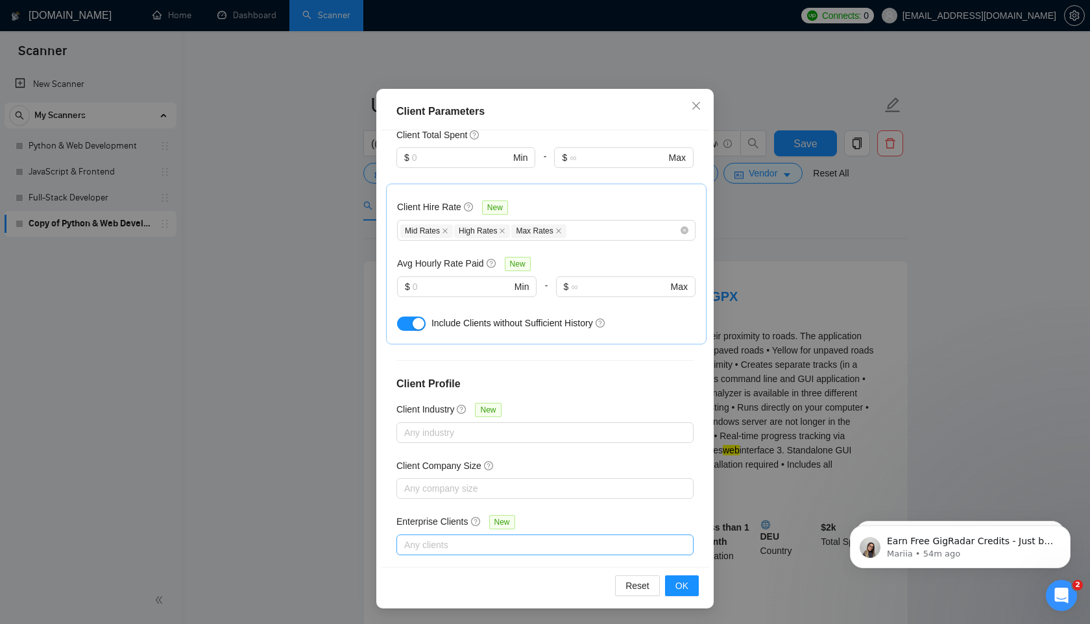
click at [464, 537] on div at bounding box center [539, 545] width 278 height 16
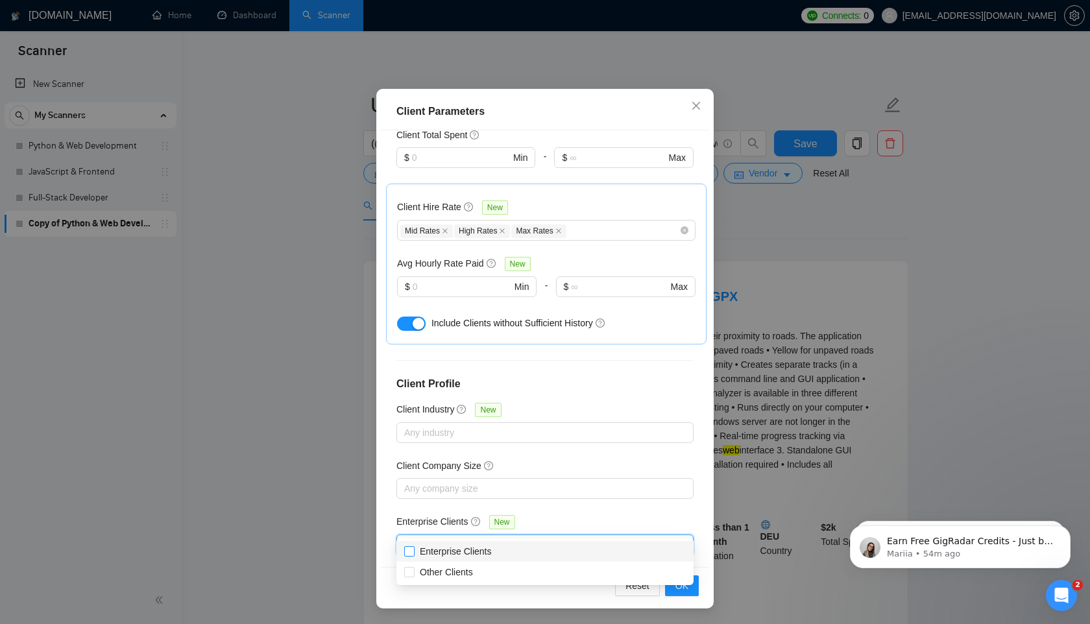
click at [411, 547] on input "Enterprise Clients" at bounding box center [408, 550] width 9 height 9
checkbox input "true"
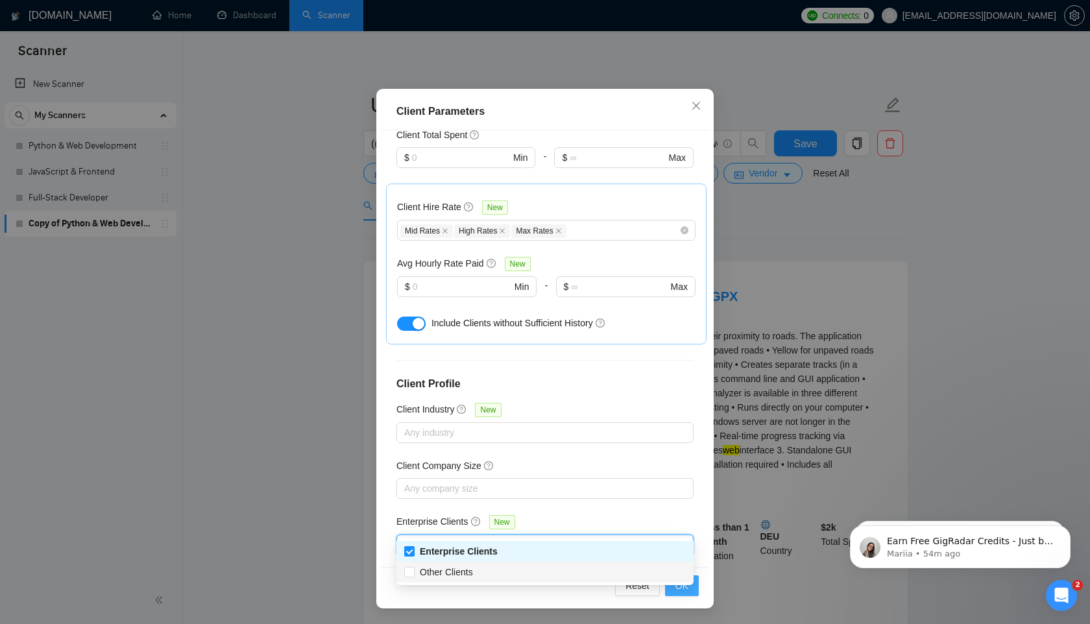
click at [693, 592] on button "OK" at bounding box center [682, 585] width 34 height 21
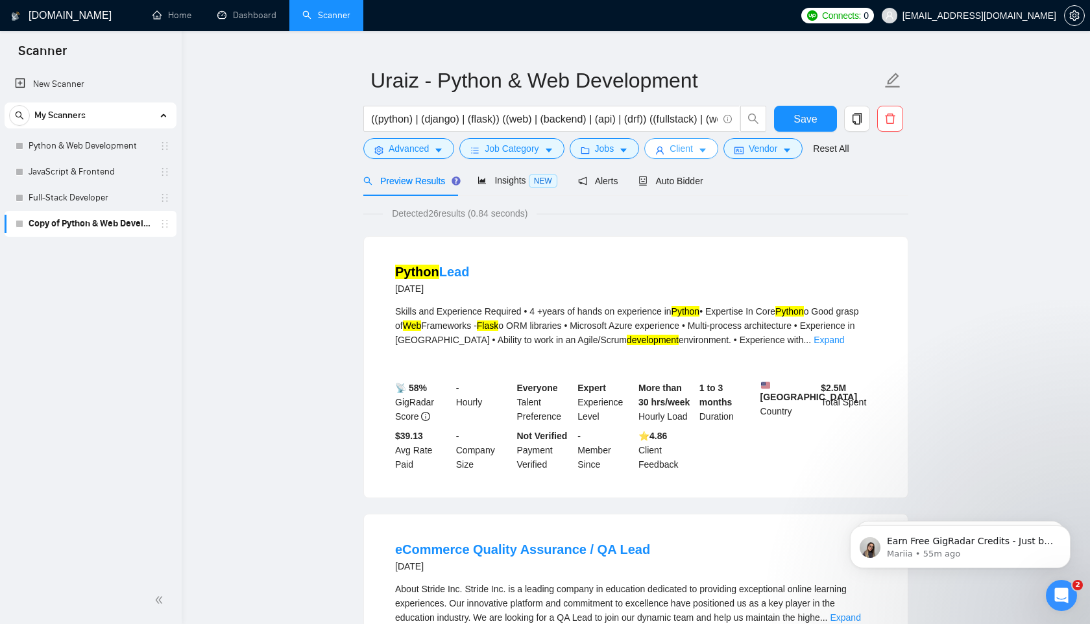
scroll to position [0, 0]
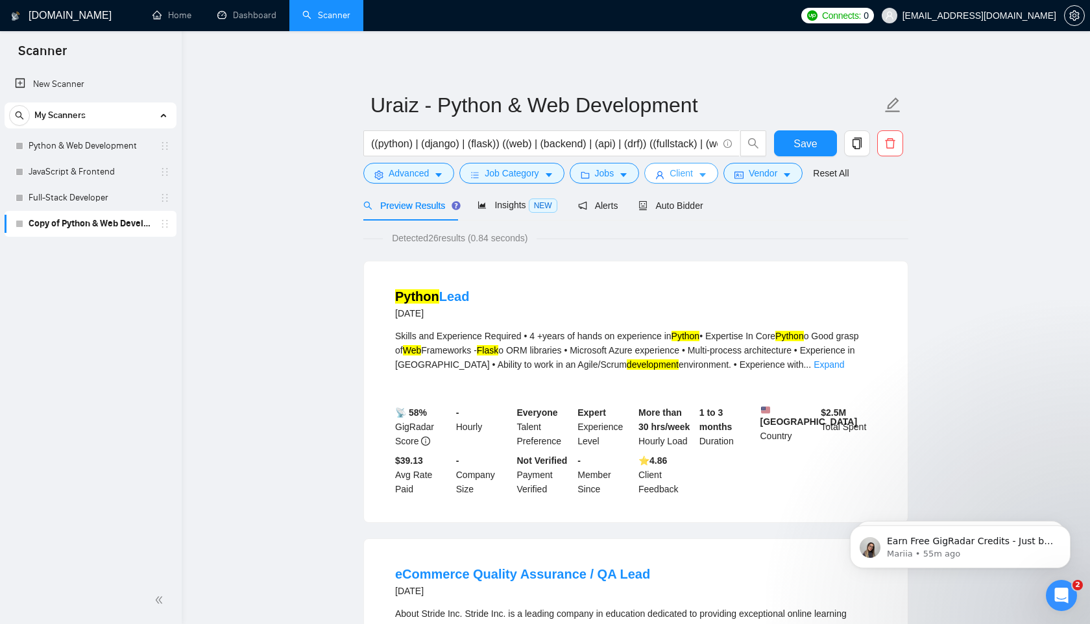
click at [688, 174] on span "Client" at bounding box center [680, 173] width 23 height 14
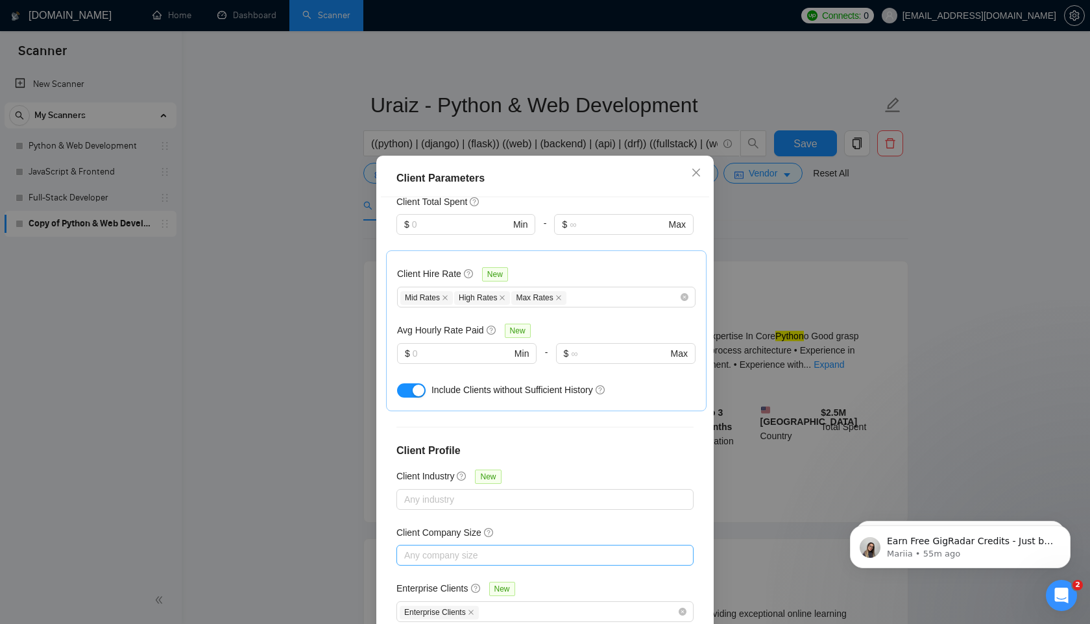
scroll to position [67, 0]
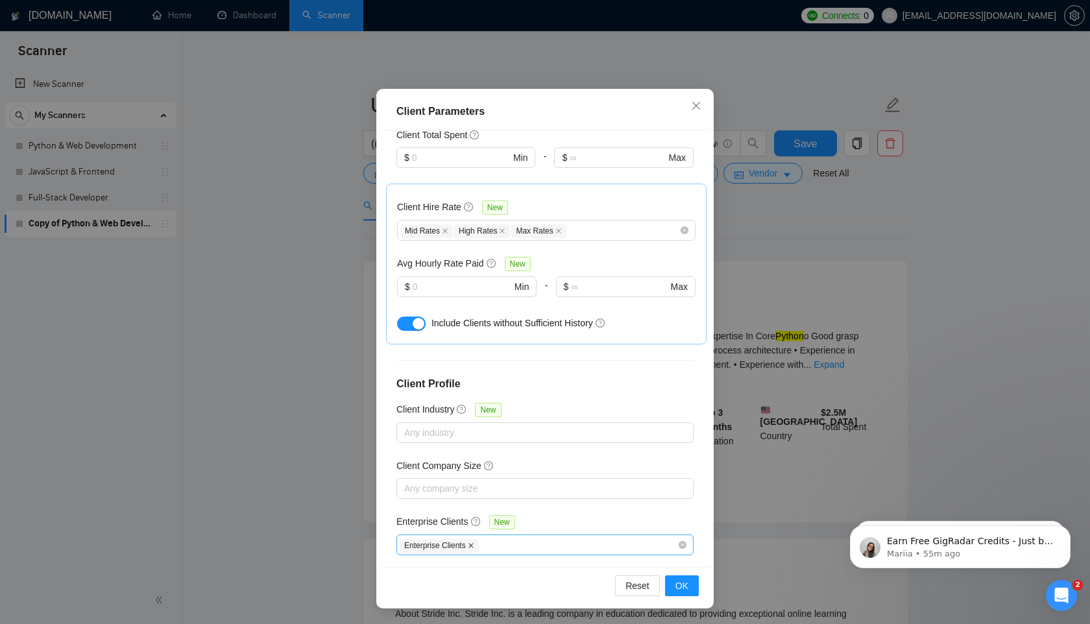
click at [474, 542] on icon "close" at bounding box center [471, 545] width 6 height 6
click at [673, 583] on button "OK" at bounding box center [682, 585] width 34 height 21
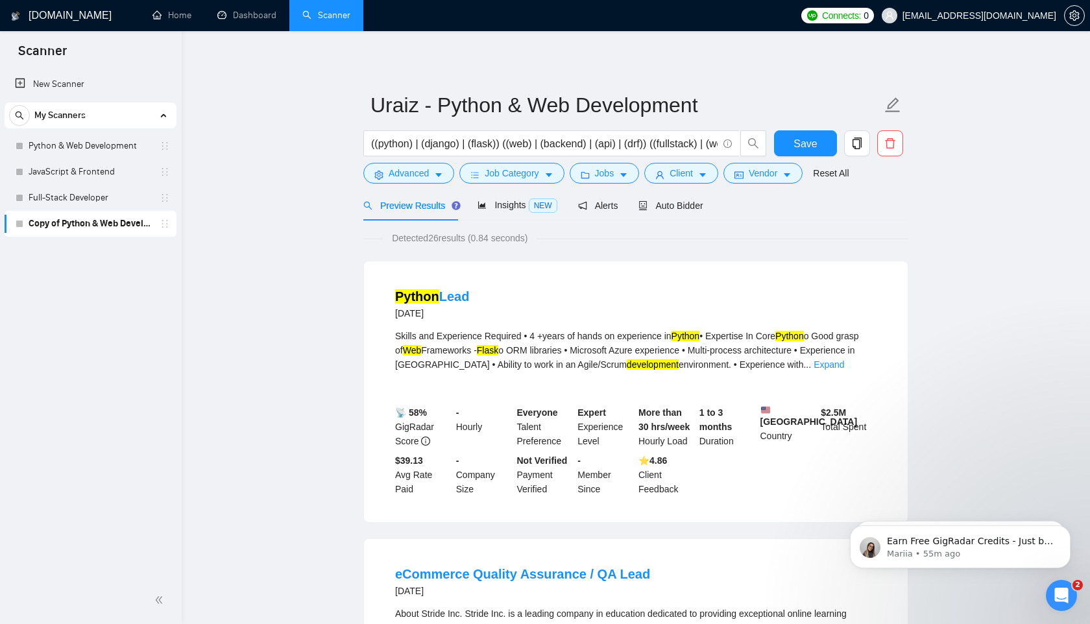
scroll to position [0, 0]
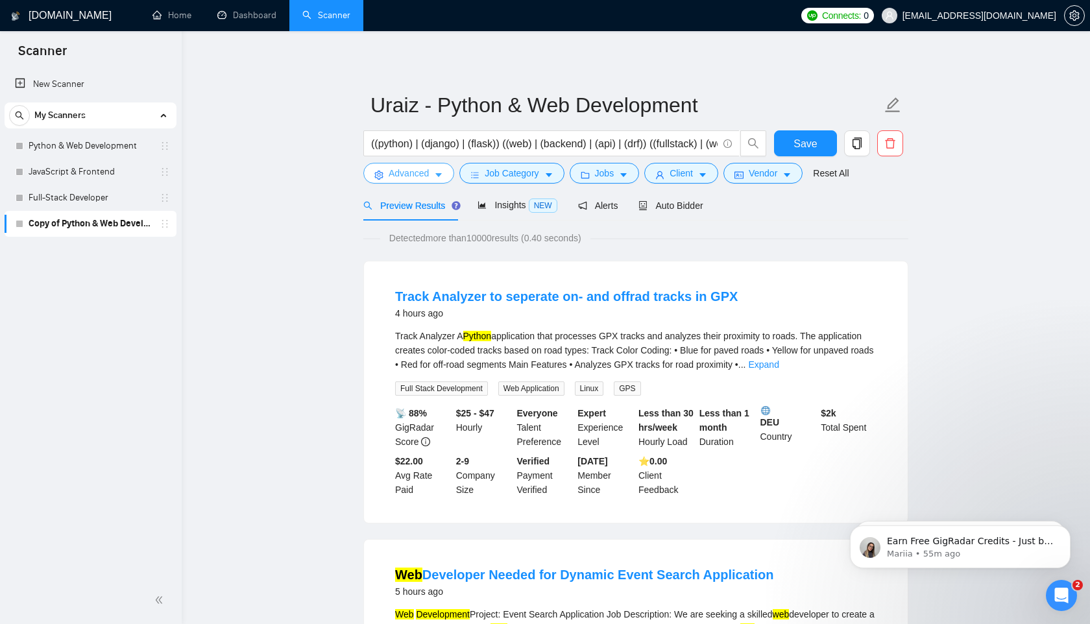
click at [409, 169] on span "Advanced" at bounding box center [409, 173] width 40 height 14
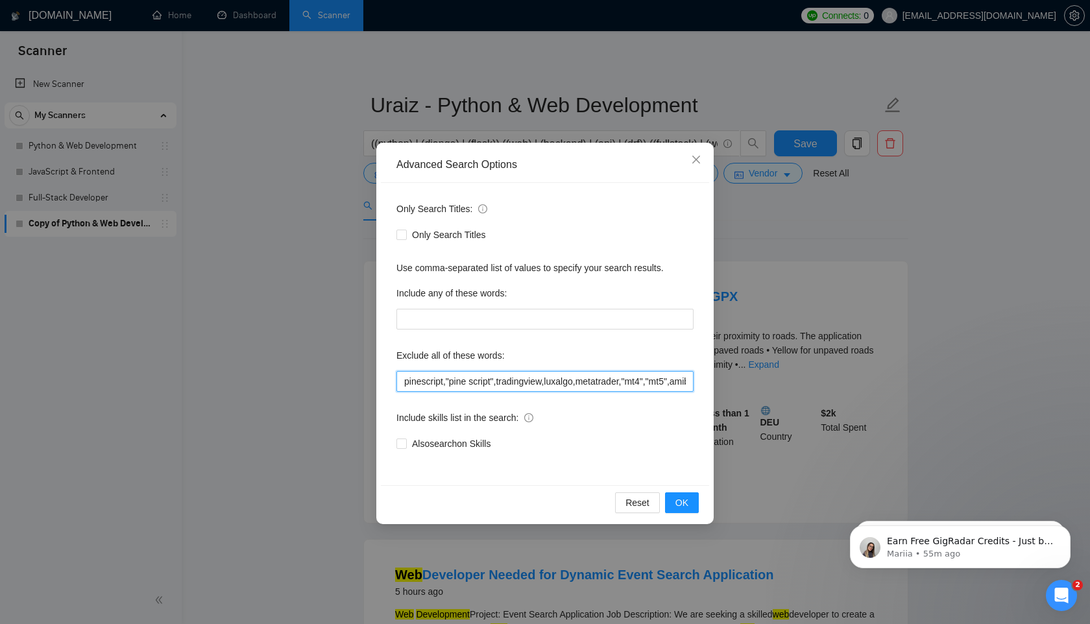
drag, startPoint x: 442, startPoint y: 383, endPoint x: 500, endPoint y: 433, distance: 76.3
click at [444, 385] on input "pinescript,"pine script",tradingview,luxalgo,metatrader,"mt4","mt5",amibroker,"…" at bounding box center [544, 381] width 297 height 21
click at [683, 499] on span "OK" at bounding box center [681, 503] width 13 height 14
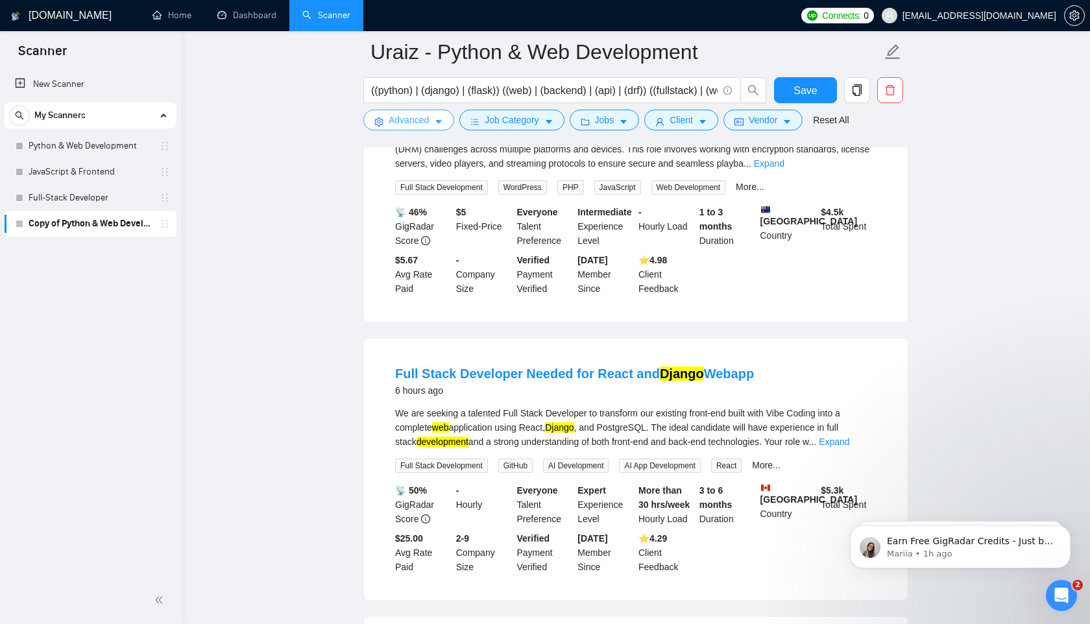
scroll to position [907, 0]
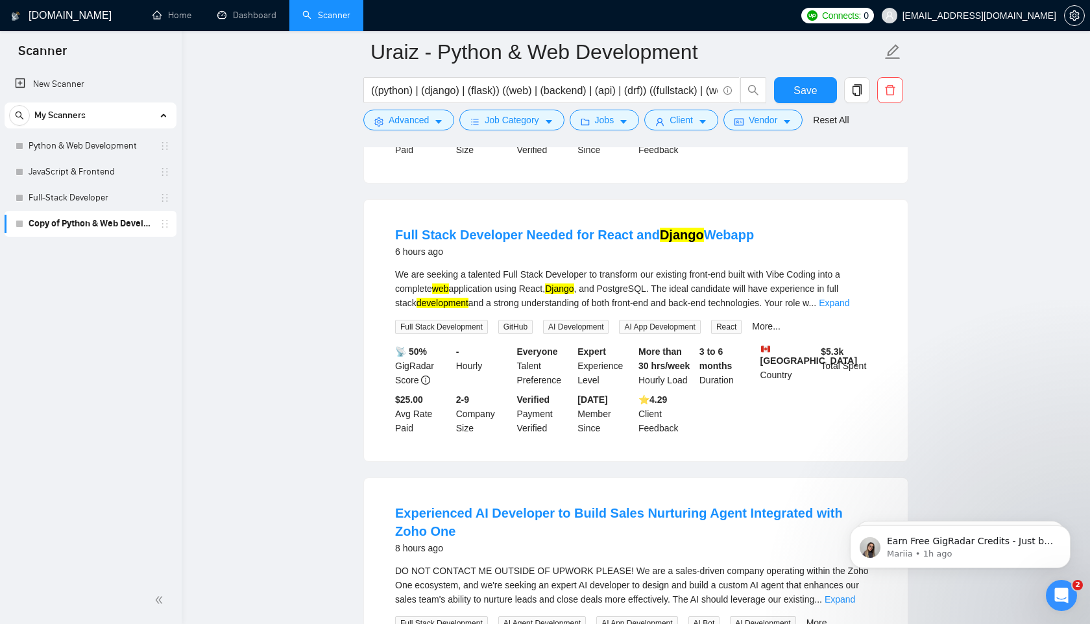
click at [863, 305] on div "We are seeking a talented Full Stack Developer to transform our existing front-…" at bounding box center [635, 288] width 481 height 43
click at [849, 308] on link "Expand" at bounding box center [834, 303] width 30 height 10
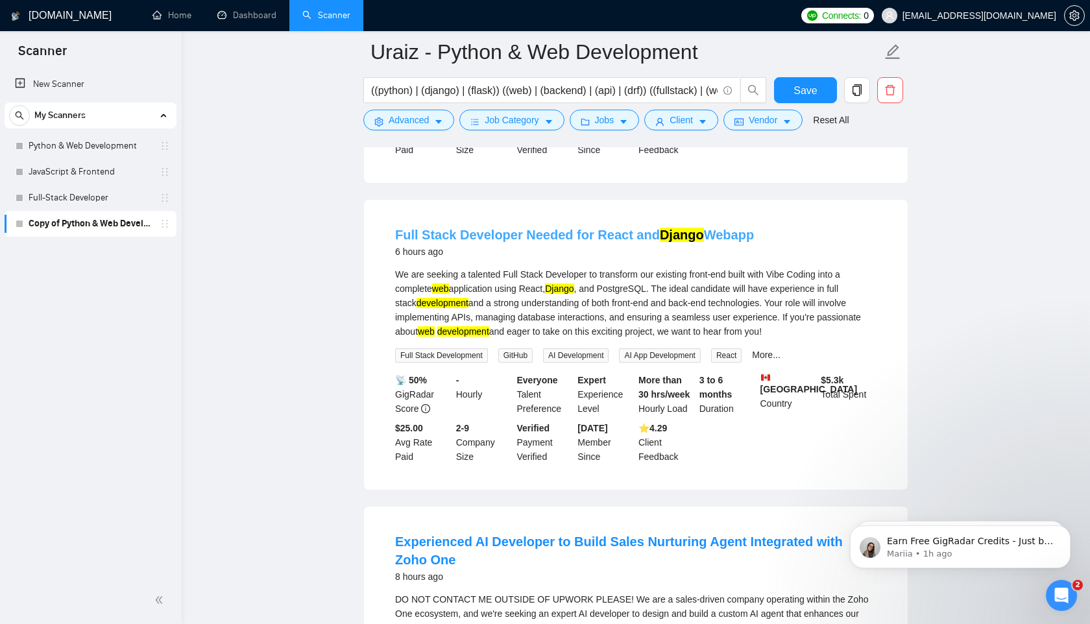
click at [549, 242] on link "Full Stack Developer Needed for React and Django Webapp" at bounding box center [574, 235] width 359 height 14
